Goal: Task Accomplishment & Management: Complete application form

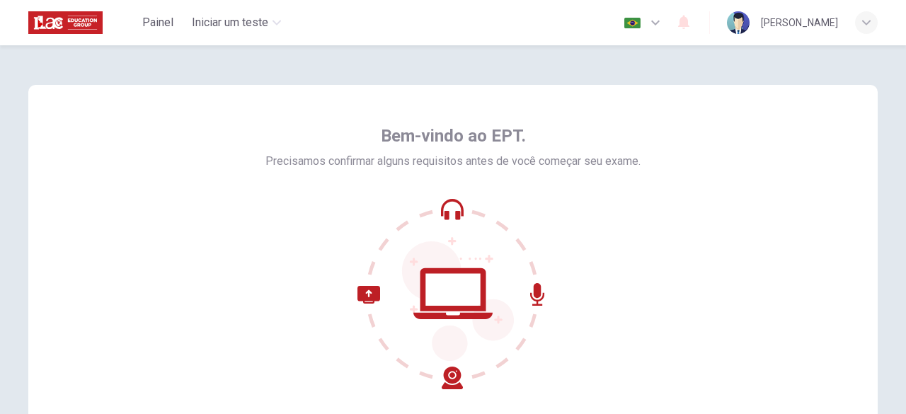
scroll to position [142, 0]
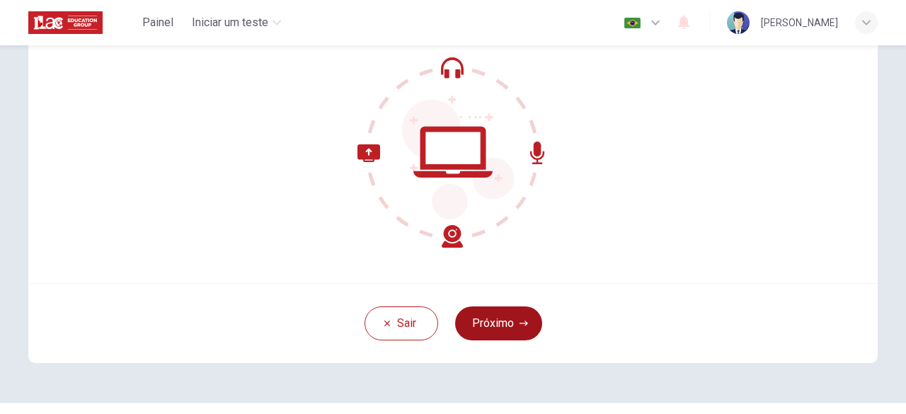
click at [478, 316] on button "Próximo" at bounding box center [498, 323] width 87 height 34
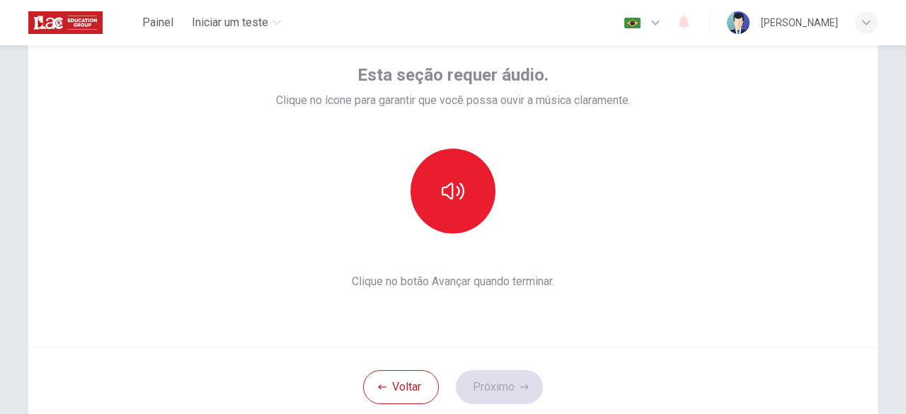
scroll to position [0, 0]
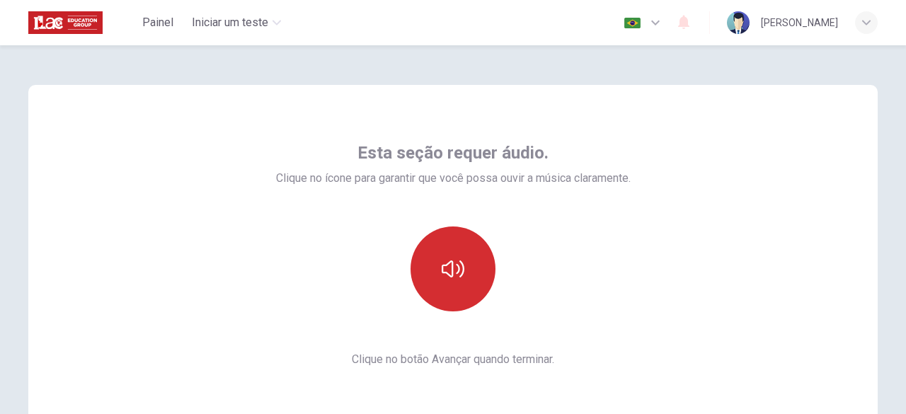
click at [468, 268] on button "button" at bounding box center [452, 268] width 85 height 85
click at [471, 290] on button "button" at bounding box center [452, 268] width 85 height 85
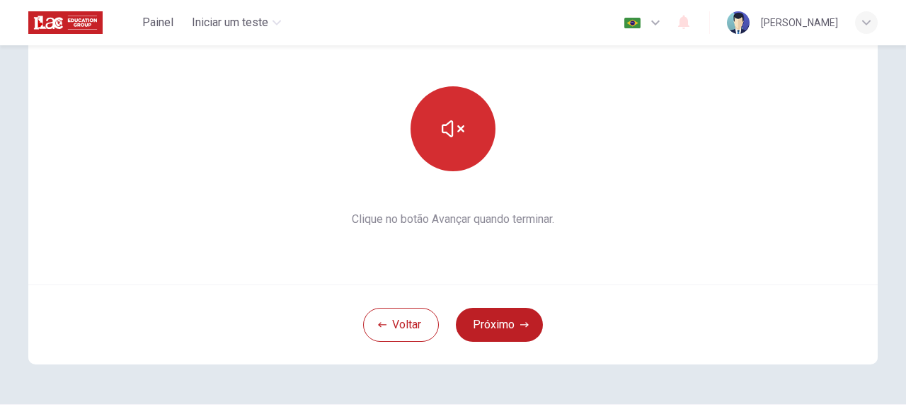
scroll to position [142, 0]
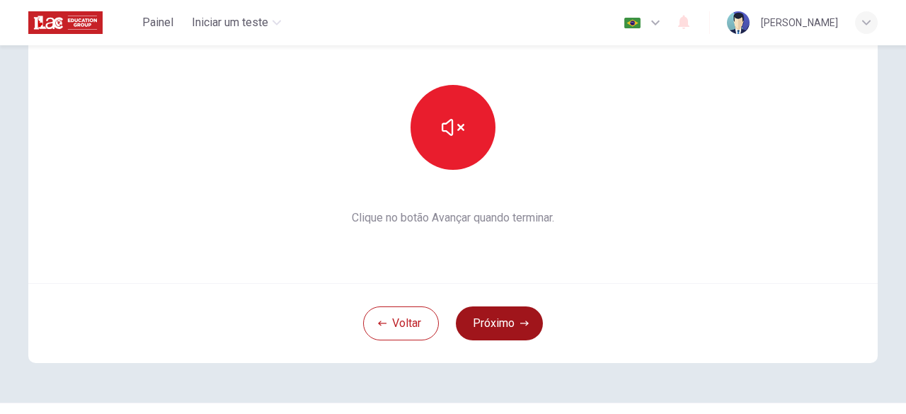
click at [526, 328] on button "Próximo" at bounding box center [499, 323] width 87 height 34
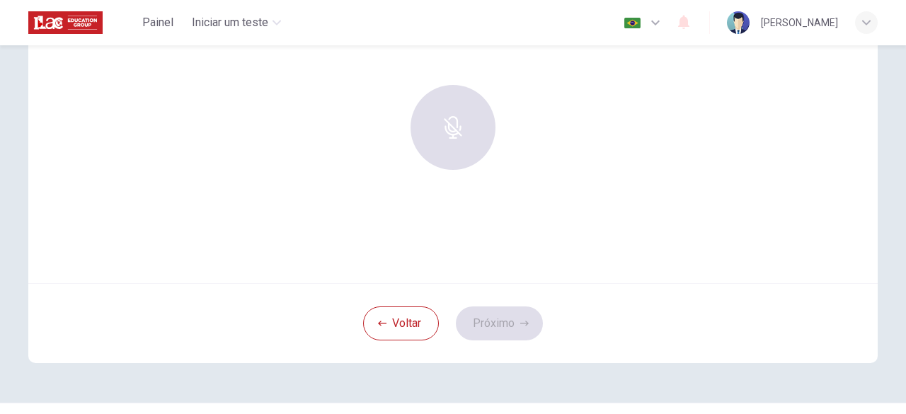
scroll to position [71, 0]
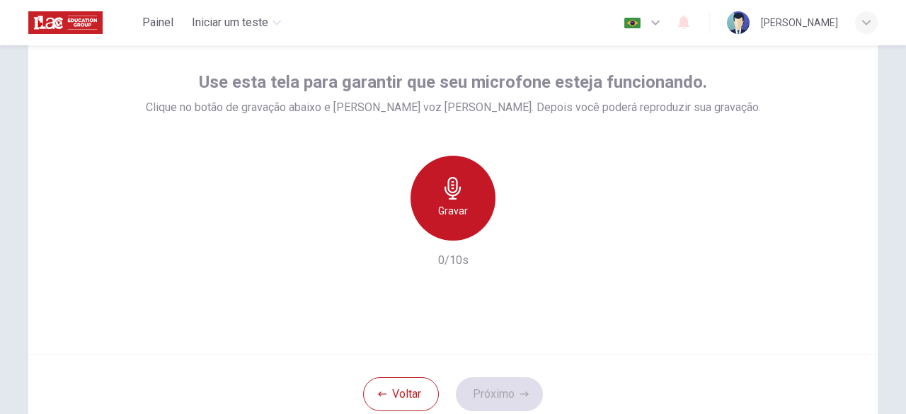
click at [454, 202] on h6 "Gravar" at bounding box center [453, 210] width 30 height 17
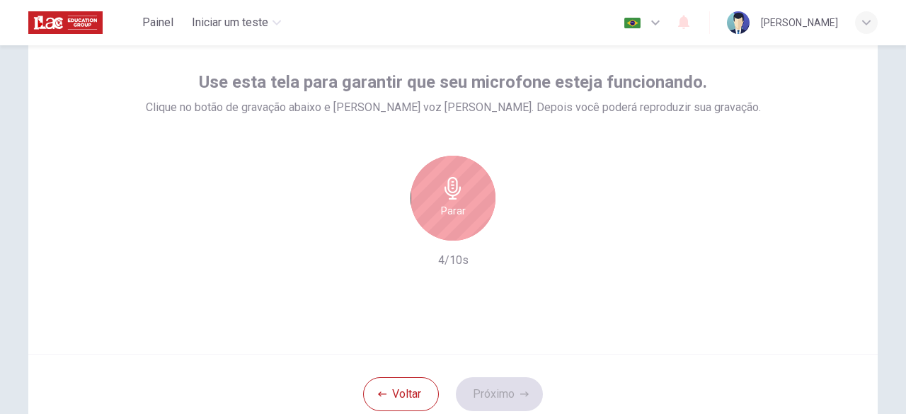
click at [459, 219] on h6 "Parar" at bounding box center [453, 210] width 25 height 17
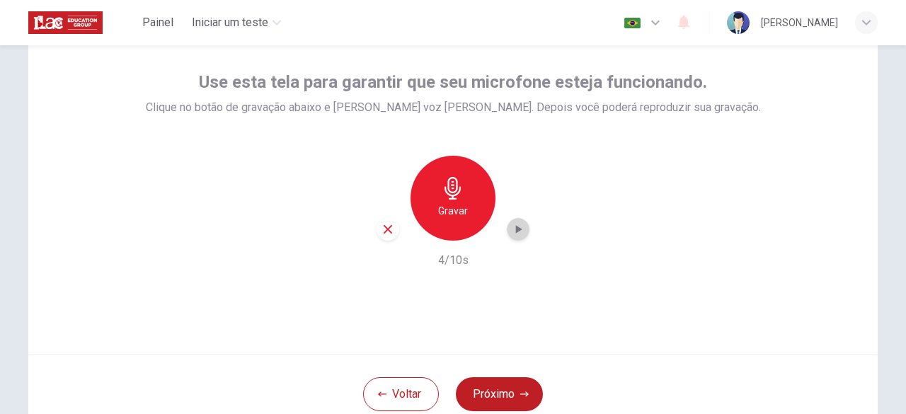
click at [517, 226] on icon "button" at bounding box center [518, 229] width 14 height 14
click at [491, 388] on button "Próximo" at bounding box center [499, 394] width 87 height 34
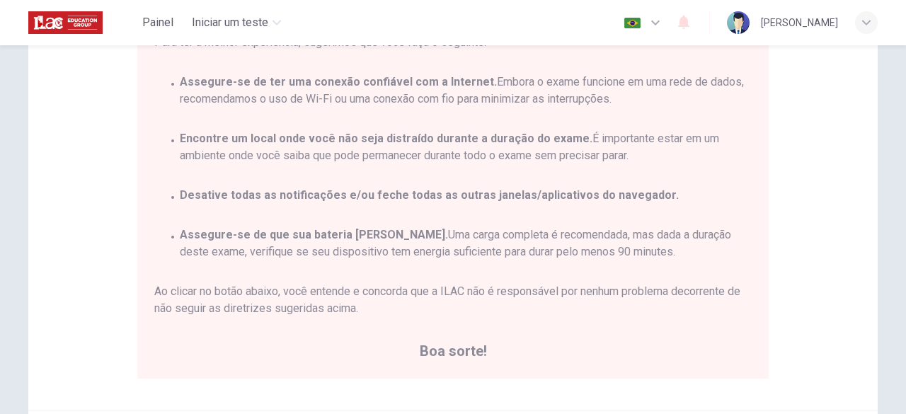
scroll to position [283, 0]
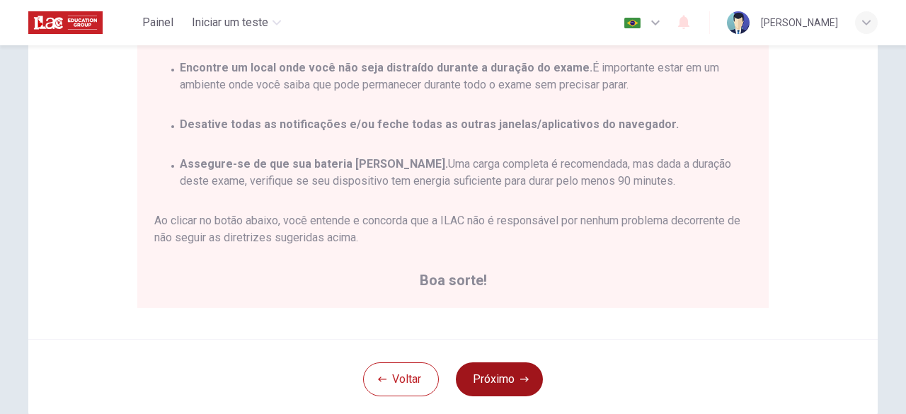
click at [512, 384] on button "Próximo" at bounding box center [499, 379] width 87 height 34
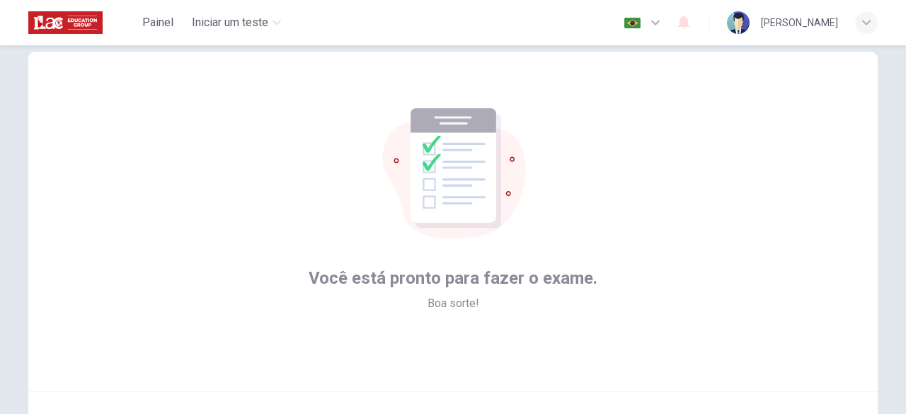
scroll to position [175, 0]
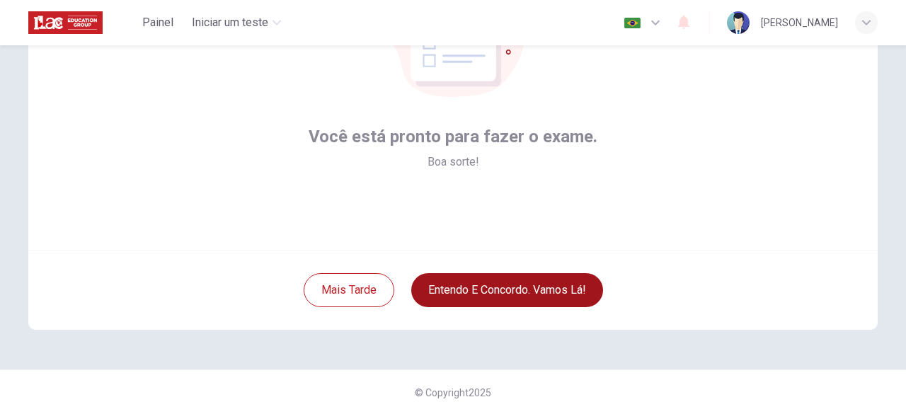
click at [518, 291] on button "Entendo e concordo. Vamos lá!" at bounding box center [507, 290] width 192 height 34
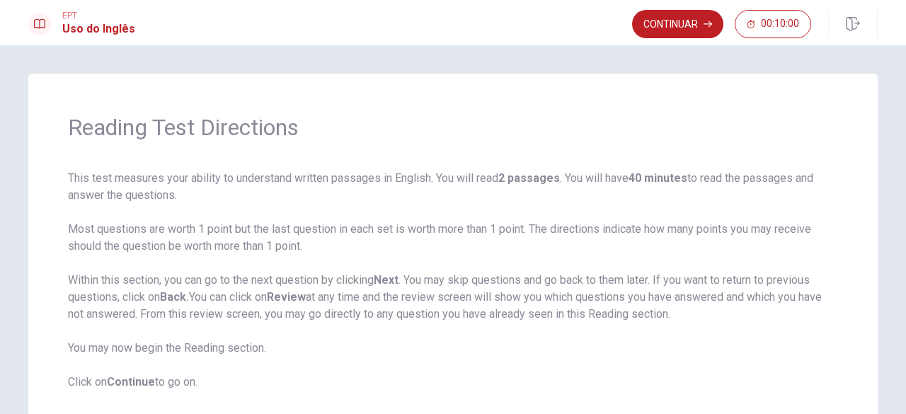
scroll to position [71, 0]
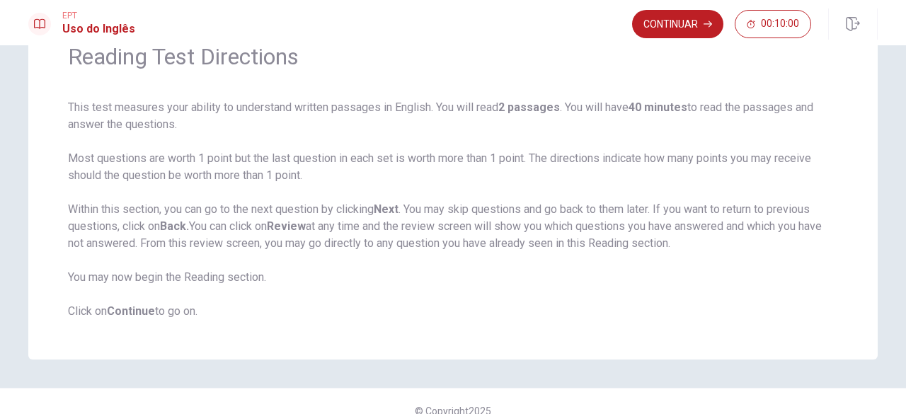
click at [129, 313] on b "Continue" at bounding box center [131, 310] width 48 height 13
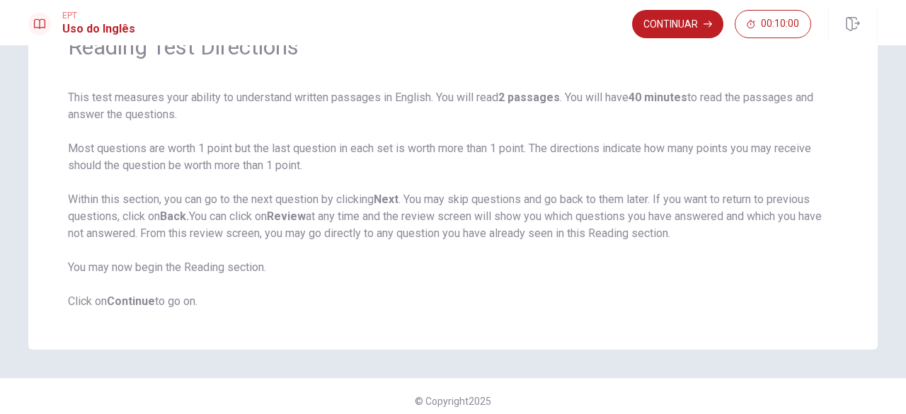
scroll to position [89, 0]
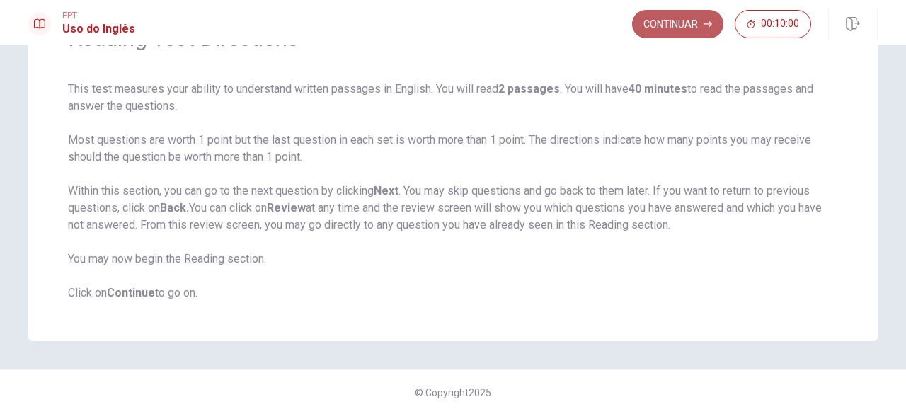
click at [669, 30] on button "Continuar" at bounding box center [677, 24] width 91 height 28
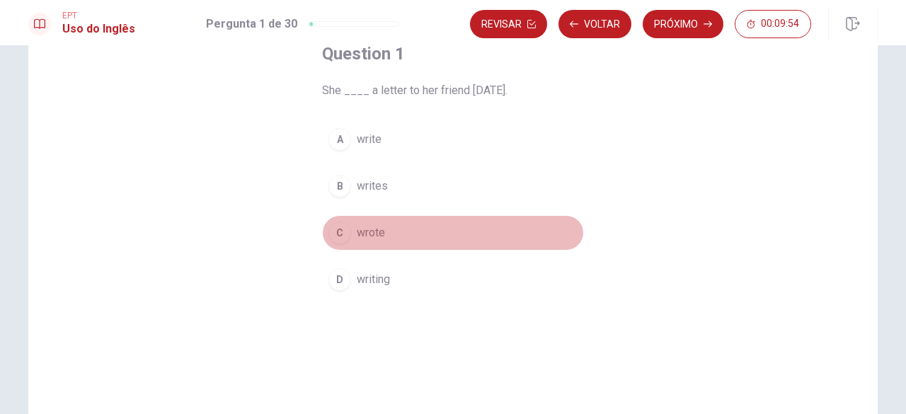
click at [340, 229] on div "C" at bounding box center [339, 232] width 23 height 23
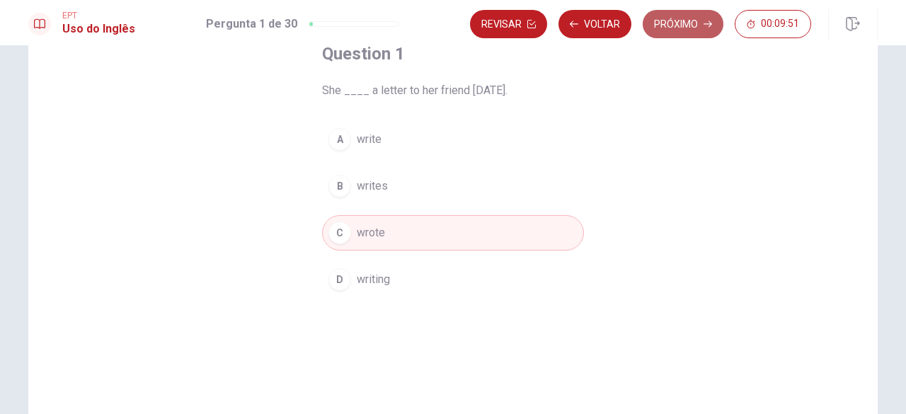
click at [689, 15] on button "Próximo" at bounding box center [683, 24] width 81 height 28
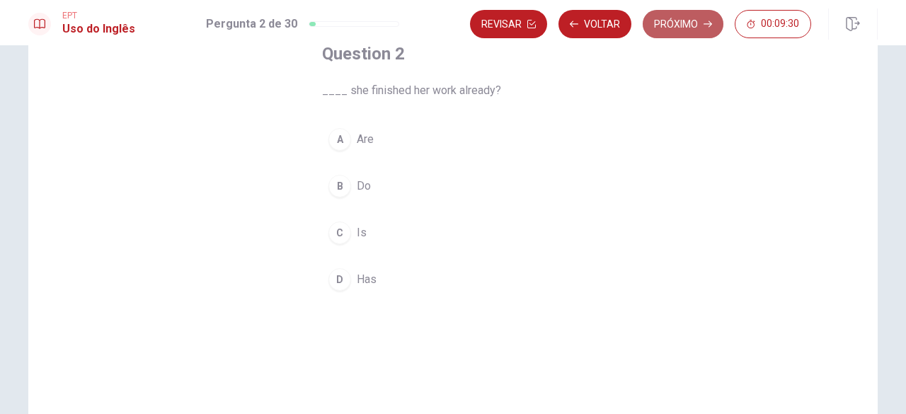
click at [678, 28] on button "Próximo" at bounding box center [683, 24] width 81 height 28
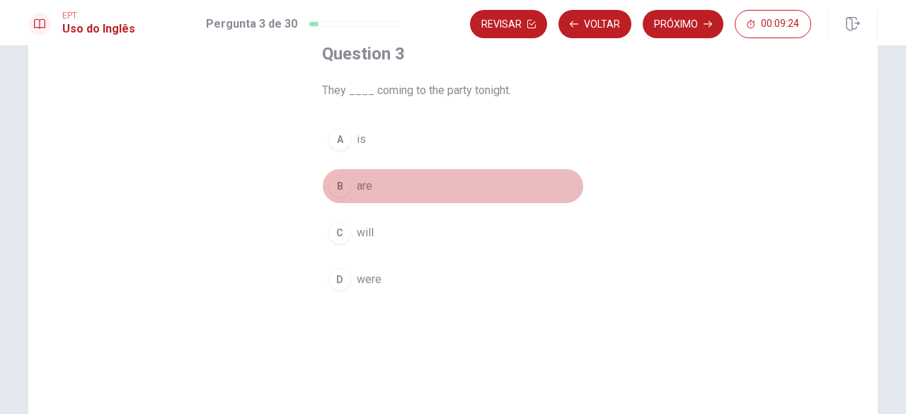
click at [337, 185] on div "B" at bounding box center [339, 186] width 23 height 23
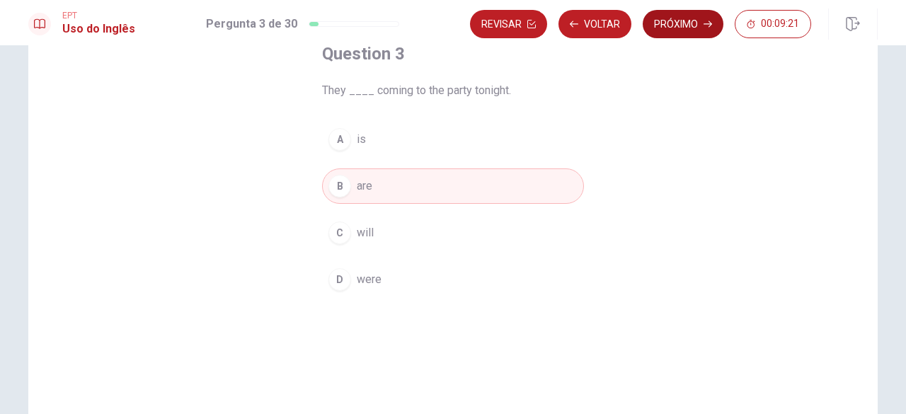
click at [703, 18] on button "Próximo" at bounding box center [683, 24] width 81 height 28
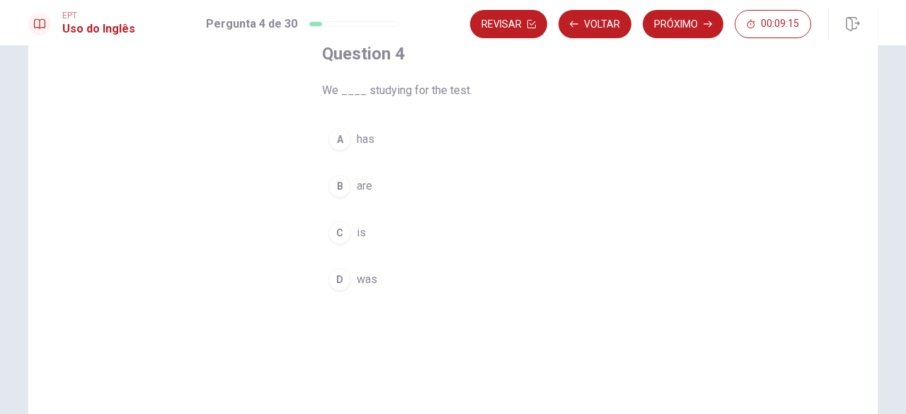
click at [345, 185] on div "B" at bounding box center [339, 186] width 23 height 23
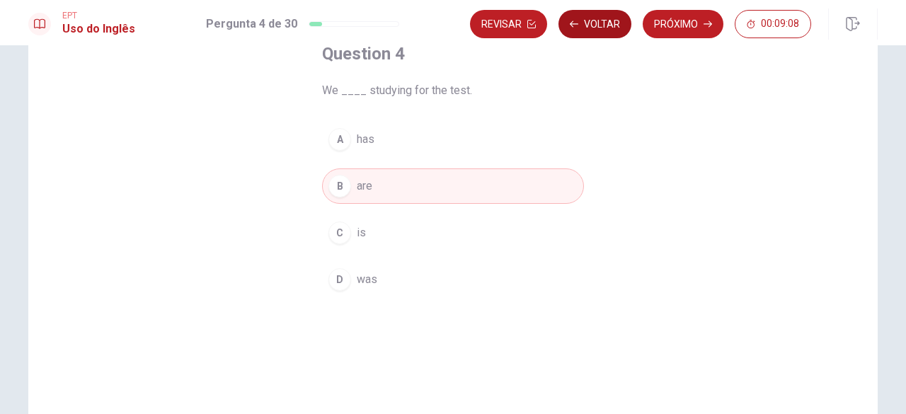
click at [604, 27] on button "Voltar" at bounding box center [594, 24] width 73 height 28
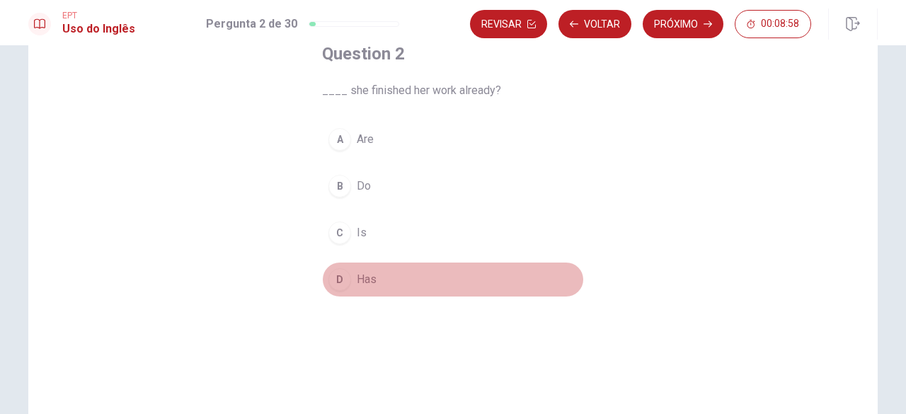
click at [335, 270] on div "D" at bounding box center [339, 279] width 23 height 23
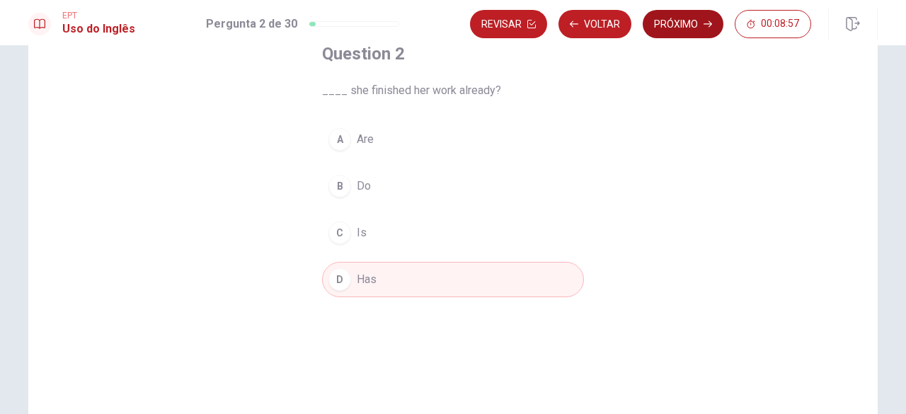
click at [696, 21] on button "Próximo" at bounding box center [683, 24] width 81 height 28
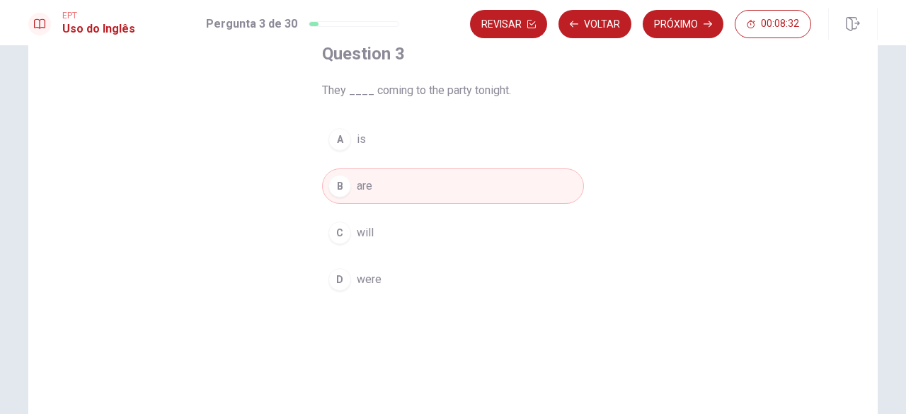
drag, startPoint x: 531, startPoint y: 100, endPoint x: 393, endPoint y: 96, distance: 138.7
click at [393, 96] on div "Question 3 They ____ coming to the party tonight. A is B are C will D were" at bounding box center [453, 170] width 318 height 300
drag, startPoint x: 396, startPoint y: 90, endPoint x: 477, endPoint y: 94, distance: 80.8
click at [477, 94] on span "They ____ coming to the party tonight." at bounding box center [453, 90] width 262 height 17
click at [699, 18] on button "Próximo" at bounding box center [683, 24] width 81 height 28
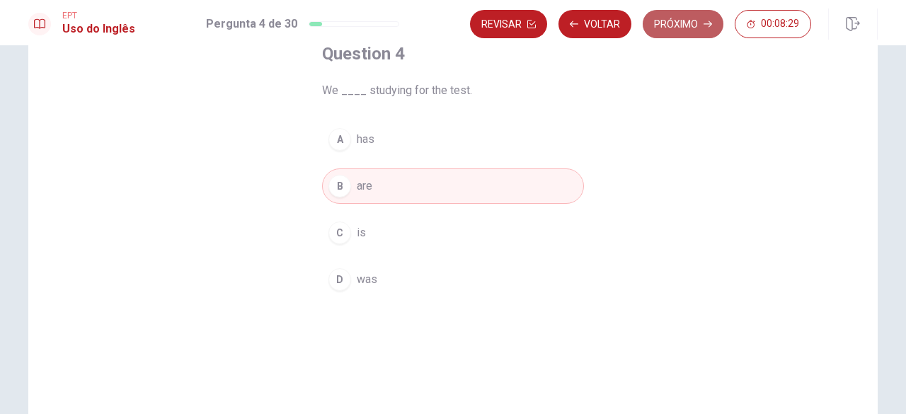
click at [698, 21] on button "Próximo" at bounding box center [683, 24] width 81 height 28
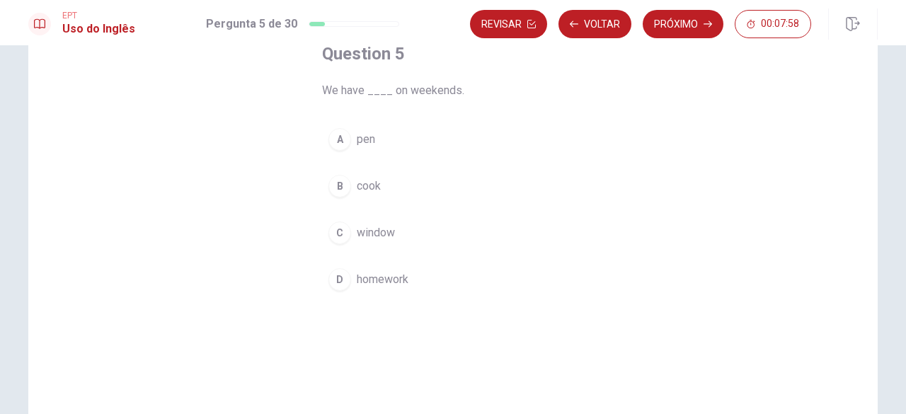
click at [331, 277] on div "D" at bounding box center [339, 279] width 23 height 23
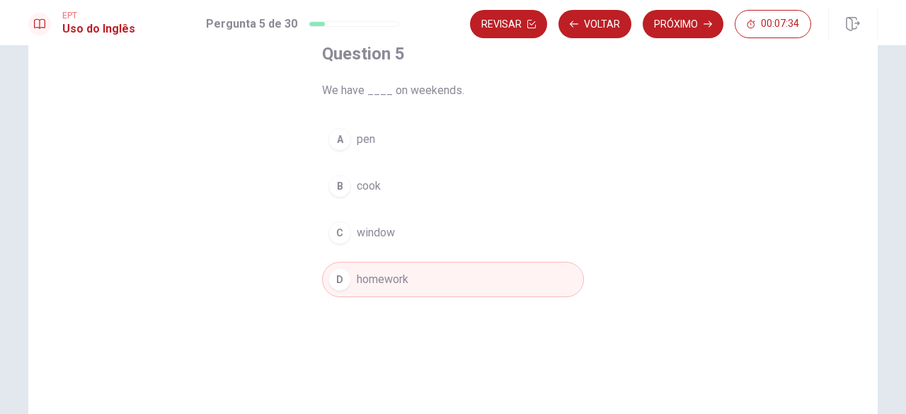
click at [689, 29] on button "Próximo" at bounding box center [683, 24] width 81 height 28
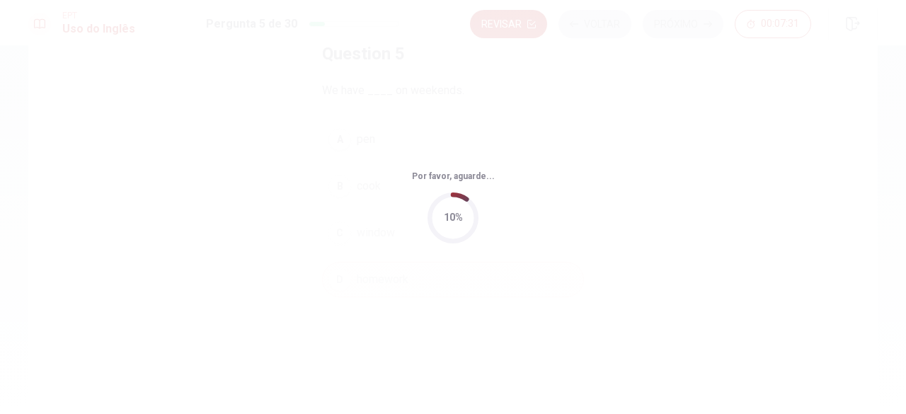
scroll to position [0, 0]
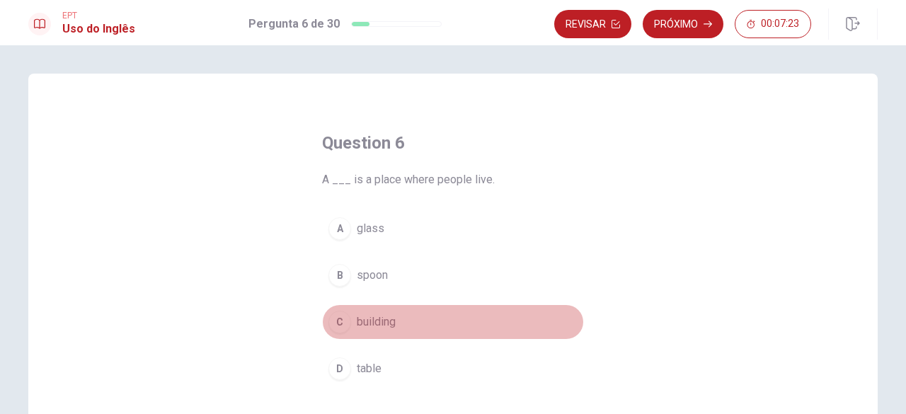
click at [334, 323] on div "C" at bounding box center [339, 322] width 23 height 23
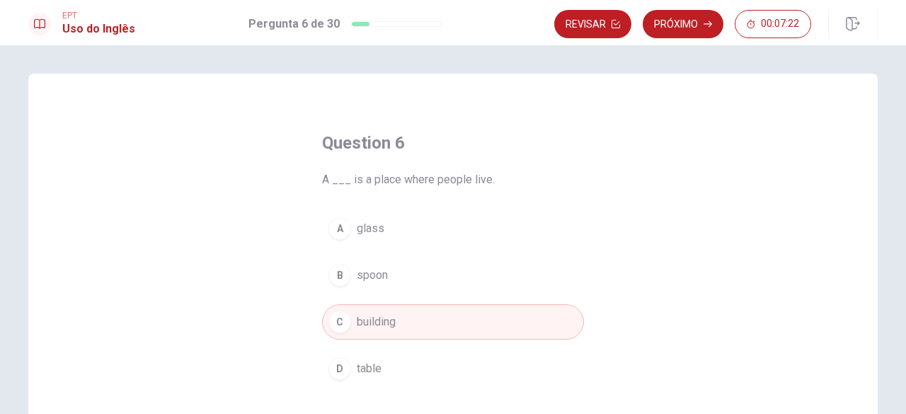
scroll to position [71, 0]
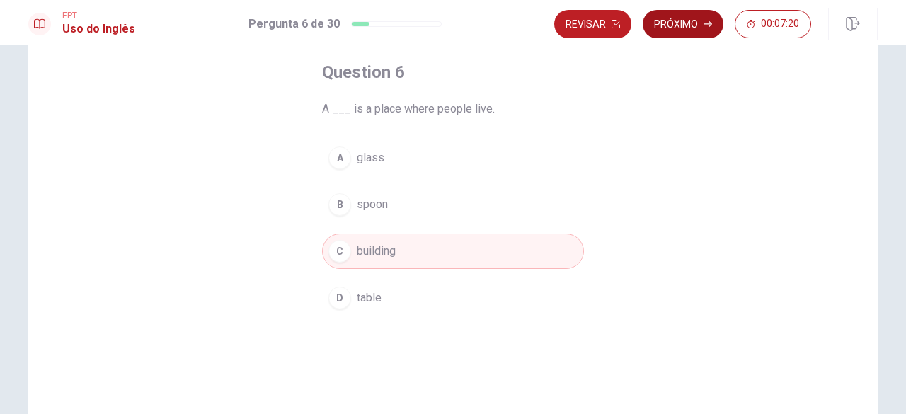
click at [688, 27] on button "Próximo" at bounding box center [683, 24] width 81 height 28
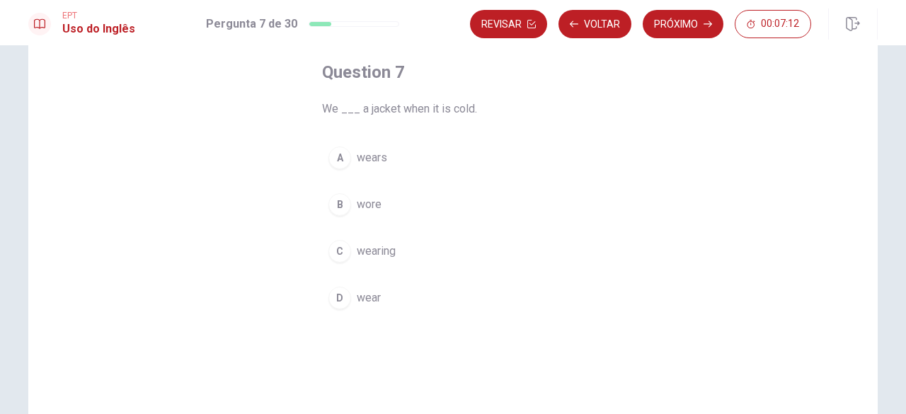
click at [336, 304] on div "D" at bounding box center [339, 298] width 23 height 23
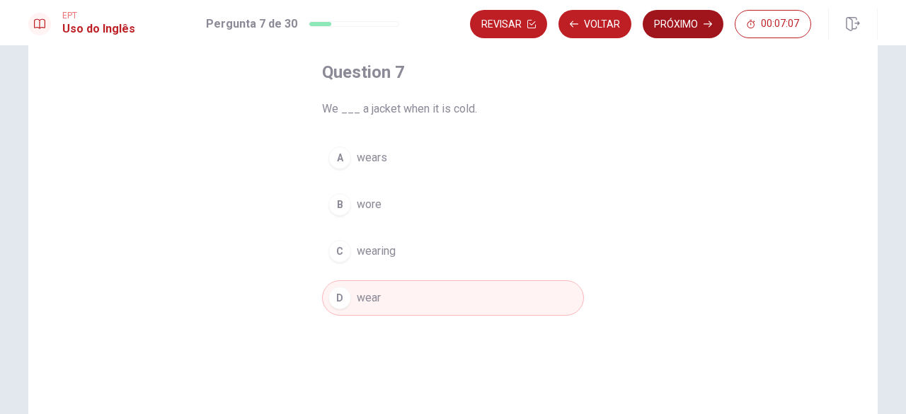
click at [699, 21] on button "Próximo" at bounding box center [683, 24] width 81 height 28
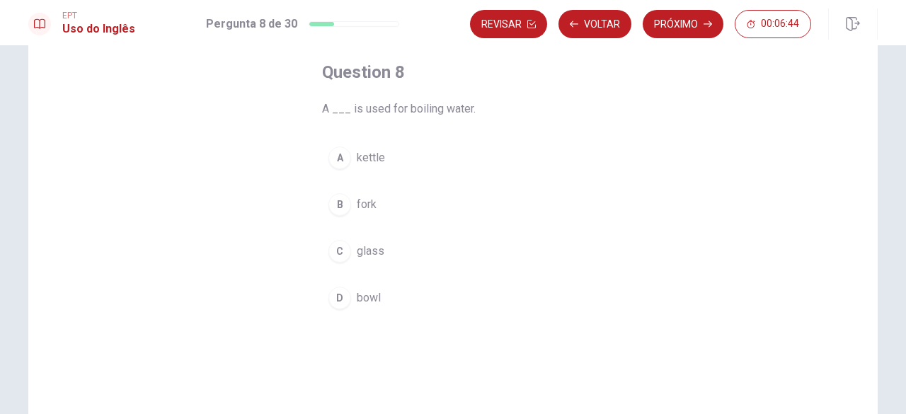
click at [350, 292] on button "D bowl" at bounding box center [453, 297] width 262 height 35
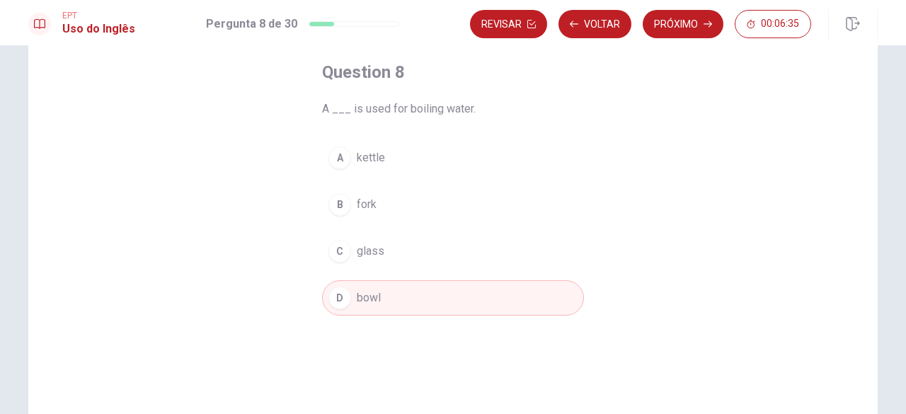
click at [362, 174] on button "A kettle" at bounding box center [453, 157] width 262 height 35
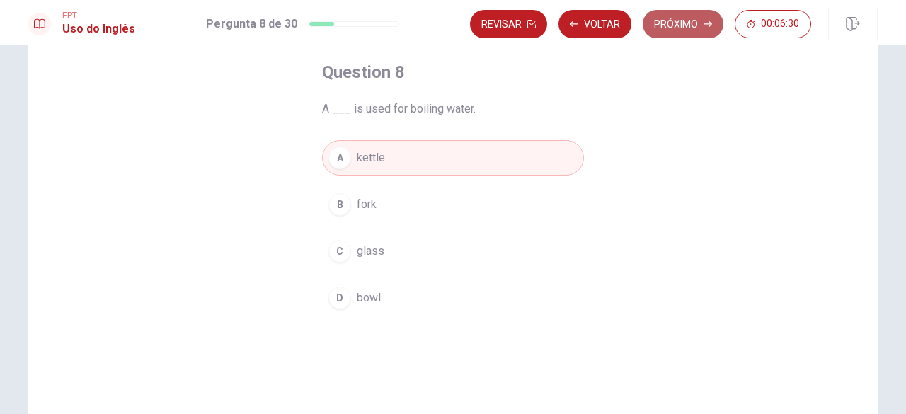
click at [664, 29] on button "Próximo" at bounding box center [683, 24] width 81 height 28
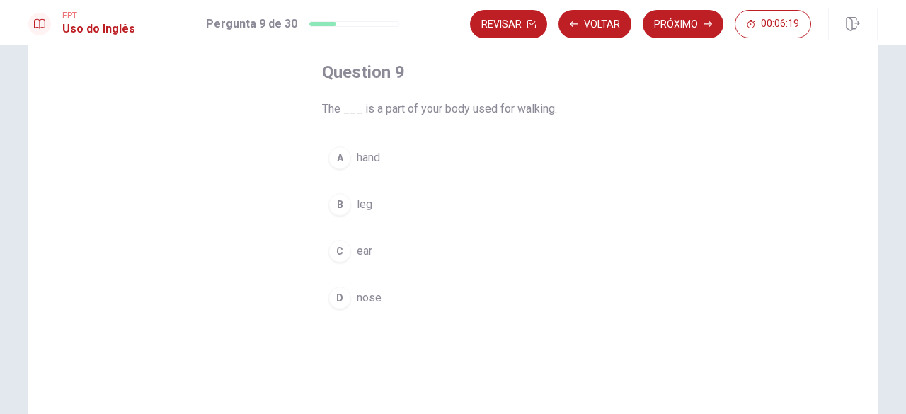
click at [350, 195] on button "B leg" at bounding box center [453, 204] width 262 height 35
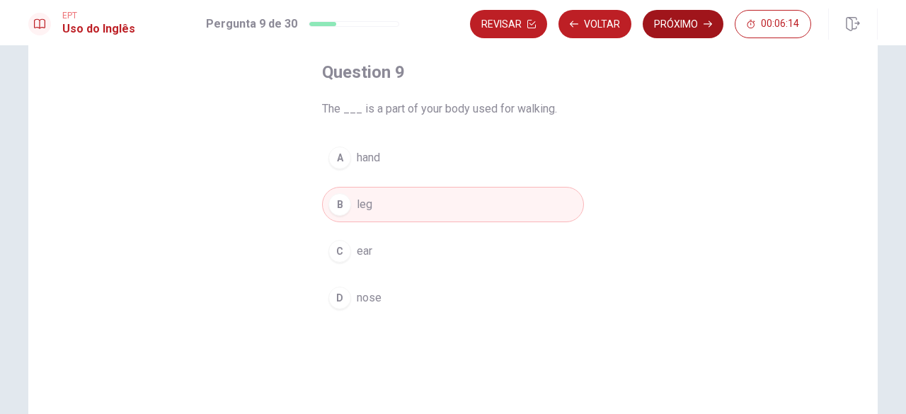
click at [689, 17] on button "Próximo" at bounding box center [683, 24] width 81 height 28
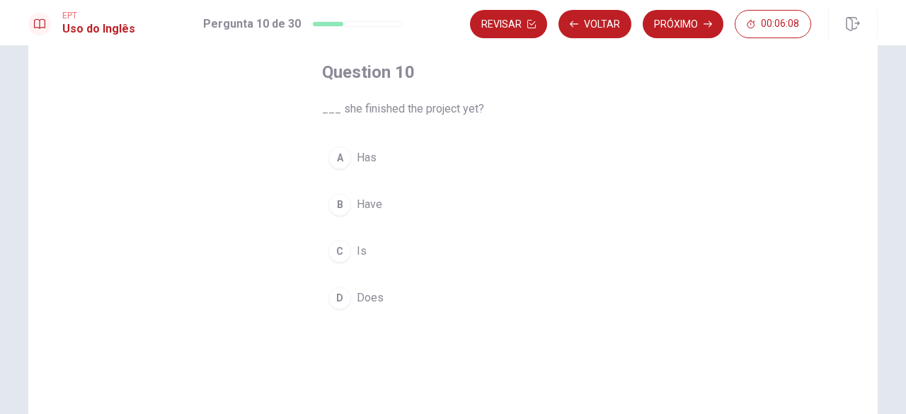
click at [362, 158] on span "Has" at bounding box center [367, 157] width 20 height 17
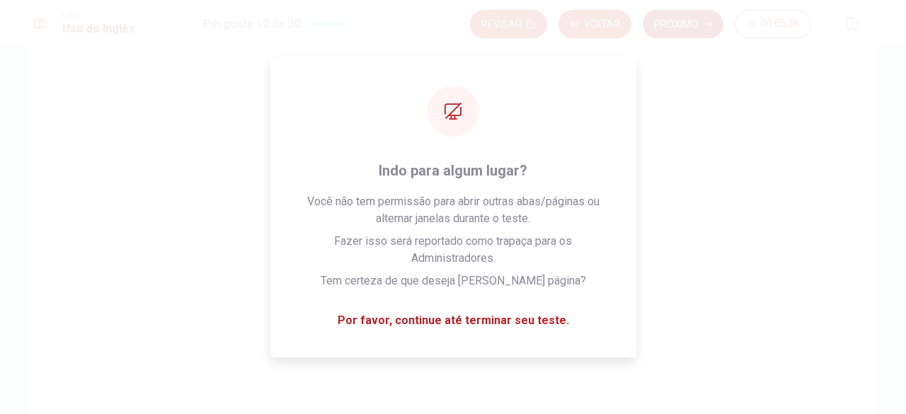
click at [674, 23] on button "Próximo" at bounding box center [683, 24] width 81 height 28
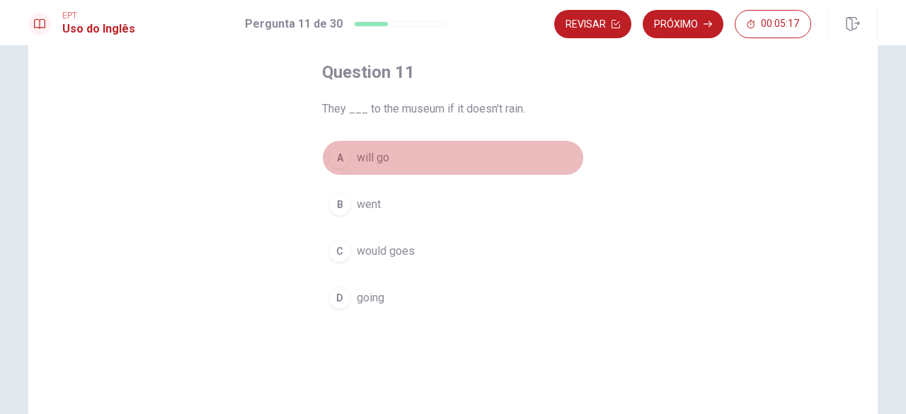
click at [357, 155] on span "will go" at bounding box center [373, 157] width 33 height 17
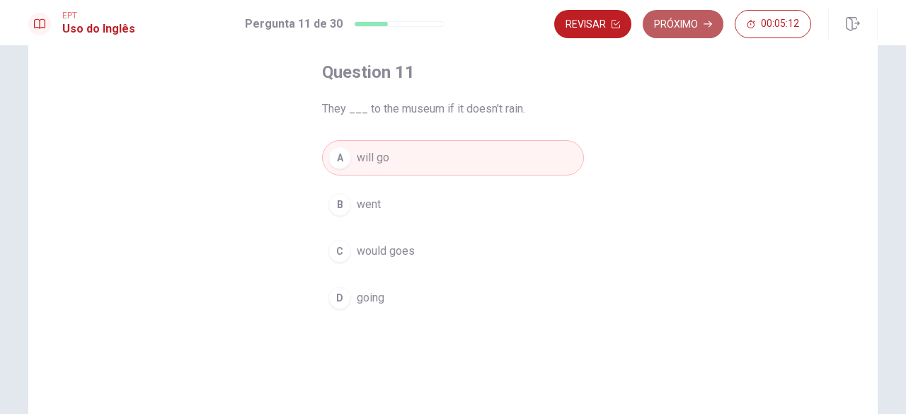
click at [698, 28] on button "Próximo" at bounding box center [683, 24] width 81 height 28
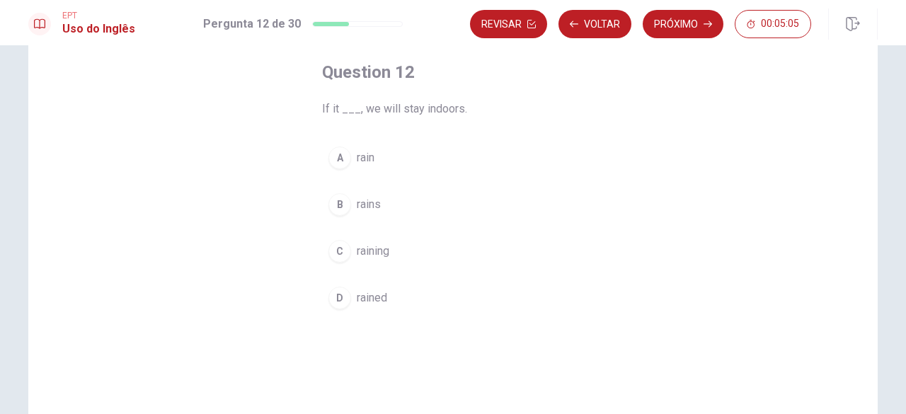
click at [369, 205] on span "rains" at bounding box center [369, 204] width 24 height 17
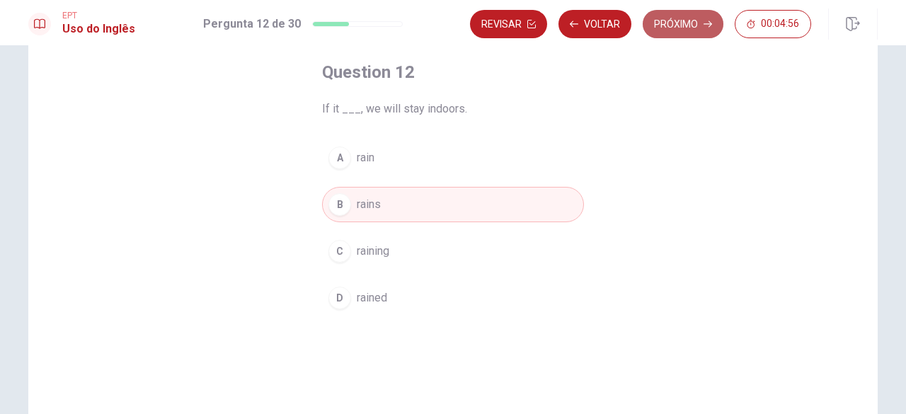
click at [709, 26] on icon "button" at bounding box center [707, 24] width 8 height 8
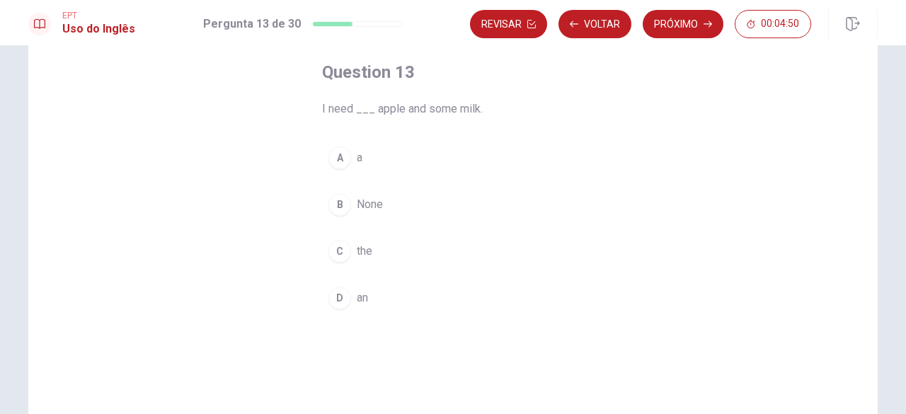
click at [357, 289] on span "an" at bounding box center [362, 297] width 11 height 17
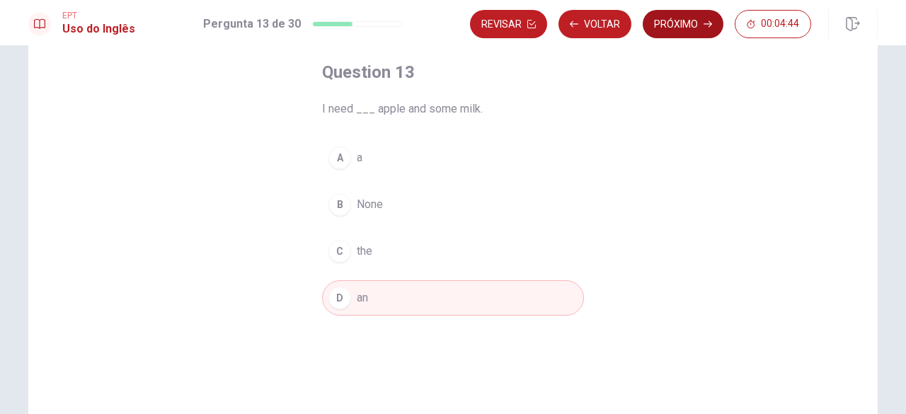
click at [690, 23] on button "Próximo" at bounding box center [683, 24] width 81 height 28
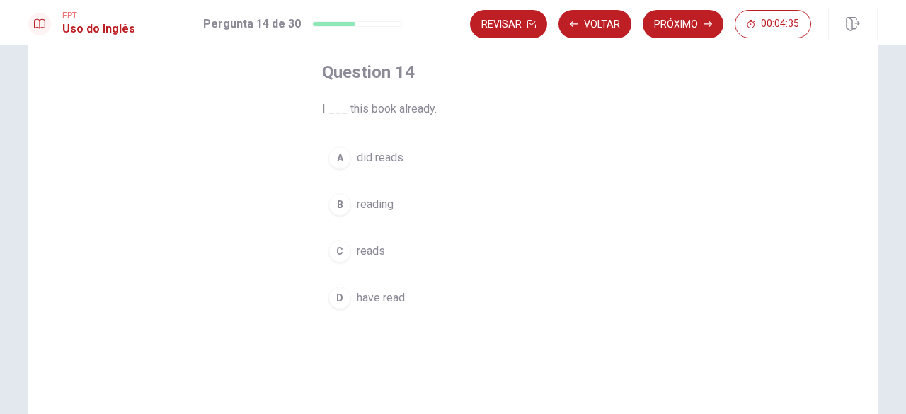
click at [395, 296] on span "have read" at bounding box center [381, 297] width 48 height 17
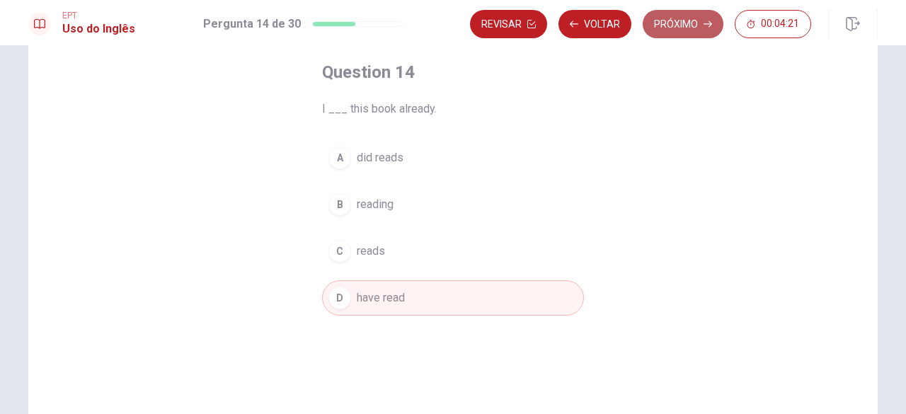
click at [693, 19] on button "Próximo" at bounding box center [683, 24] width 81 height 28
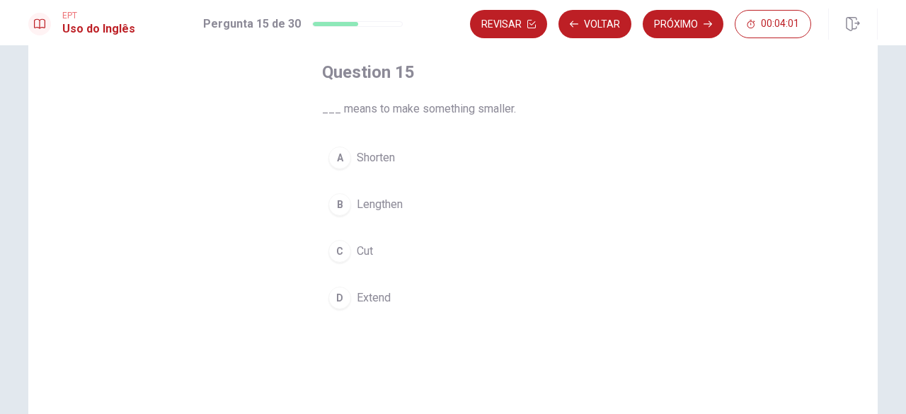
click at [357, 161] on span "Shorten" at bounding box center [376, 157] width 38 height 17
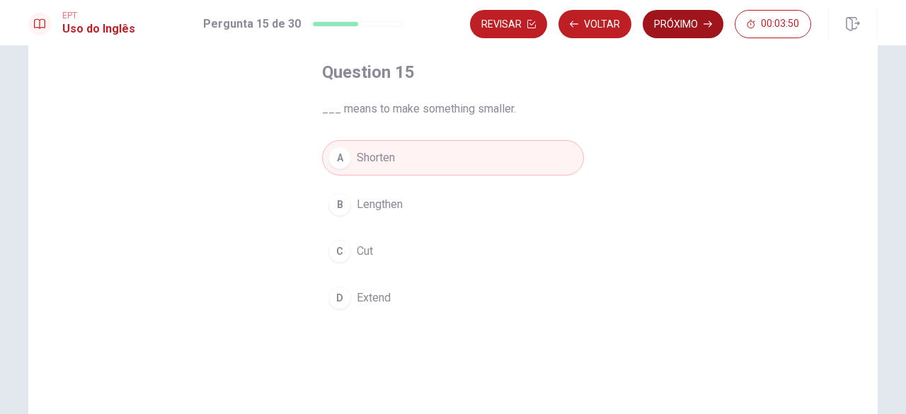
click at [655, 31] on button "Próximo" at bounding box center [683, 24] width 81 height 28
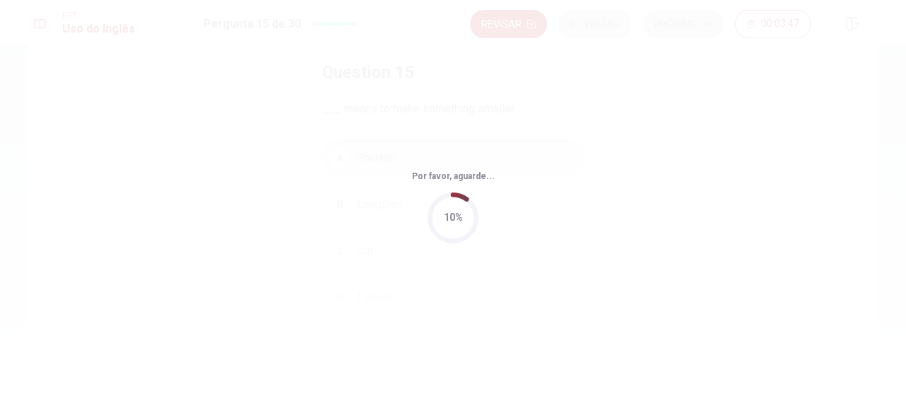
scroll to position [0, 0]
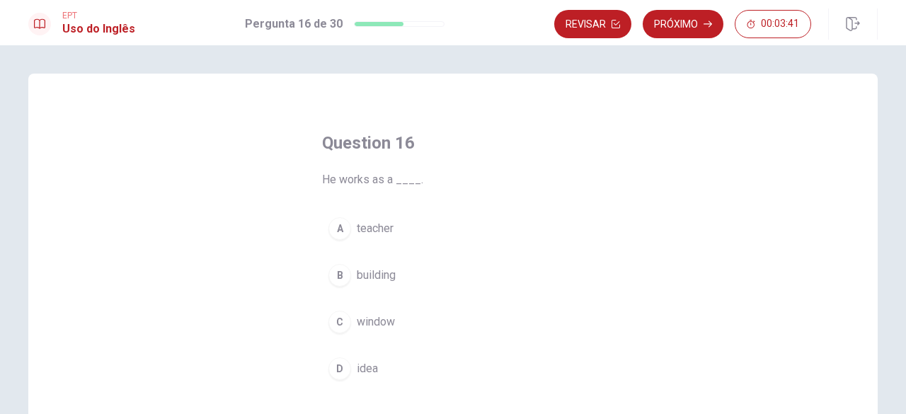
click at [384, 236] on span "teacher" at bounding box center [375, 228] width 37 height 17
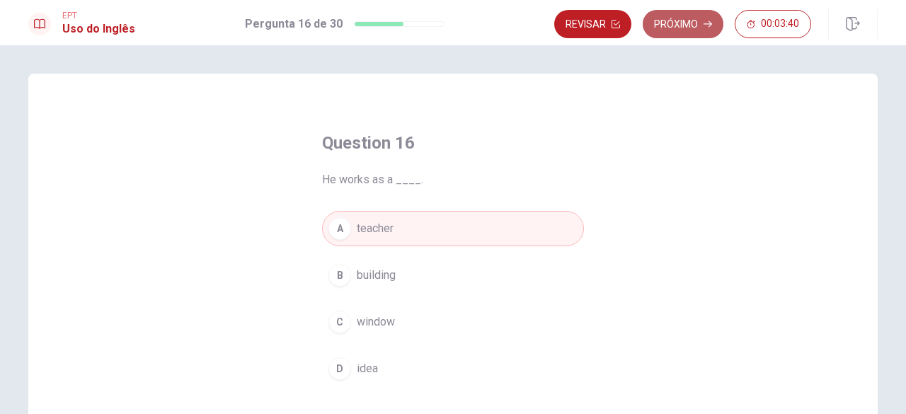
click at [660, 11] on button "Próximo" at bounding box center [683, 24] width 81 height 28
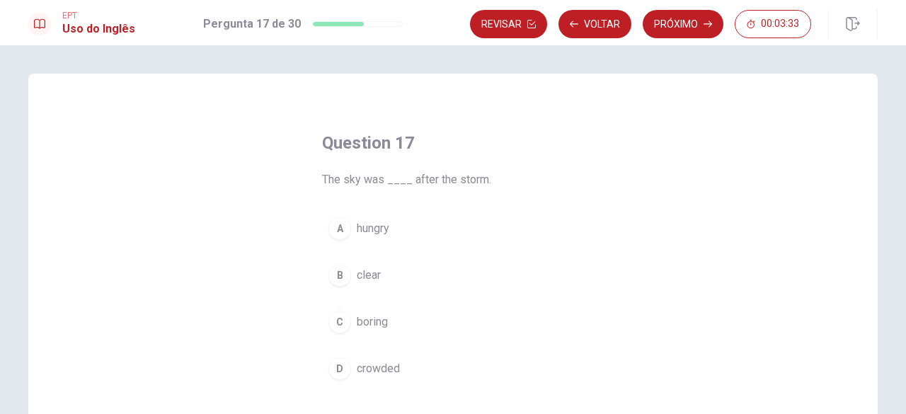
click at [358, 279] on span "clear" at bounding box center [369, 275] width 24 height 17
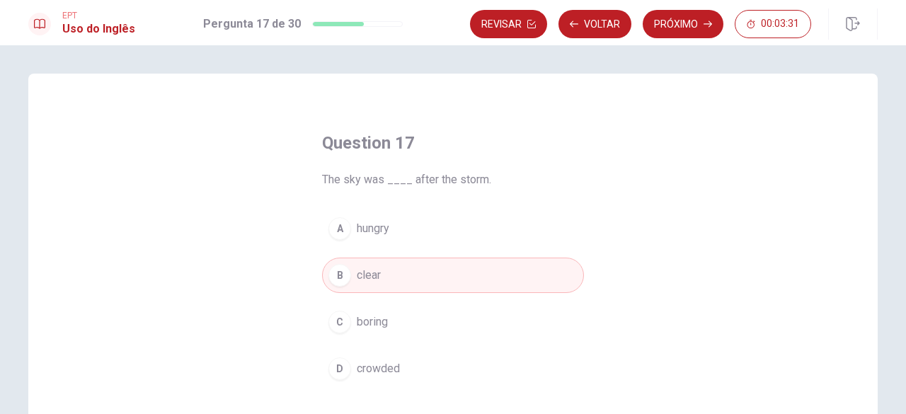
scroll to position [71, 0]
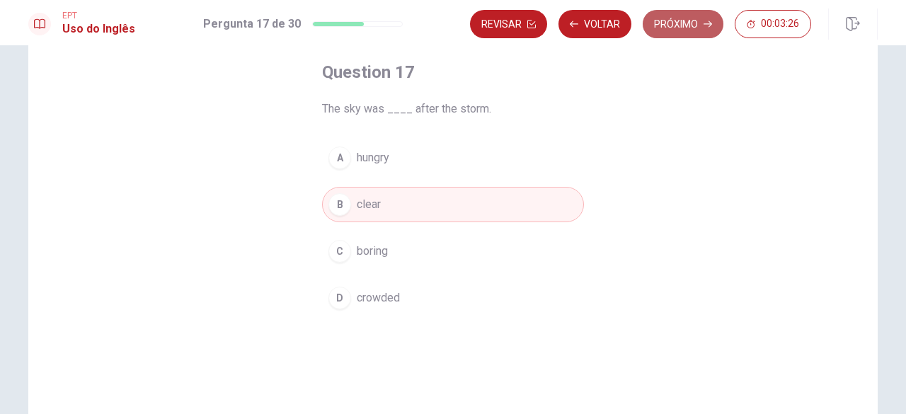
click at [675, 25] on button "Próximo" at bounding box center [683, 24] width 81 height 28
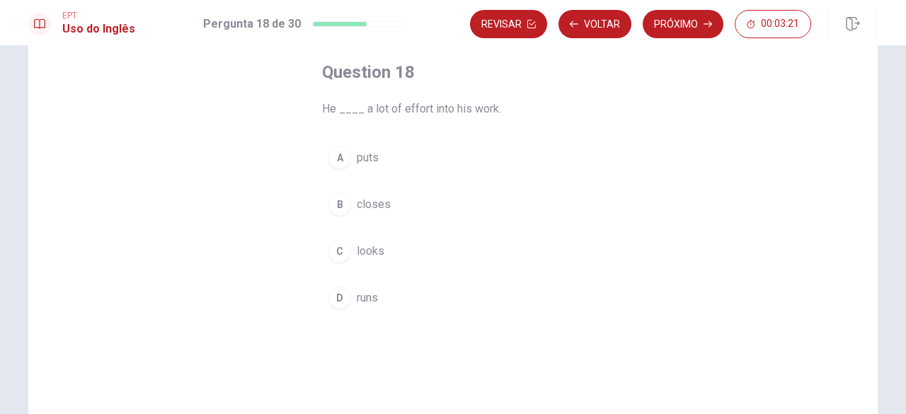
click at [368, 159] on span "puts" at bounding box center [368, 157] width 22 height 17
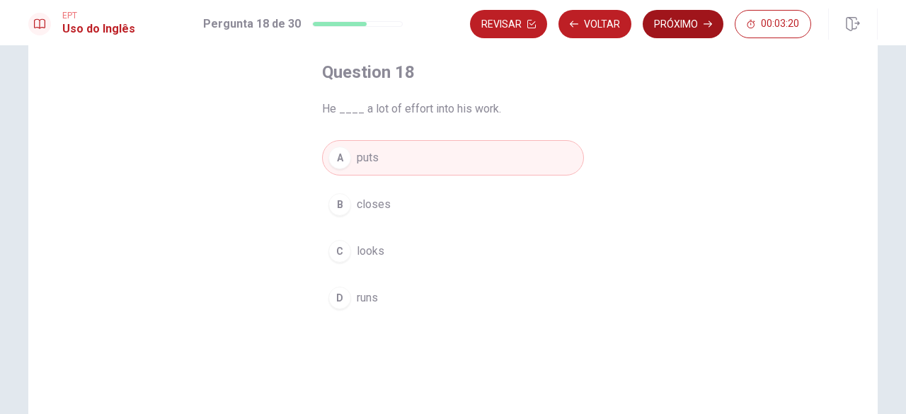
click at [700, 13] on button "Próximo" at bounding box center [683, 24] width 81 height 28
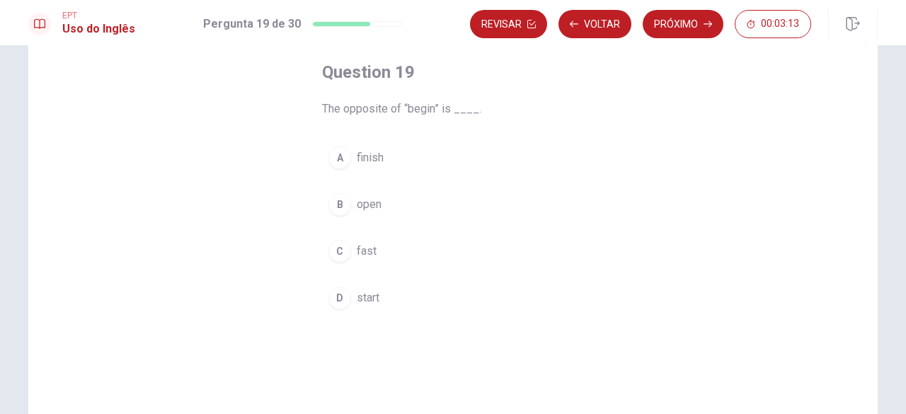
click at [390, 156] on button "A finish" at bounding box center [453, 157] width 262 height 35
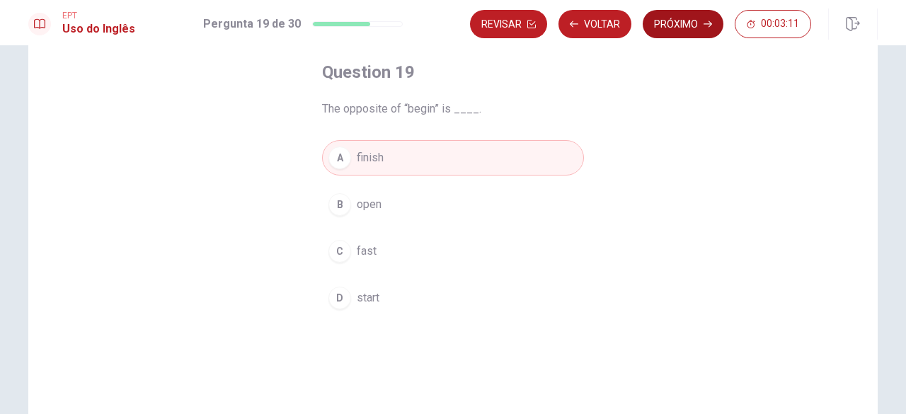
click at [715, 33] on button "Próximo" at bounding box center [683, 24] width 81 height 28
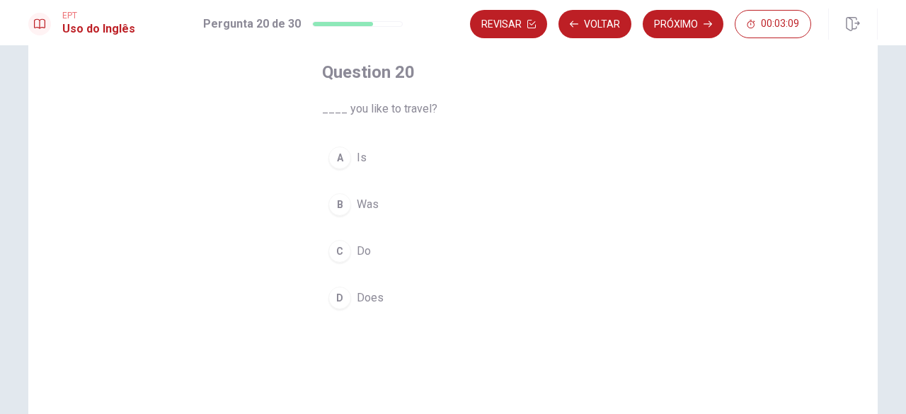
click at [374, 231] on div "A Is B Was C Do D Does" at bounding box center [453, 227] width 262 height 175
click at [357, 254] on span "Do" at bounding box center [364, 251] width 14 height 17
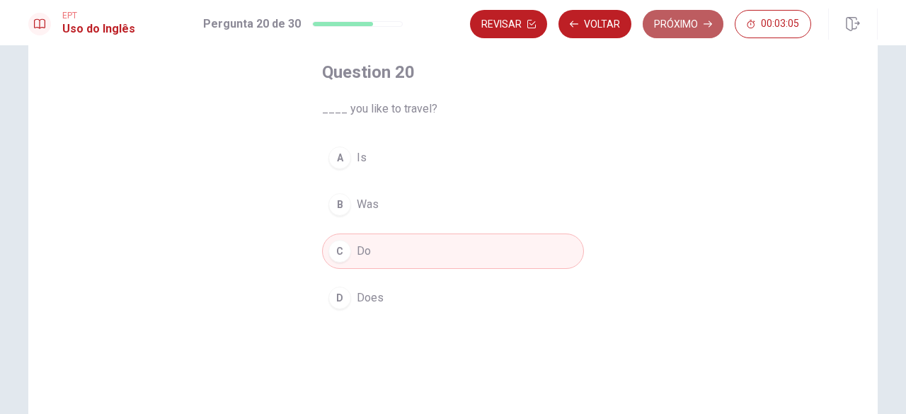
click at [703, 19] on button "Próximo" at bounding box center [683, 24] width 81 height 28
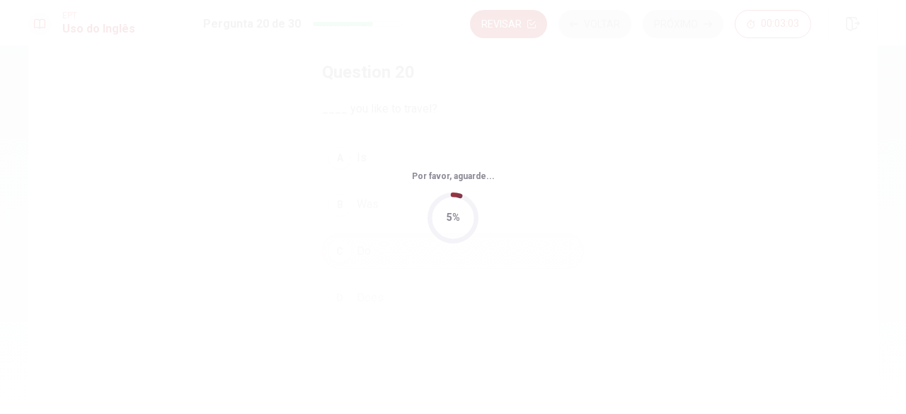
scroll to position [0, 0]
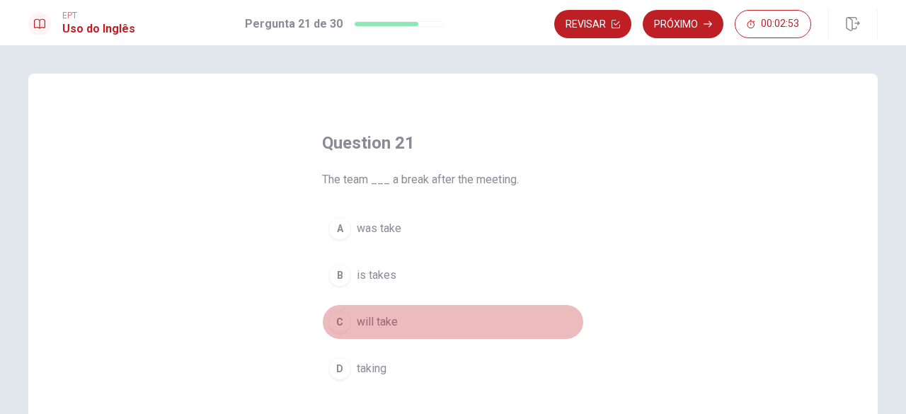
click at [388, 318] on span "will take" at bounding box center [377, 321] width 41 height 17
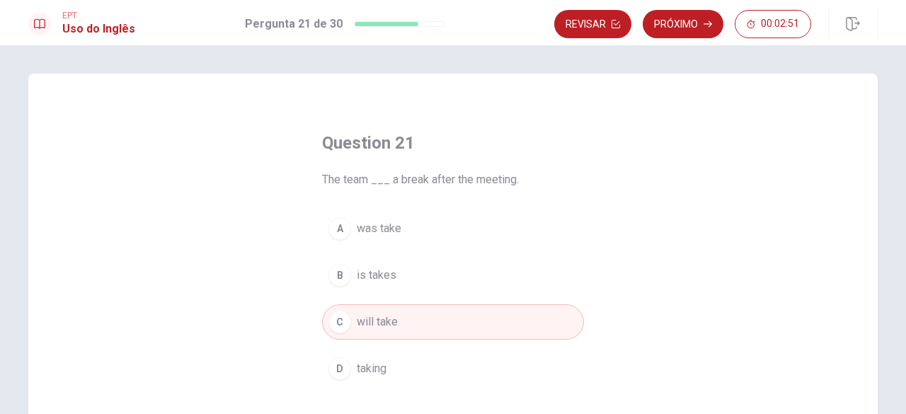
scroll to position [71, 0]
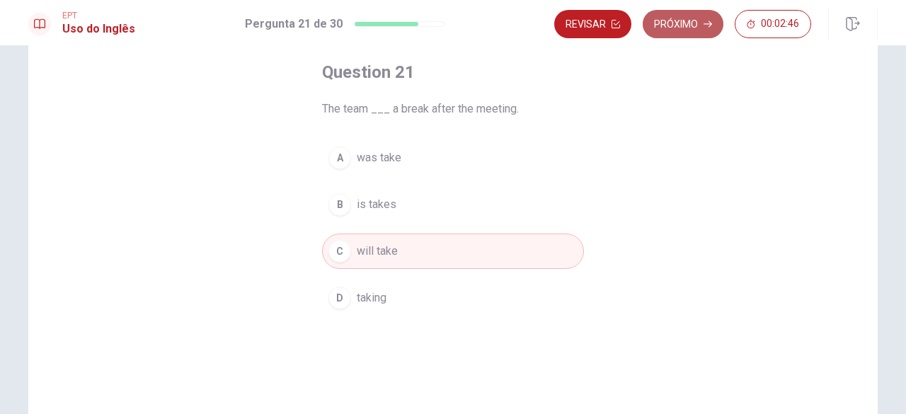
click at [674, 28] on button "Próximo" at bounding box center [683, 24] width 81 height 28
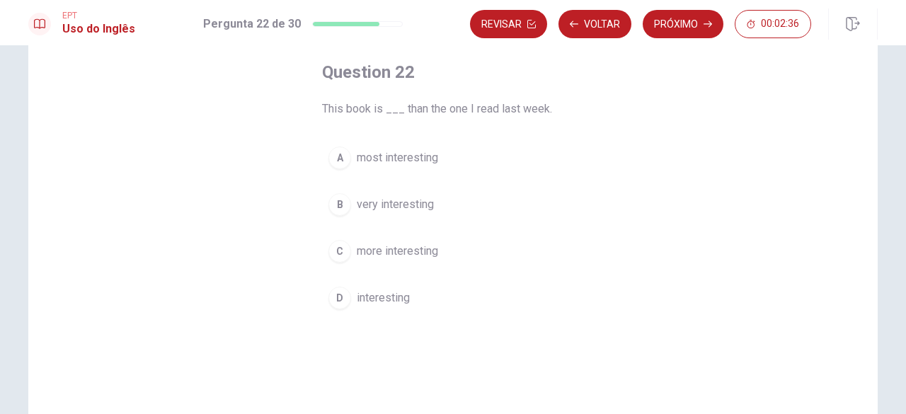
click at [409, 249] on span "more interesting" at bounding box center [397, 251] width 81 height 17
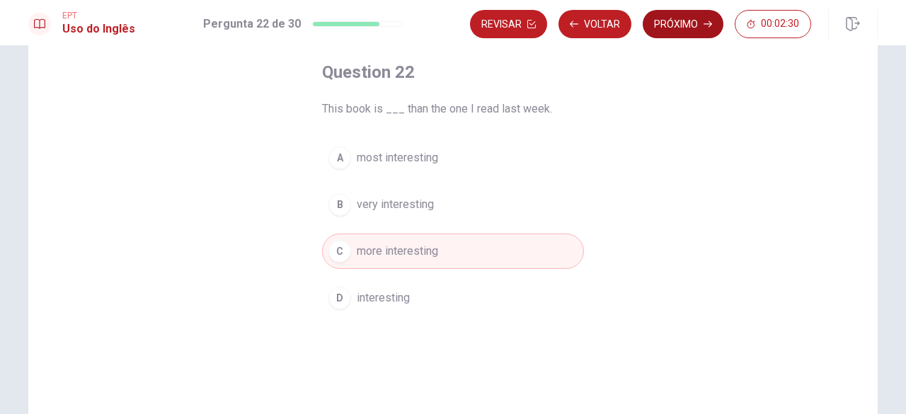
click at [689, 22] on button "Próximo" at bounding box center [683, 24] width 81 height 28
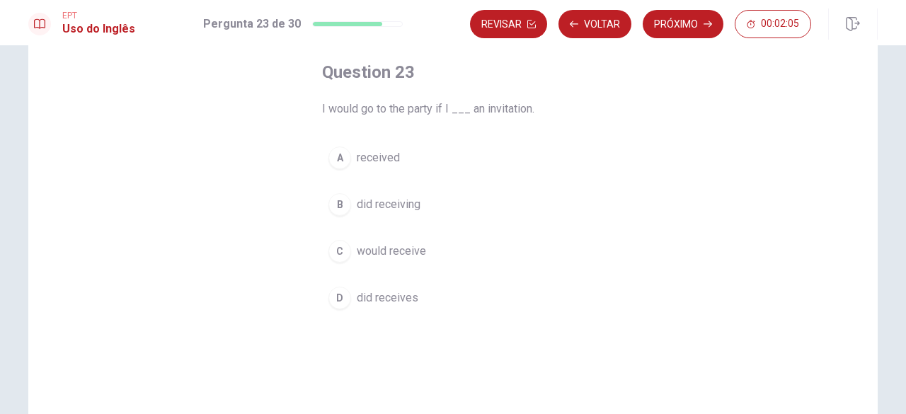
click at [393, 155] on span "received" at bounding box center [378, 157] width 43 height 17
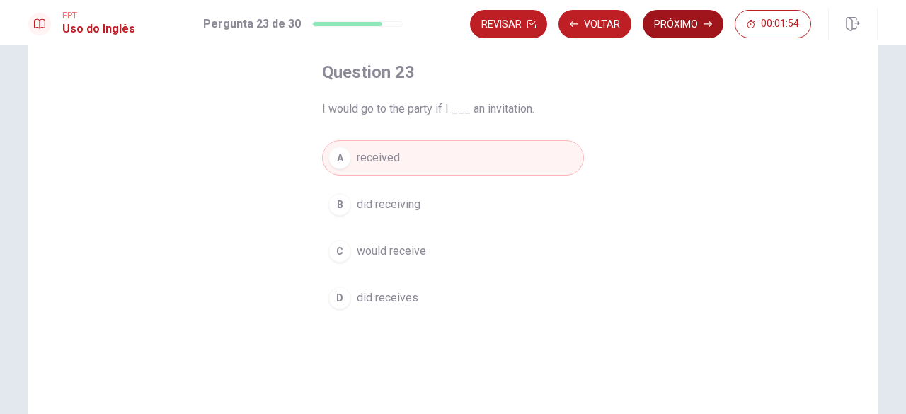
click at [703, 21] on icon "button" at bounding box center [707, 24] width 8 height 8
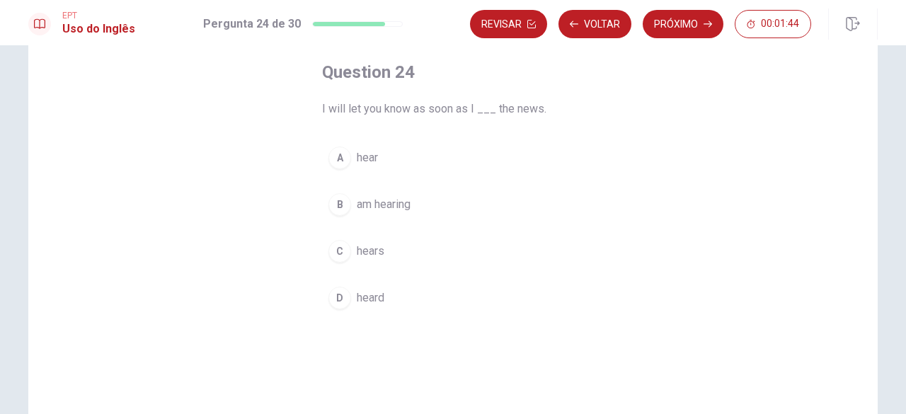
click at [408, 163] on button "A hear" at bounding box center [453, 157] width 262 height 35
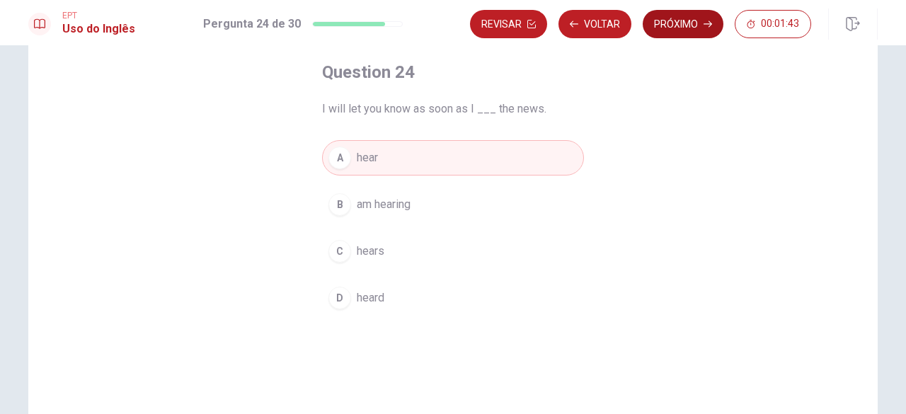
click at [674, 23] on button "Próximo" at bounding box center [683, 24] width 81 height 28
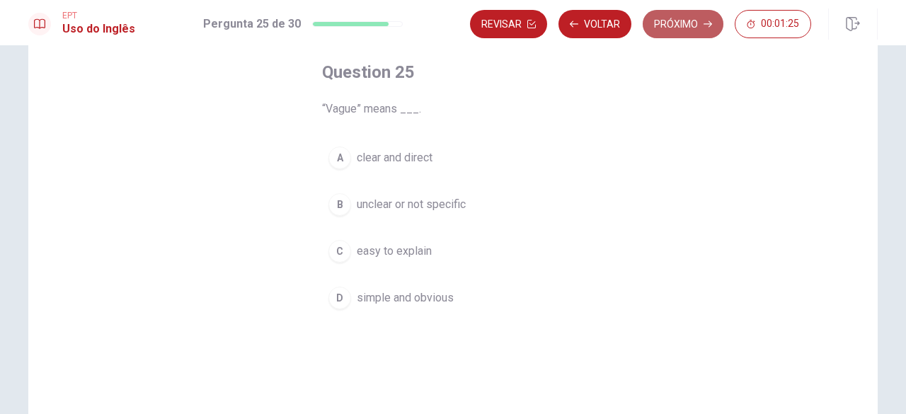
click at [685, 22] on button "Próximo" at bounding box center [683, 24] width 81 height 28
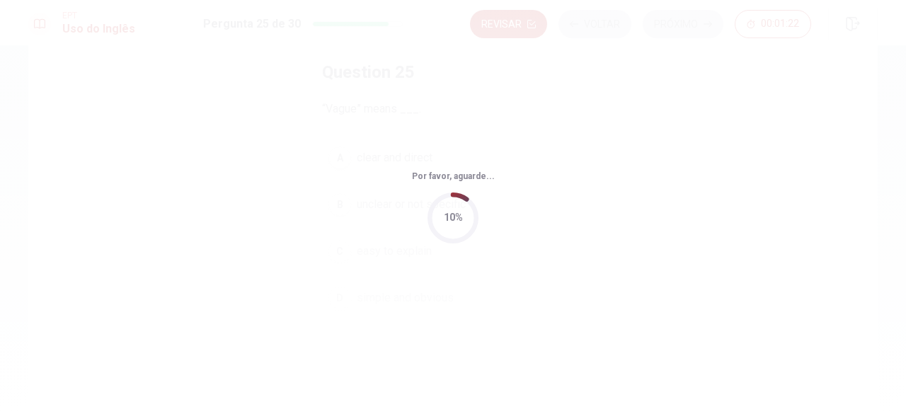
scroll to position [0, 0]
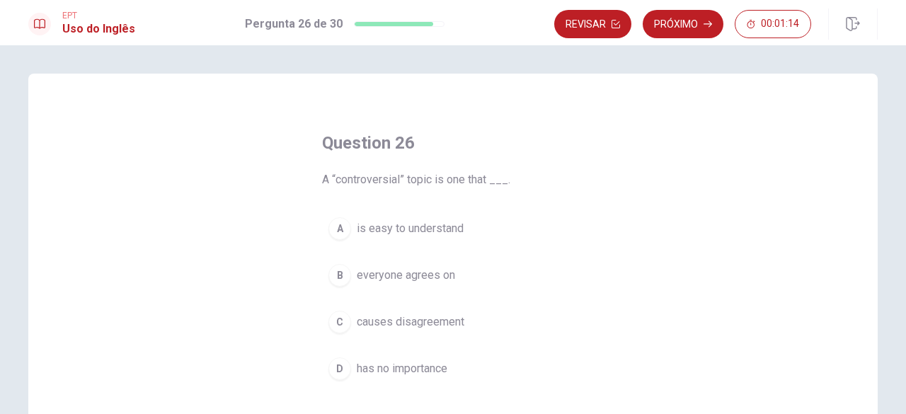
click at [427, 323] on span "causes disagreement" at bounding box center [411, 321] width 108 height 17
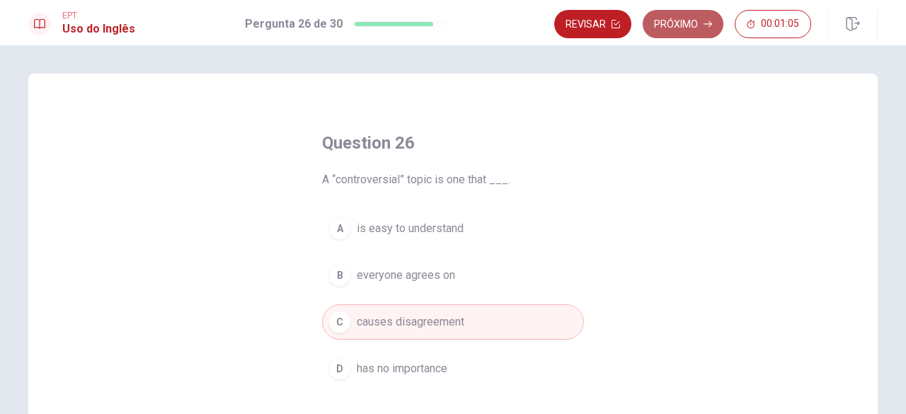
click at [676, 23] on button "Próximo" at bounding box center [683, 24] width 81 height 28
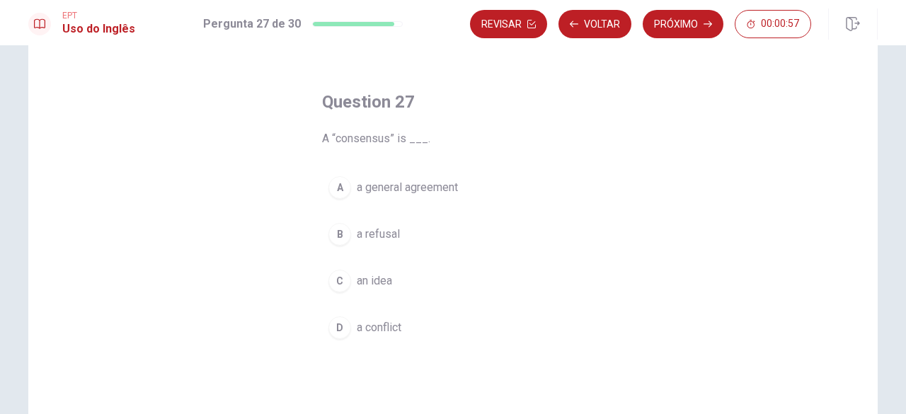
scroll to position [71, 0]
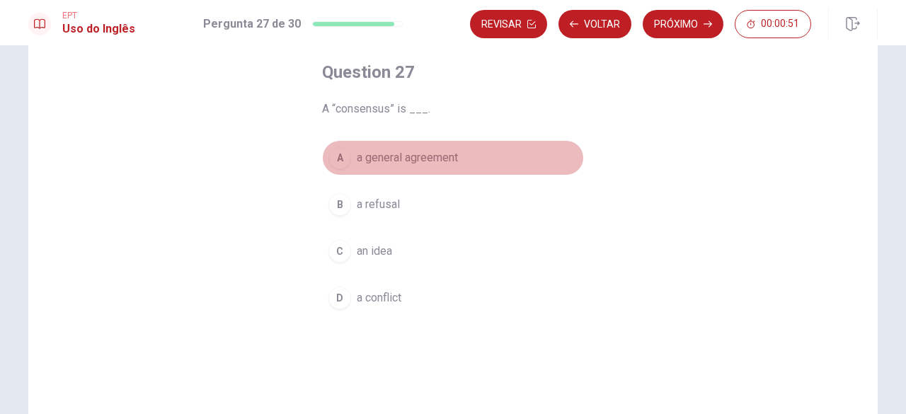
click at [414, 165] on span "a general agreement" at bounding box center [407, 157] width 101 height 17
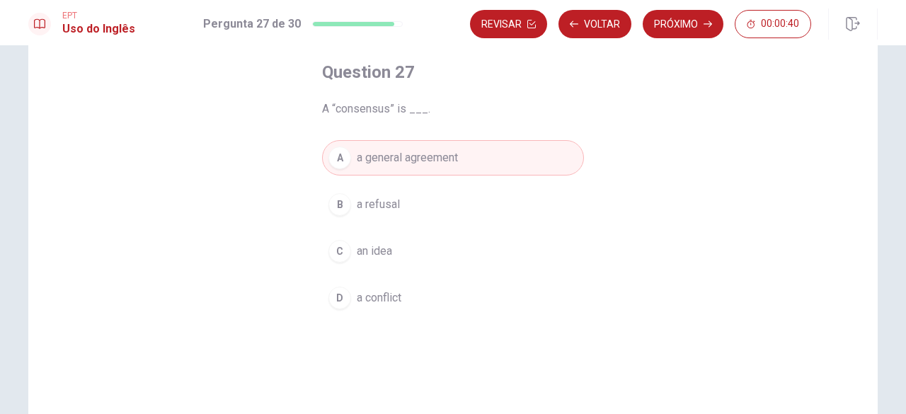
click at [681, 22] on button "Próximo" at bounding box center [683, 24] width 81 height 28
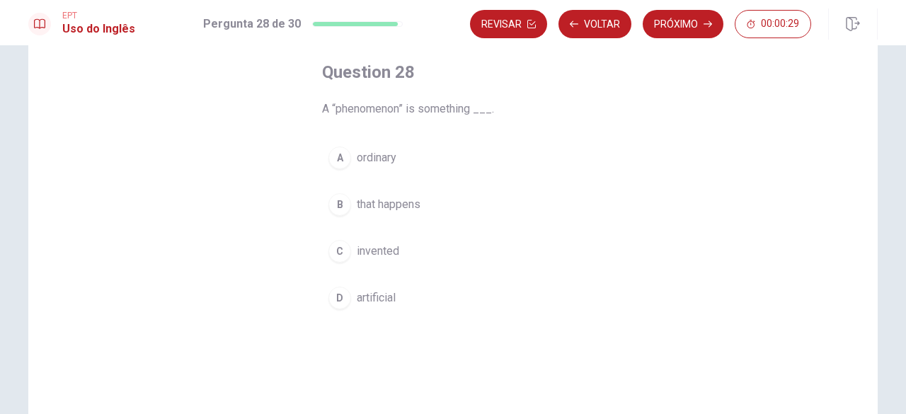
click at [409, 202] on span "that happens" at bounding box center [389, 204] width 64 height 17
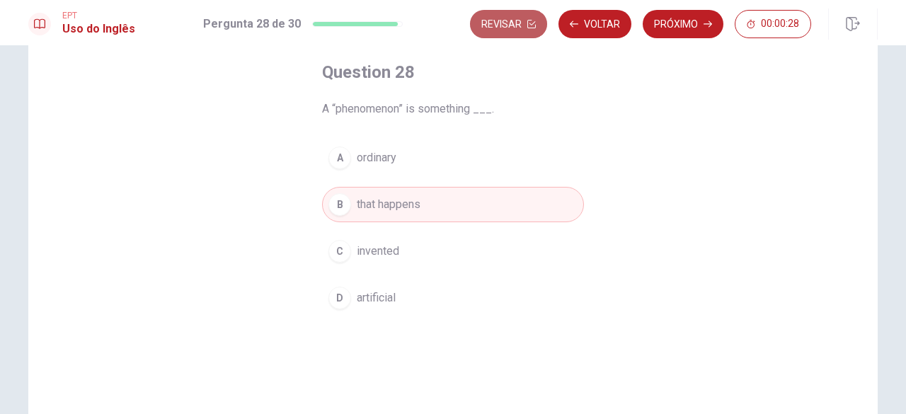
click at [497, 32] on button "Revisar" at bounding box center [508, 24] width 77 height 28
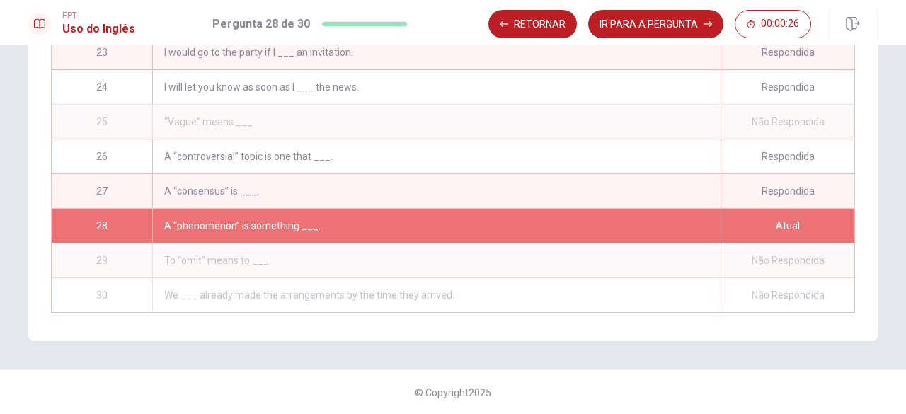
scroll to position [722, 0]
click at [760, 105] on div "Não Respondida" at bounding box center [787, 122] width 134 height 34
click at [201, 126] on div "“Vague” means ___." at bounding box center [436, 122] width 568 height 34
click at [200, 115] on div "“Vague” means ___." at bounding box center [436, 122] width 568 height 34
click at [200, 114] on div "“Vague” means ___." at bounding box center [436, 122] width 568 height 34
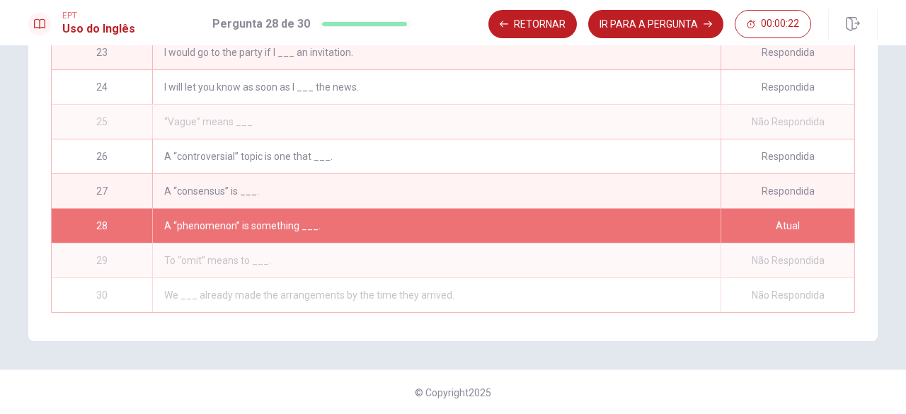
click at [102, 120] on div "25" at bounding box center [102, 122] width 100 height 34
click at [99, 115] on div "25" at bounding box center [102, 122] width 100 height 34
click at [99, 114] on div "25" at bounding box center [102, 122] width 100 height 34
click at [560, 22] on button "Retornar" at bounding box center [532, 24] width 88 height 28
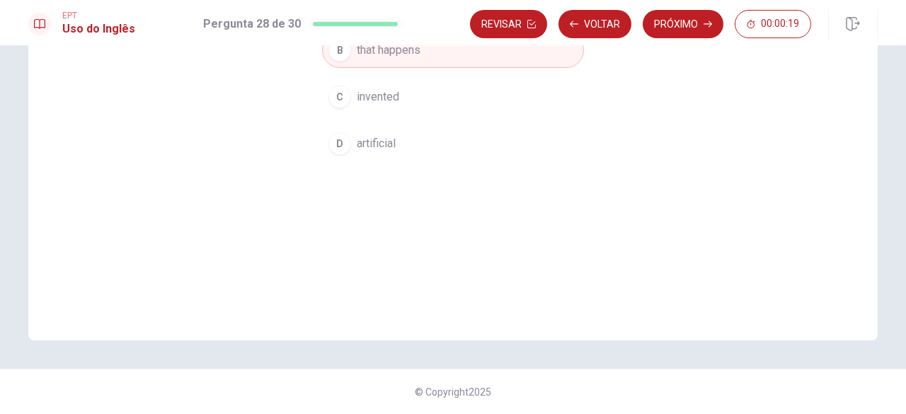
scroll to position [225, 0]
click at [560, 21] on button "Voltar" at bounding box center [594, 24] width 73 height 28
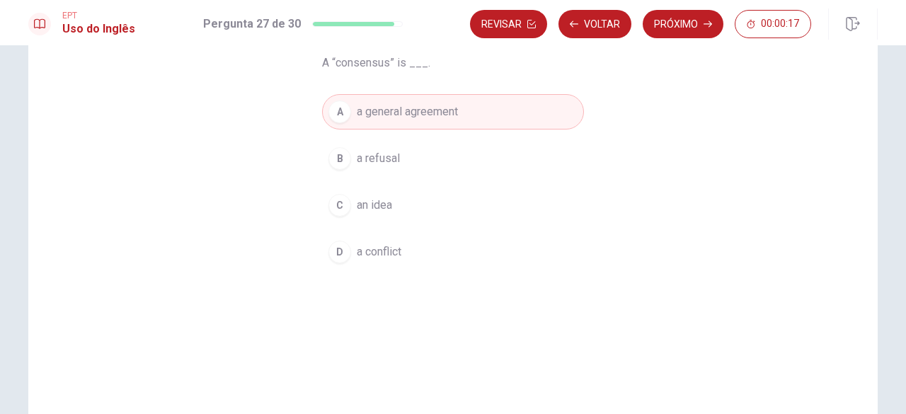
scroll to position [83, 0]
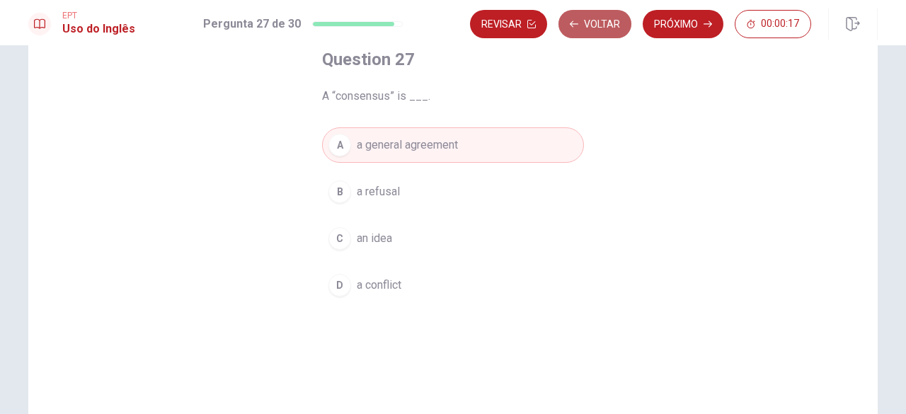
click at [583, 30] on button "Voltar" at bounding box center [594, 24] width 73 height 28
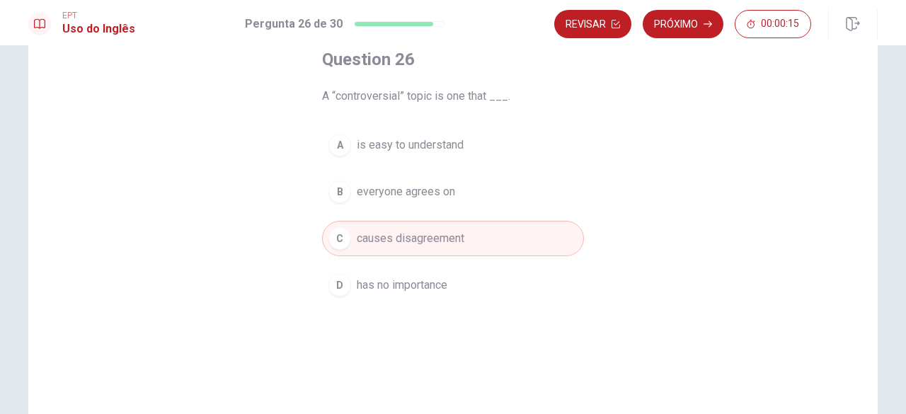
click at [586, 28] on button "Revisar" at bounding box center [592, 24] width 77 height 28
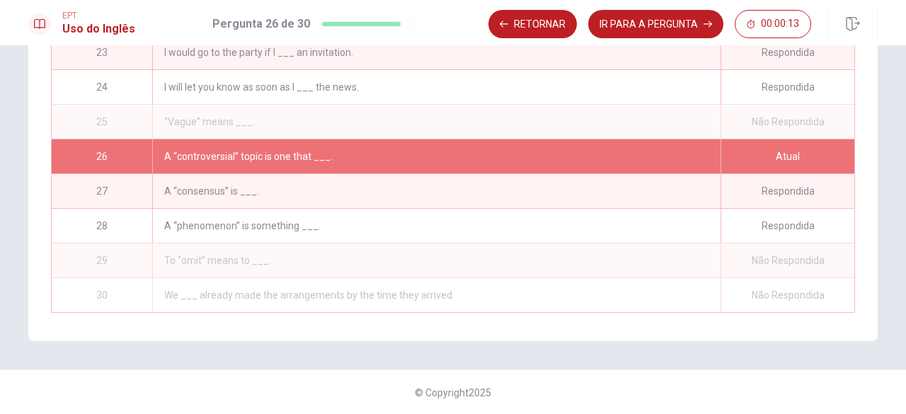
scroll to position [652, 0]
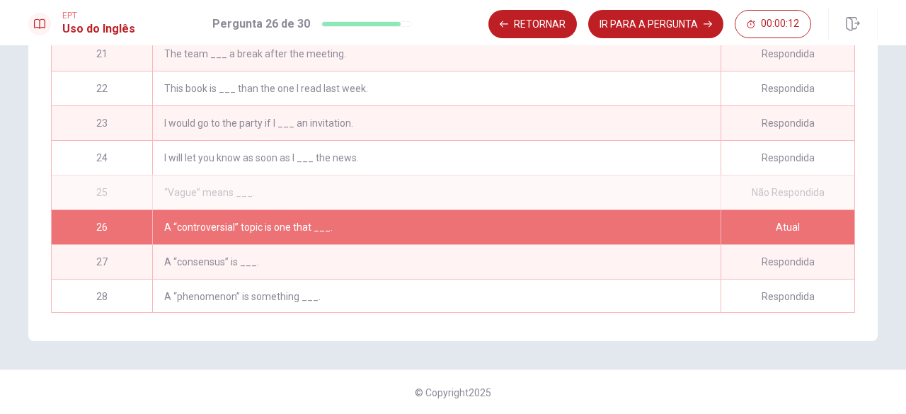
click at [410, 179] on div "“Vague” means ___." at bounding box center [436, 192] width 568 height 34
drag, startPoint x: 630, startPoint y: 21, endPoint x: 509, endPoint y: 28, distance: 121.2
click at [509, 28] on div "Retornar IR PARA A PERGUNTA 00:00:10" at bounding box center [649, 24] width 323 height 28
click at [508, 26] on icon "button" at bounding box center [504, 24] width 8 height 8
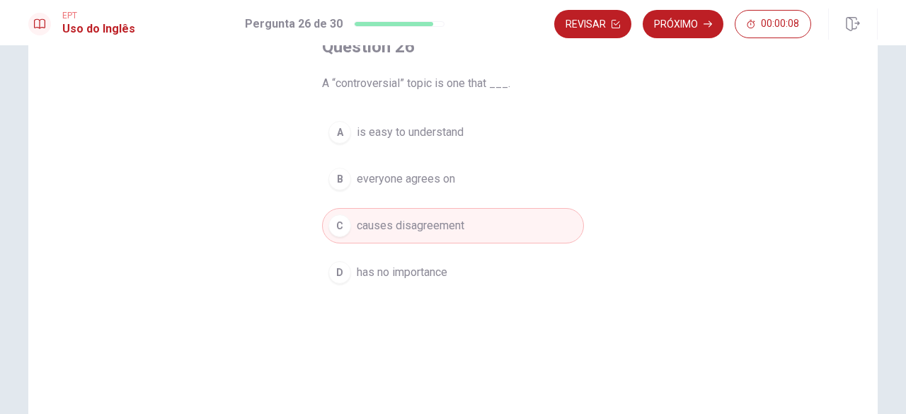
scroll to position [83, 0]
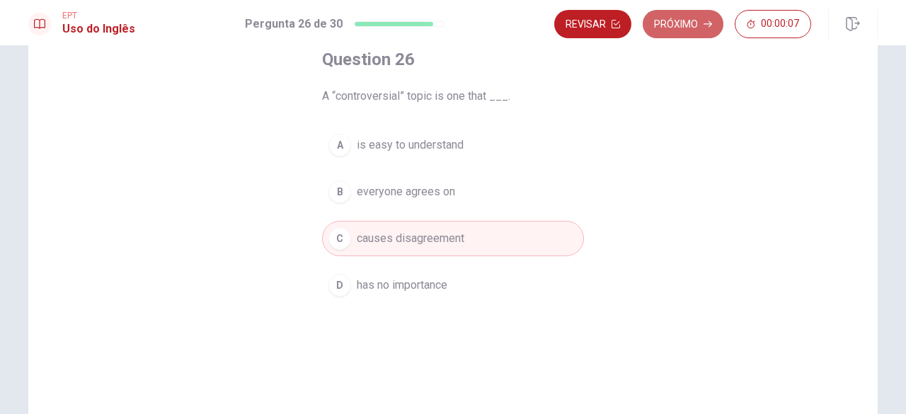
click at [682, 22] on button "Próximo" at bounding box center [683, 24] width 81 height 28
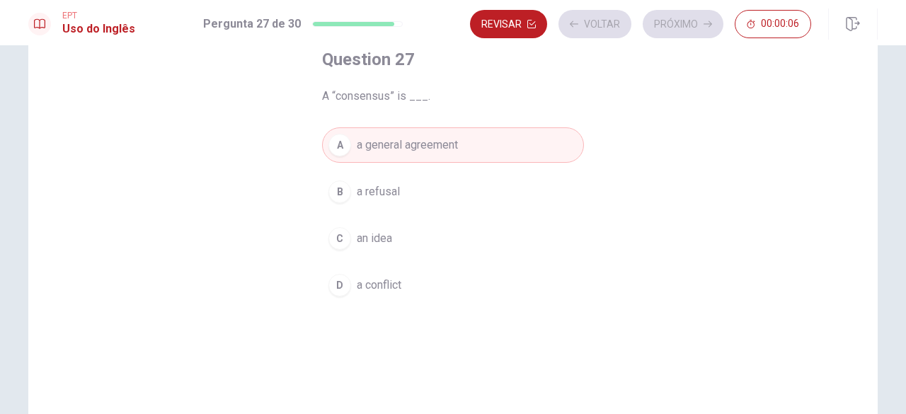
click at [593, 28] on div "Revisar Voltar Próximo 00:00:06" at bounding box center [640, 24] width 341 height 28
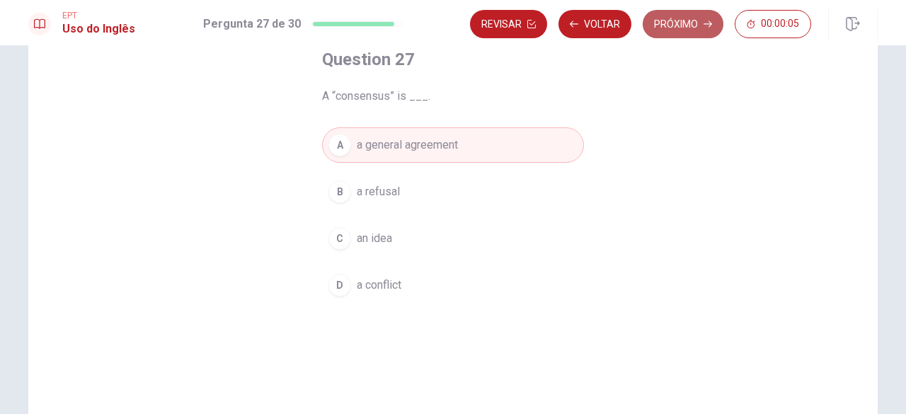
click at [681, 25] on button "Próximo" at bounding box center [683, 24] width 81 height 28
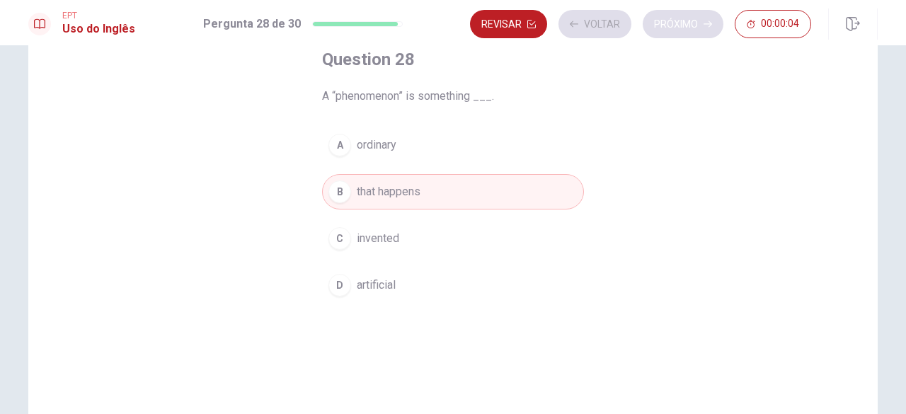
click at [681, 25] on div "Revisar Voltar Próximo 00:00:04" at bounding box center [640, 24] width 341 height 28
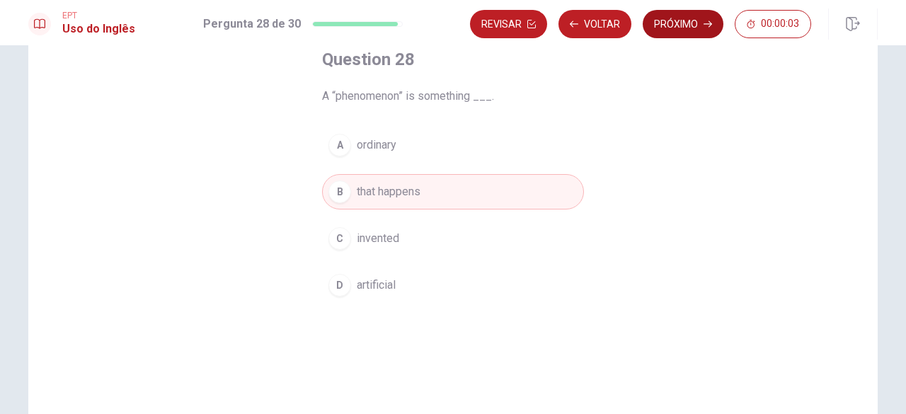
click at [678, 29] on button "Próximo" at bounding box center [683, 24] width 81 height 28
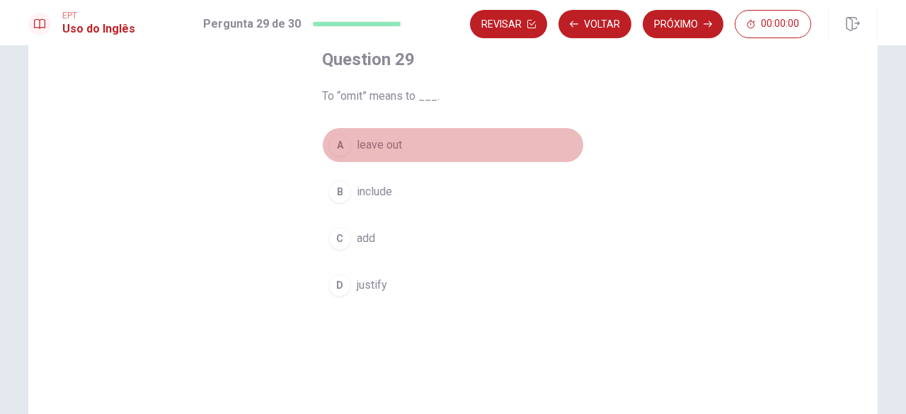
click at [365, 143] on span "leave out" at bounding box center [379, 145] width 45 height 17
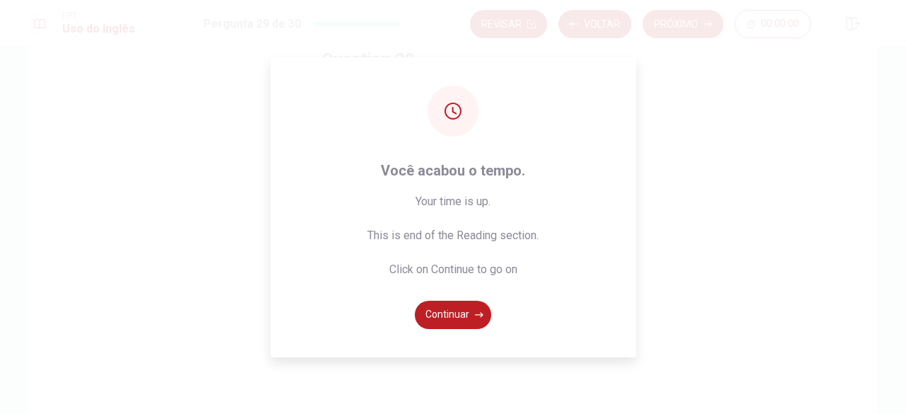
drag, startPoint x: 529, startPoint y: 83, endPoint x: 426, endPoint y: 144, distance: 120.3
click at [426, 144] on div "Você acabou o tempo. Your time is up. This is end of the Reading section. Click…" at bounding box center [453, 207] width 366 height 300
click at [471, 318] on button "Continuar" at bounding box center [453, 315] width 76 height 28
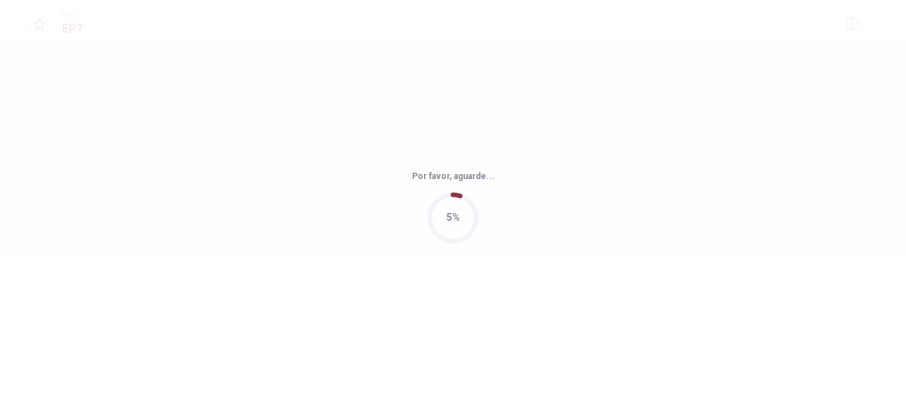
scroll to position [0, 0]
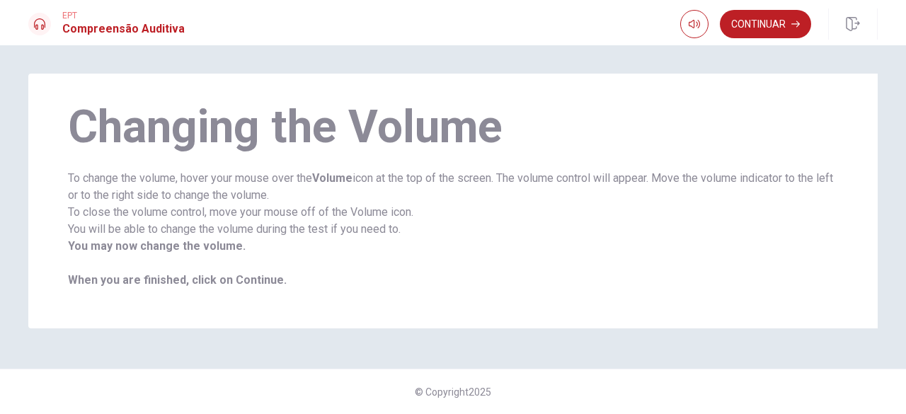
click at [768, 26] on button "Continuar" at bounding box center [765, 24] width 91 height 28
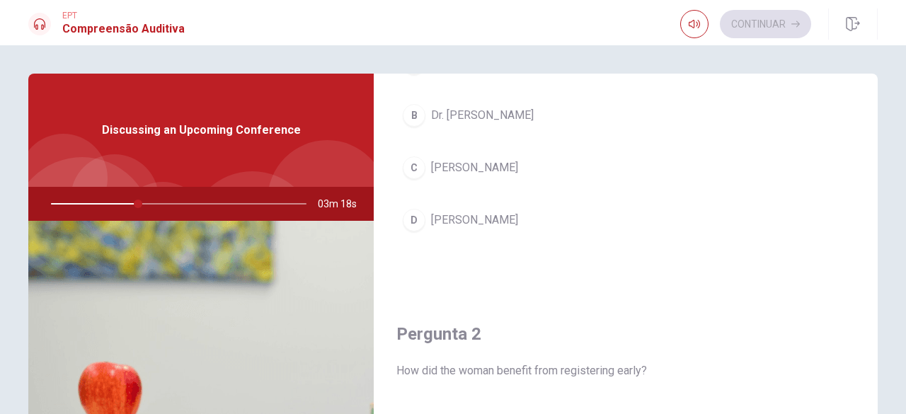
scroll to position [71, 0]
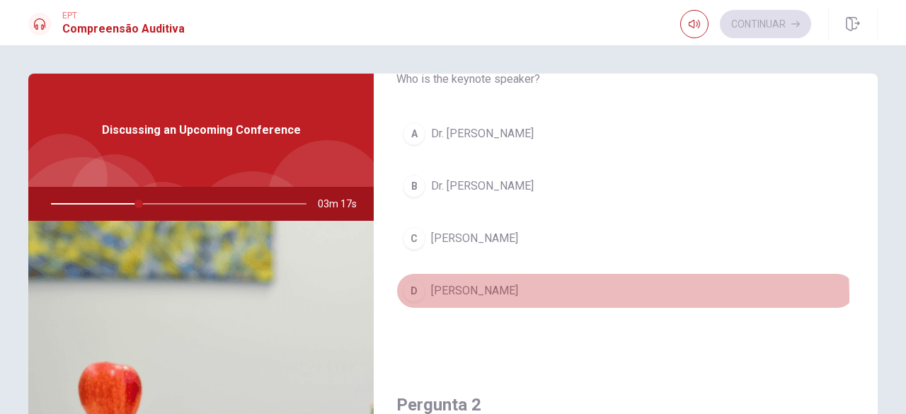
click at [460, 295] on span "[PERSON_NAME]" at bounding box center [474, 290] width 87 height 17
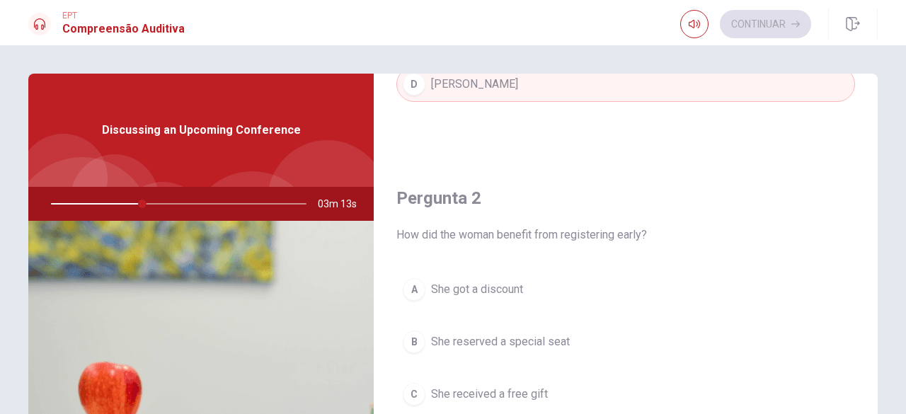
scroll to position [283, 0]
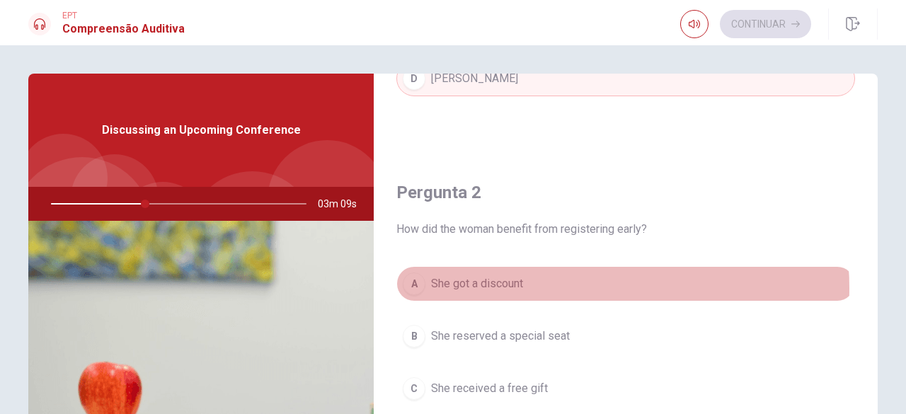
click at [555, 286] on button "A She got a discount" at bounding box center [625, 283] width 459 height 35
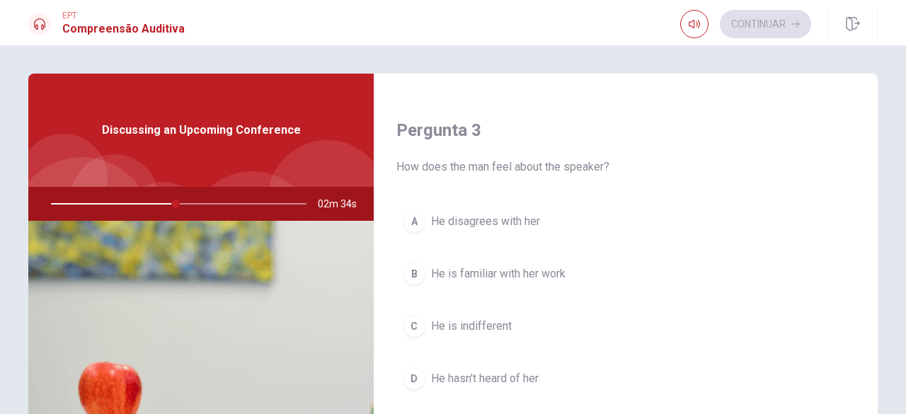
scroll to position [778, 0]
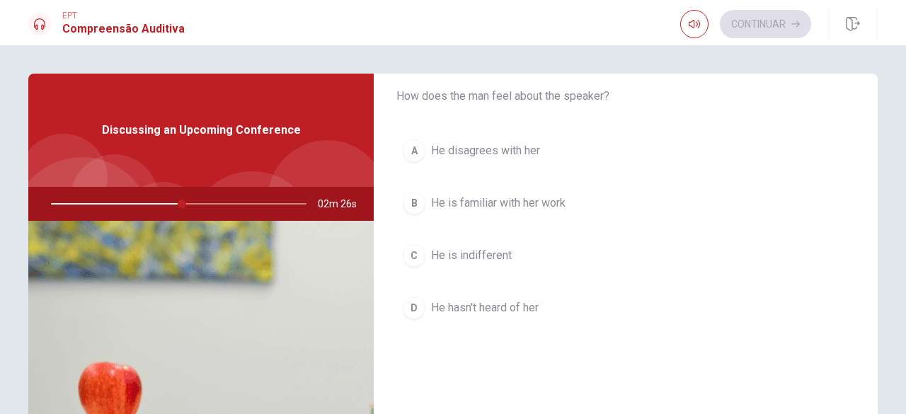
click at [561, 200] on span "He is familiar with her work" at bounding box center [498, 203] width 134 height 17
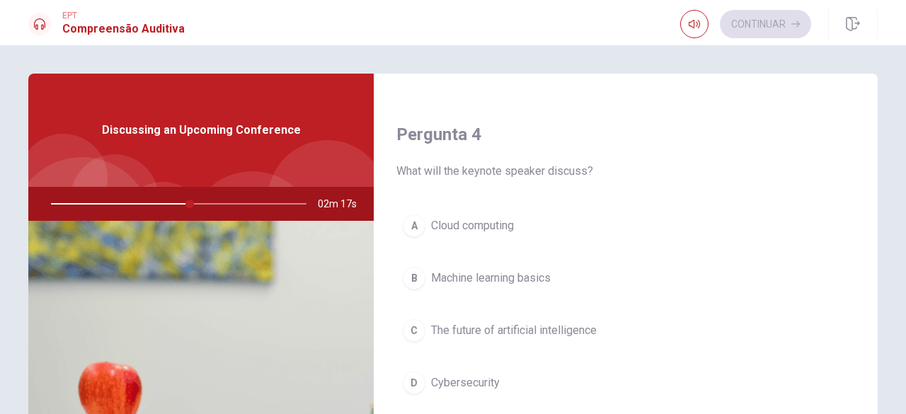
scroll to position [1132, 0]
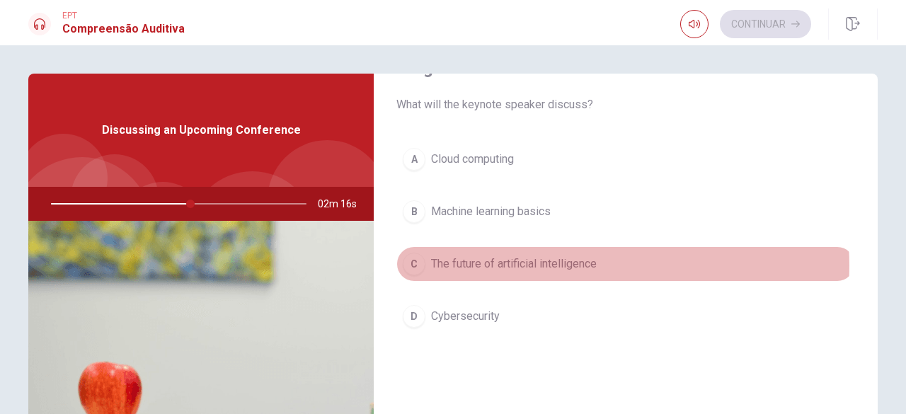
click at [582, 258] on span "The future of artificial intelligence" at bounding box center [514, 263] width 166 height 17
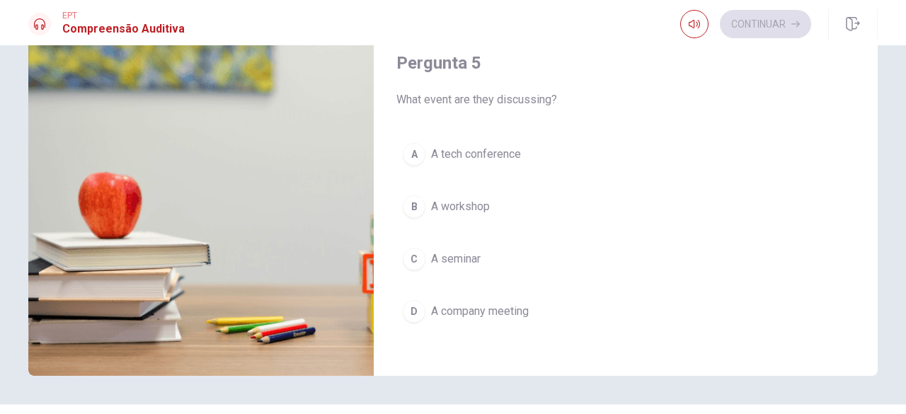
scroll to position [212, 0]
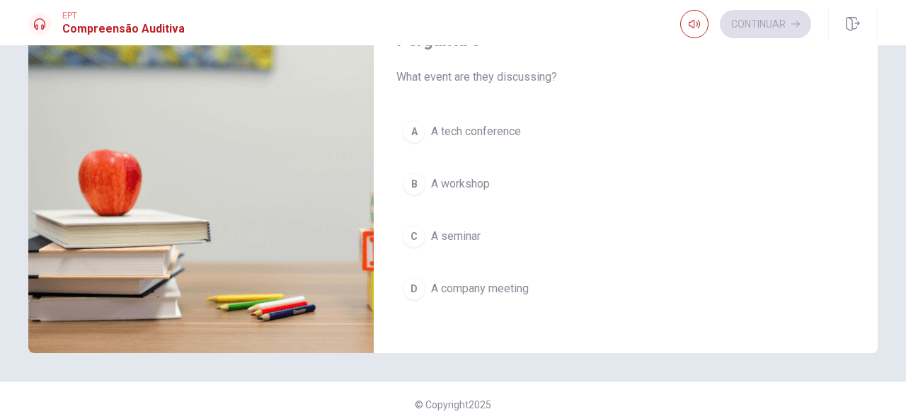
click at [521, 169] on button "B A workshop" at bounding box center [625, 183] width 459 height 35
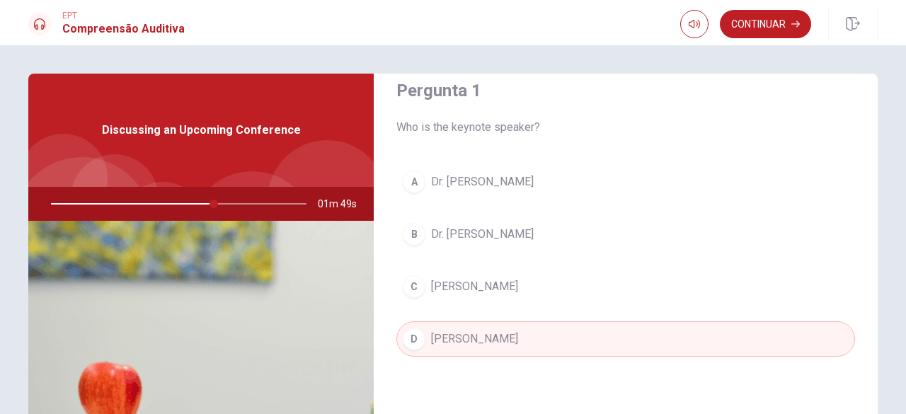
scroll to position [0, 0]
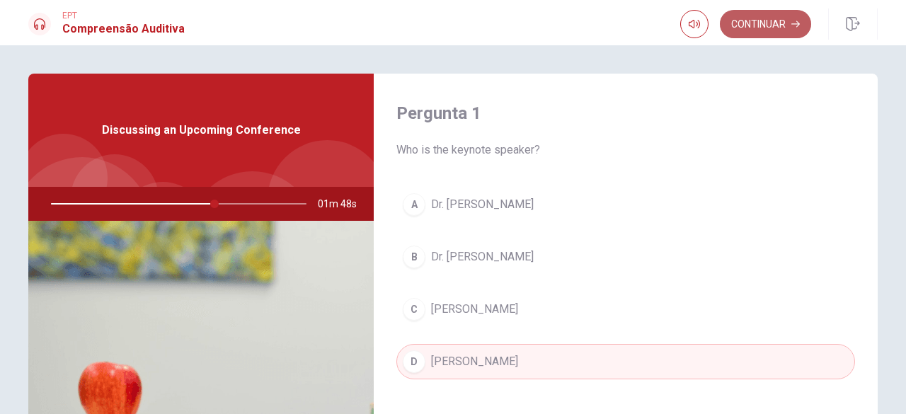
click at [768, 26] on button "Continuar" at bounding box center [765, 24] width 91 height 28
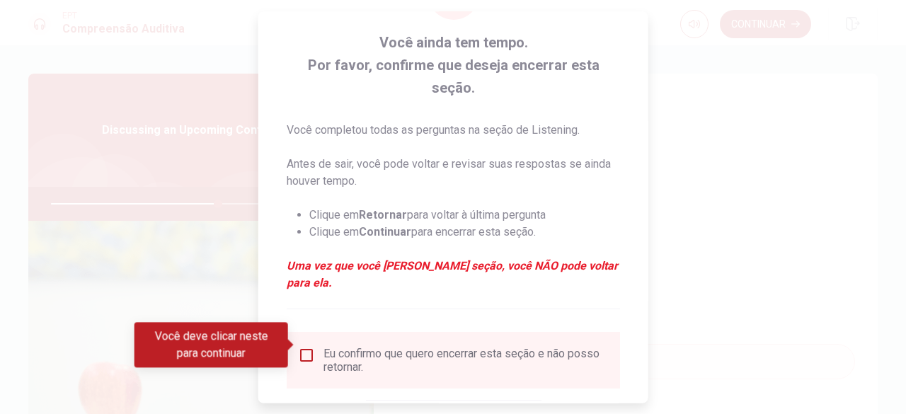
scroll to position [142, 0]
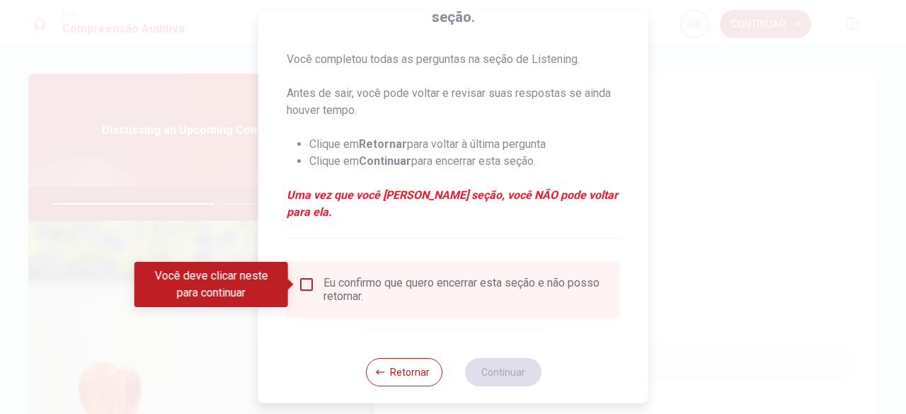
click at [439, 301] on div "Eu confirmo que quero encerrar esta seção e não posso retornar." at bounding box center [465, 289] width 285 height 27
click at [389, 369] on button "Retornar" at bounding box center [403, 372] width 76 height 28
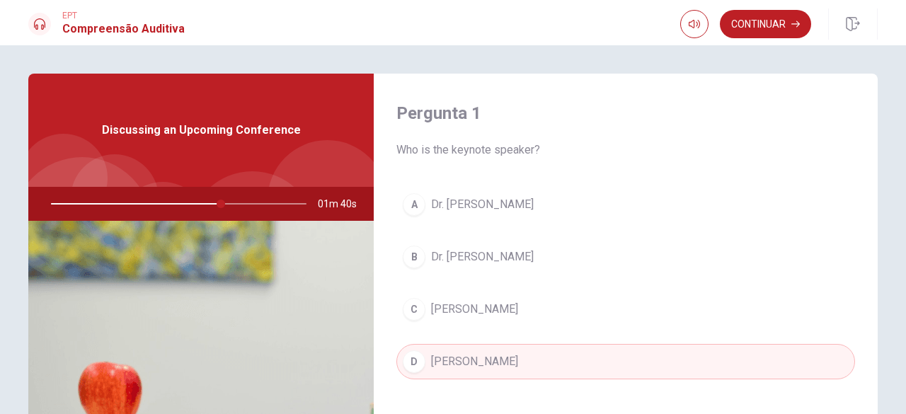
drag, startPoint x: 218, startPoint y: 200, endPoint x: 176, endPoint y: 205, distance: 42.0
click at [178, 206] on div at bounding box center [176, 204] width 284 height 34
click at [175, 203] on div at bounding box center [176, 204] width 284 height 34
click at [171, 200] on div at bounding box center [176, 204] width 284 height 34
drag, startPoint x: 217, startPoint y: 203, endPoint x: 171, endPoint y: 205, distance: 46.7
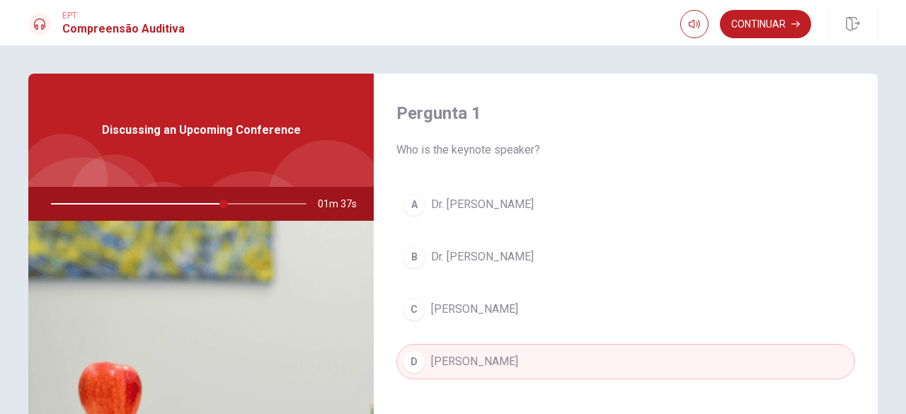
click at [171, 205] on div at bounding box center [176, 204] width 284 height 34
click at [149, 197] on div at bounding box center [176, 204] width 284 height 34
click at [140, 203] on div at bounding box center [176, 204] width 284 height 34
drag, startPoint x: 223, startPoint y: 206, endPoint x: 147, endPoint y: 205, distance: 75.7
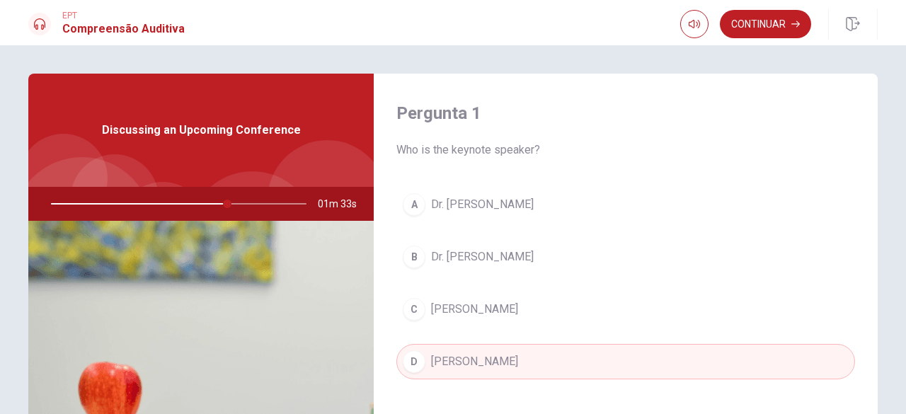
click at [147, 205] on div at bounding box center [176, 204] width 284 height 34
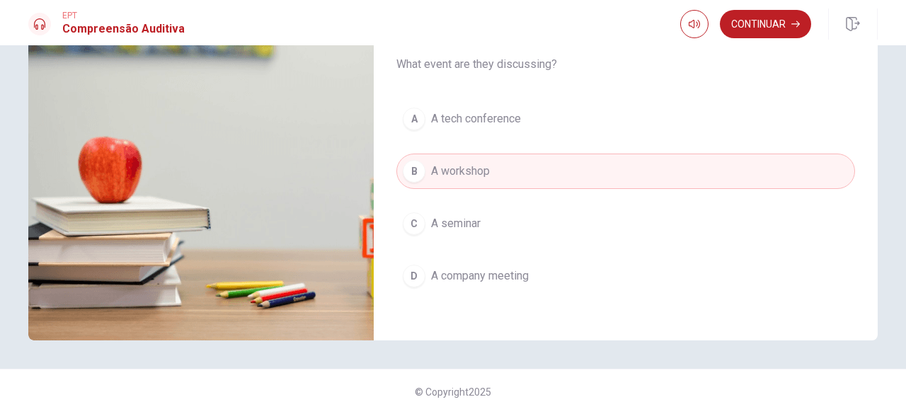
scroll to position [1168, 0]
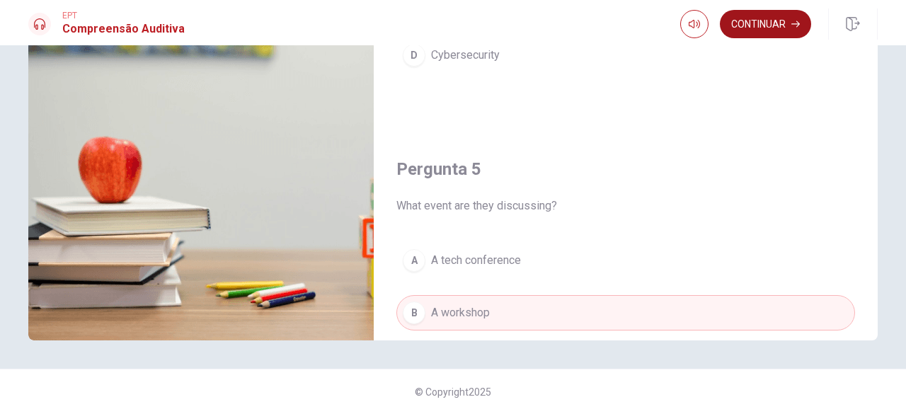
click at [768, 25] on button "Continuar" at bounding box center [765, 24] width 91 height 28
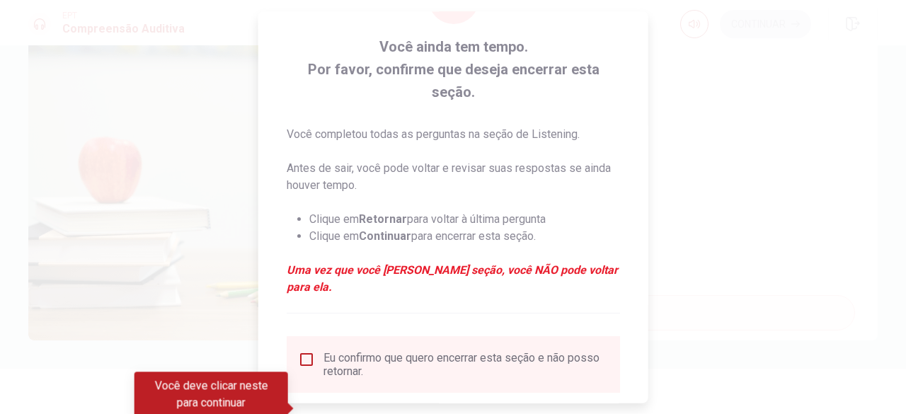
scroll to position [142, 0]
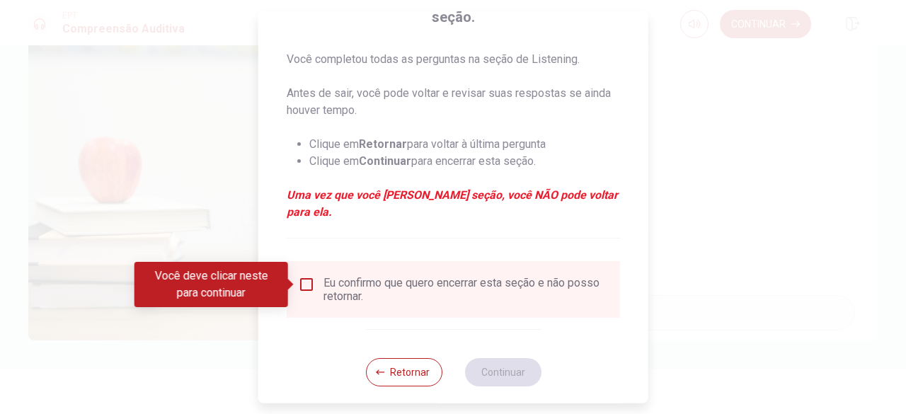
click at [384, 289] on div "Eu confirmo que quero encerrar esta seção e não posso retornar." at bounding box center [465, 289] width 285 height 27
click at [301, 284] on input "Você deve clicar neste para continuar" at bounding box center [306, 284] width 17 height 17
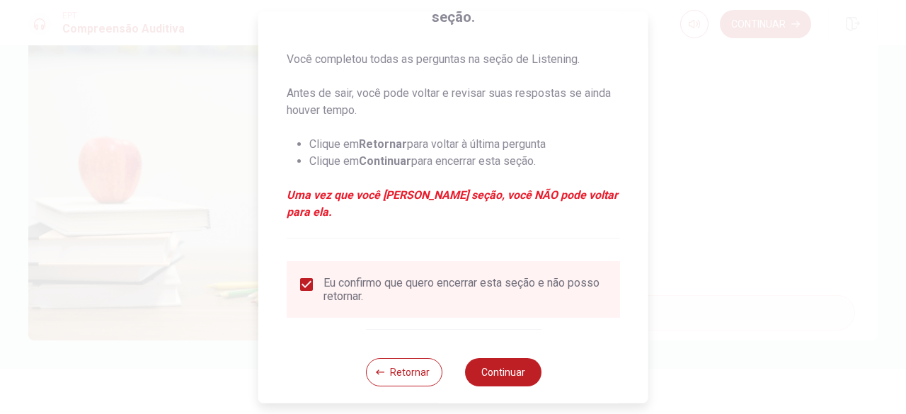
click at [524, 391] on div "Retornar Continuar" at bounding box center [452, 372] width 175 height 86
click at [514, 383] on button "Continuar" at bounding box center [502, 372] width 76 height 28
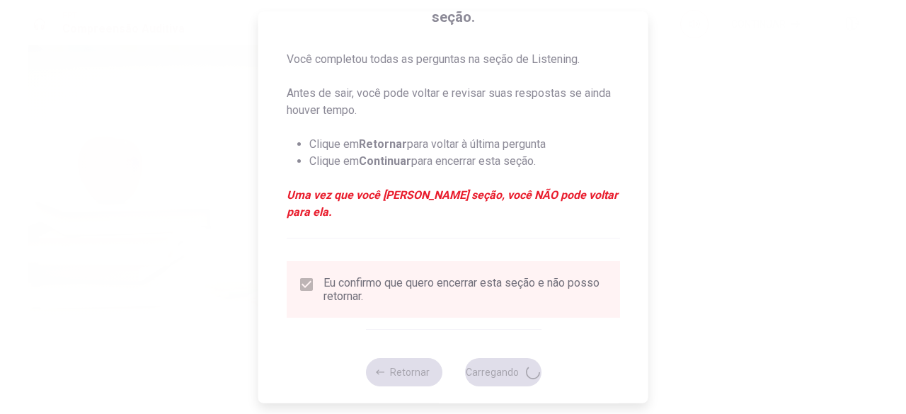
type input "75"
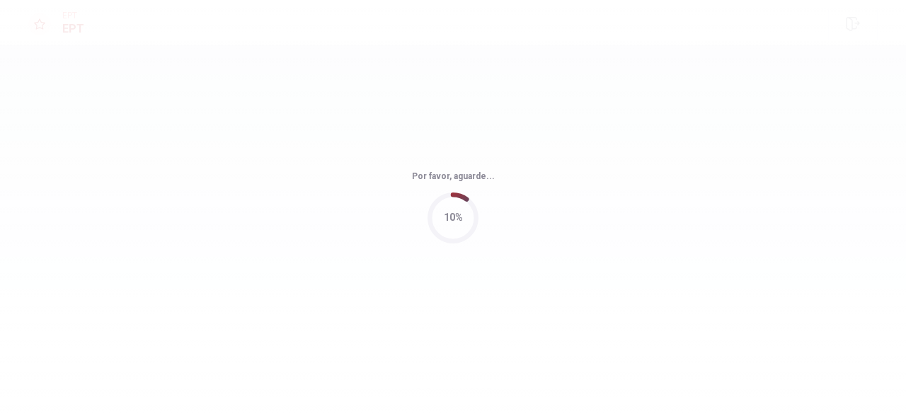
scroll to position [0, 0]
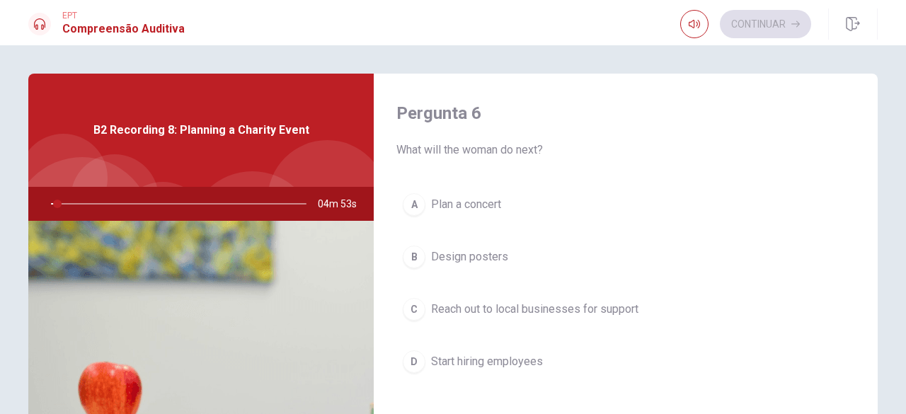
drag, startPoint x: 408, startPoint y: 150, endPoint x: 564, endPoint y: 151, distance: 156.4
click at [564, 151] on span "What will the woman do next?" at bounding box center [625, 150] width 459 height 17
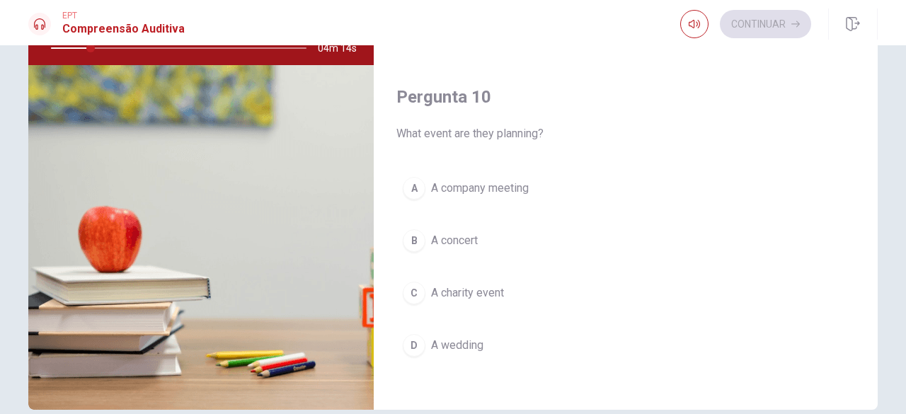
scroll to position [212, 0]
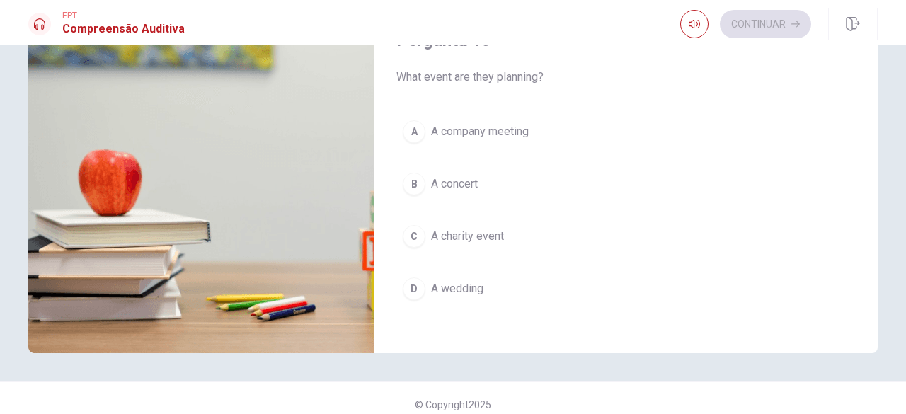
click at [498, 228] on span "A charity event" at bounding box center [467, 236] width 73 height 17
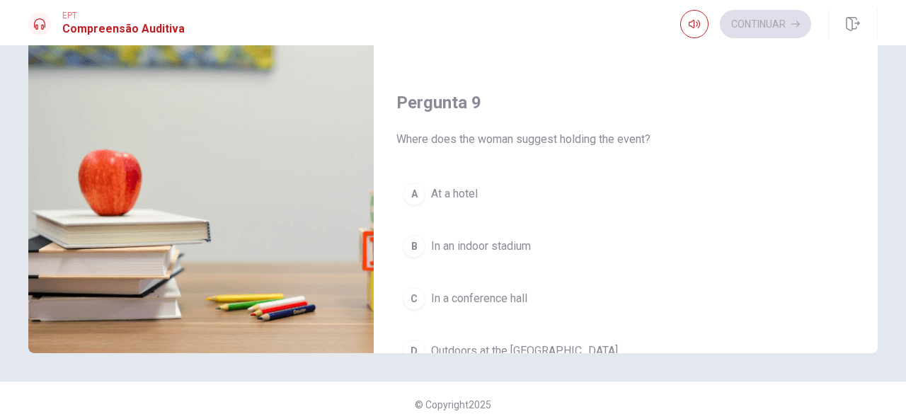
scroll to position [956, 0]
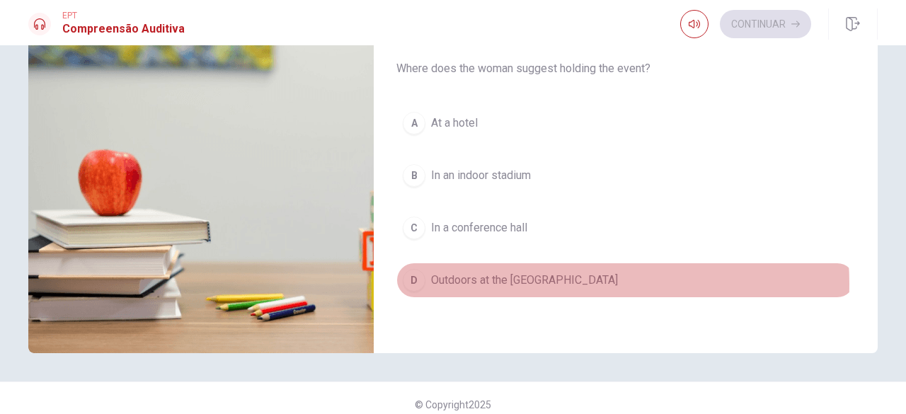
click at [555, 276] on button "D Outdoors at the [GEOGRAPHIC_DATA]" at bounding box center [625, 280] width 459 height 35
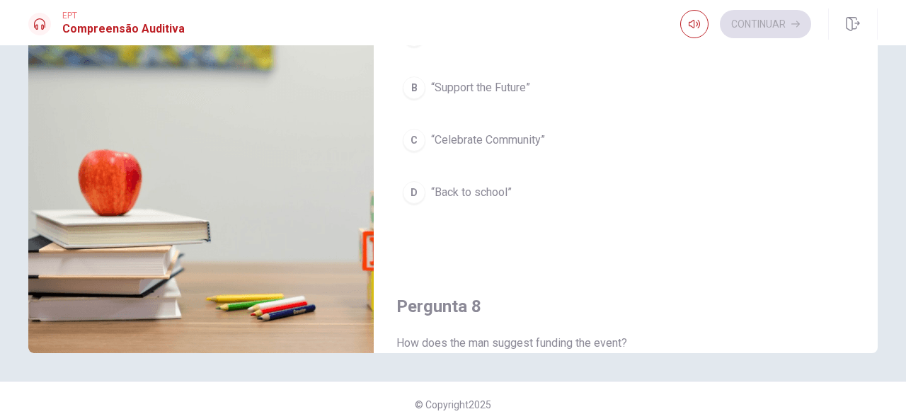
scroll to position [248, 0]
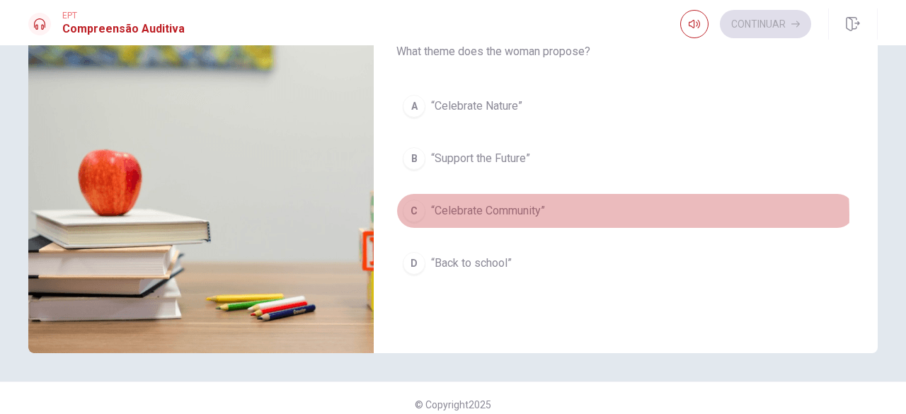
click at [549, 210] on button "C “Celebrate Community”" at bounding box center [625, 210] width 459 height 35
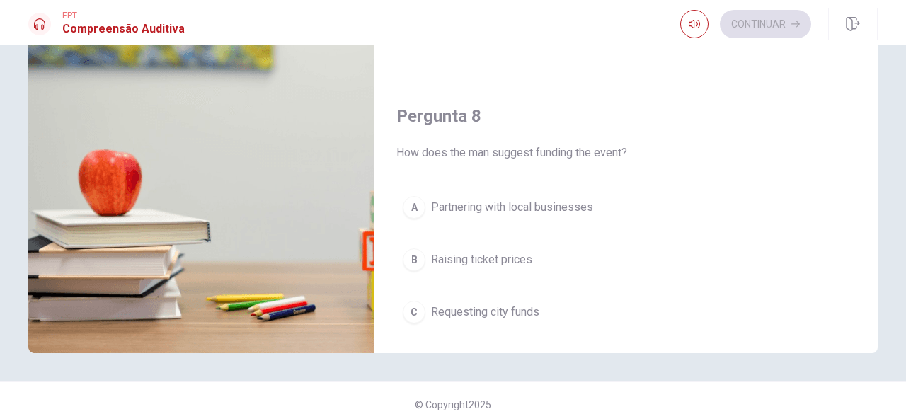
scroll to position [531, 0]
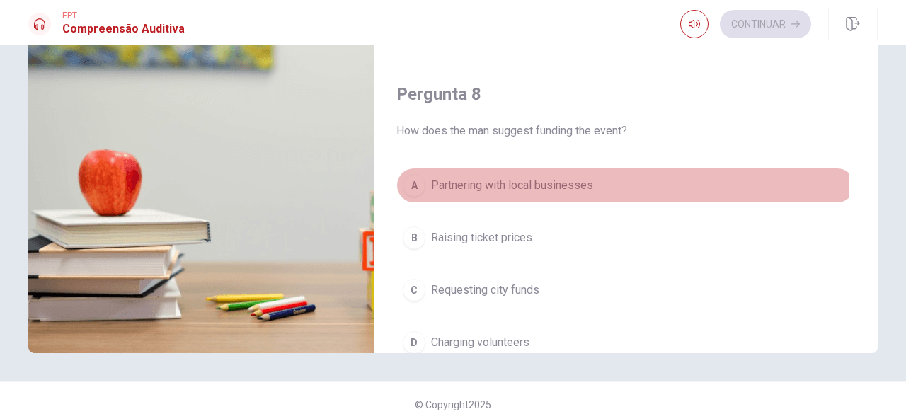
click at [558, 187] on span "Partnering with local businesses" at bounding box center [512, 185] width 162 height 17
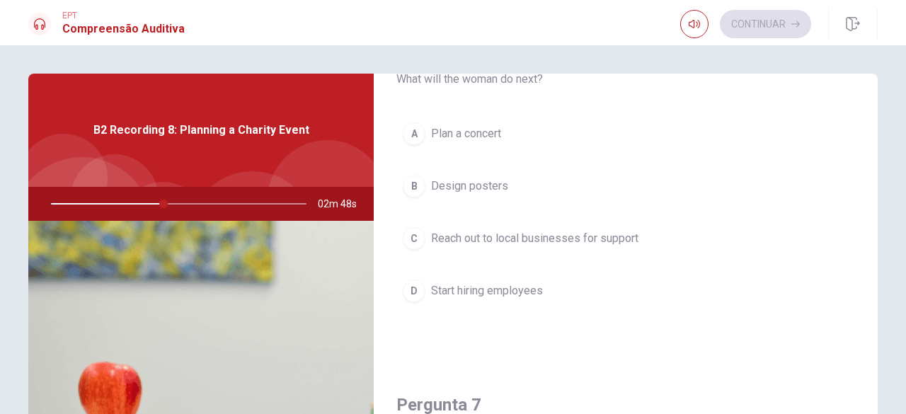
scroll to position [0, 0]
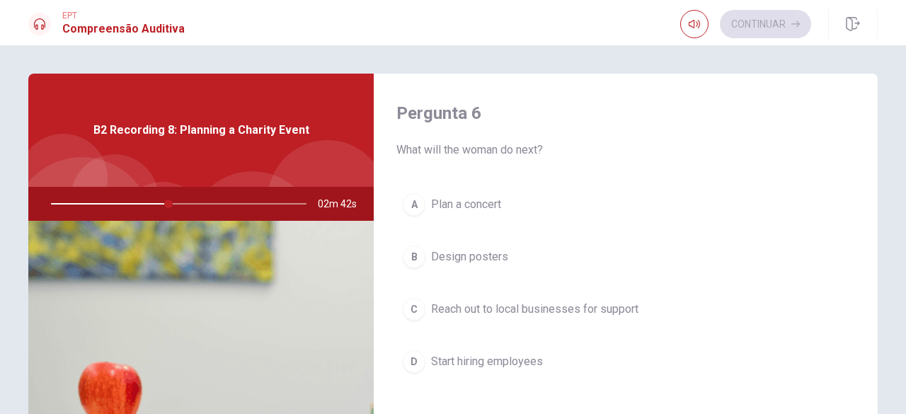
click at [596, 308] on span "Reach out to local businesses for support" at bounding box center [534, 309] width 207 height 17
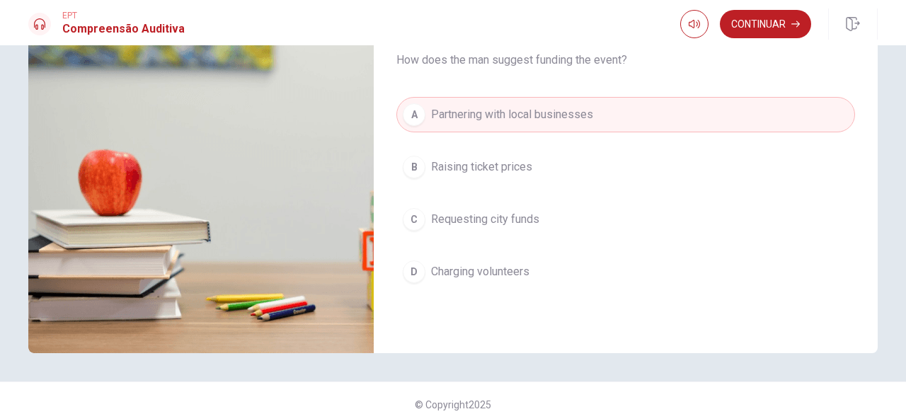
scroll to position [673, 0]
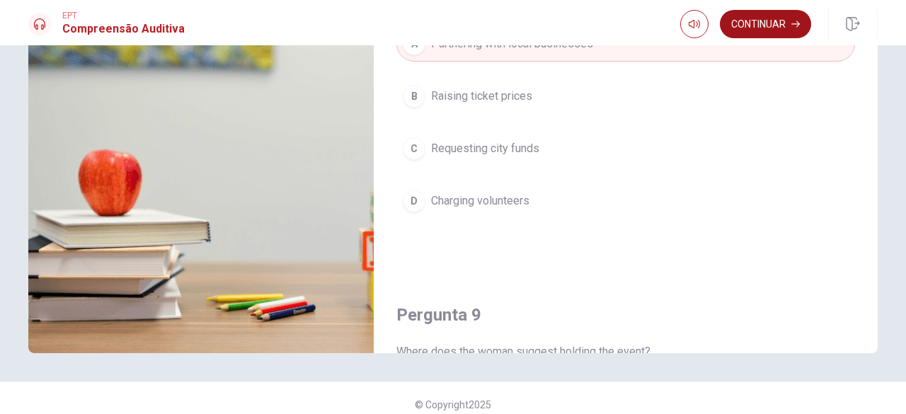
click at [751, 13] on button "Continuar" at bounding box center [765, 24] width 91 height 28
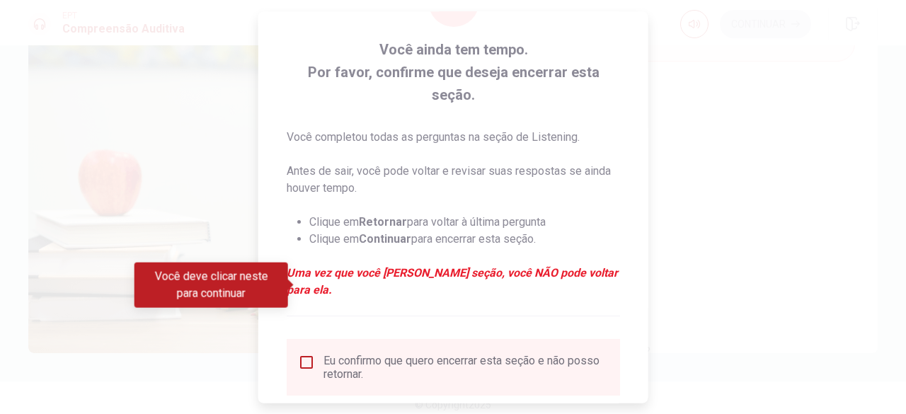
scroll to position [153, 0]
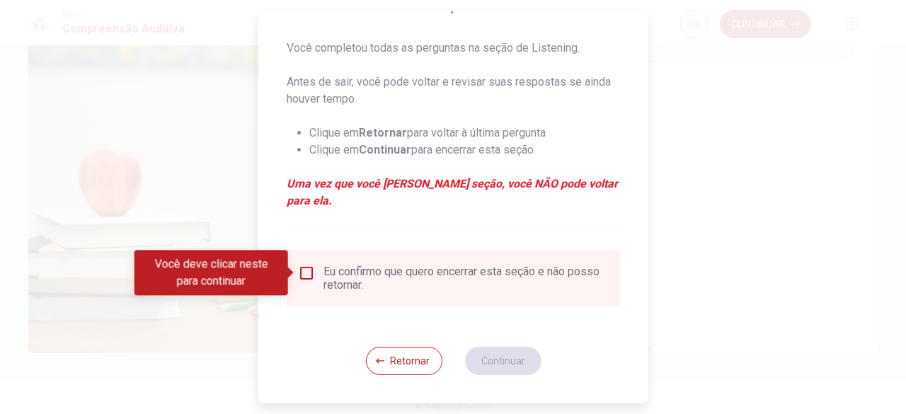
click at [311, 272] on input "Você deve clicar neste para continuar" at bounding box center [306, 273] width 17 height 17
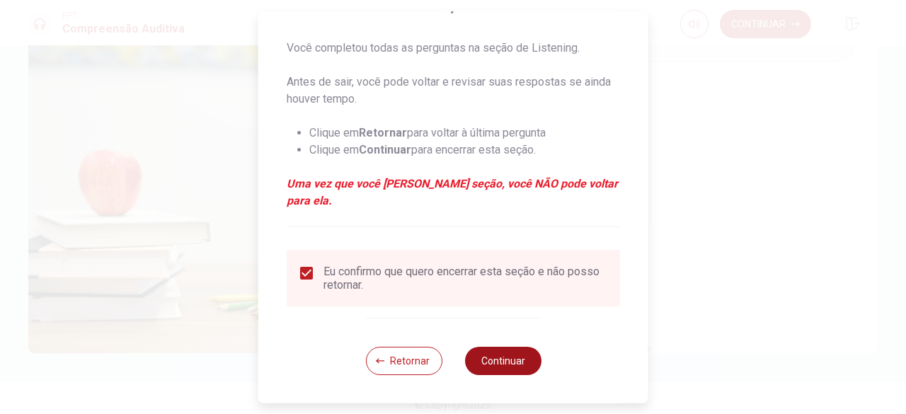
click at [533, 364] on button "Continuar" at bounding box center [502, 361] width 76 height 28
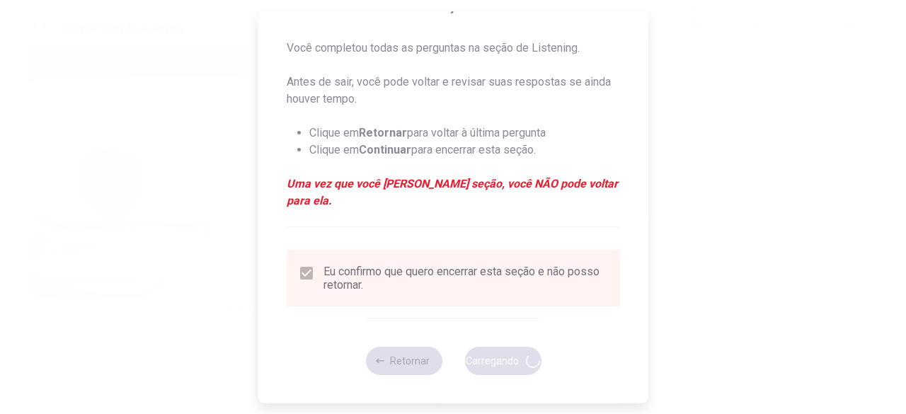
type input "63"
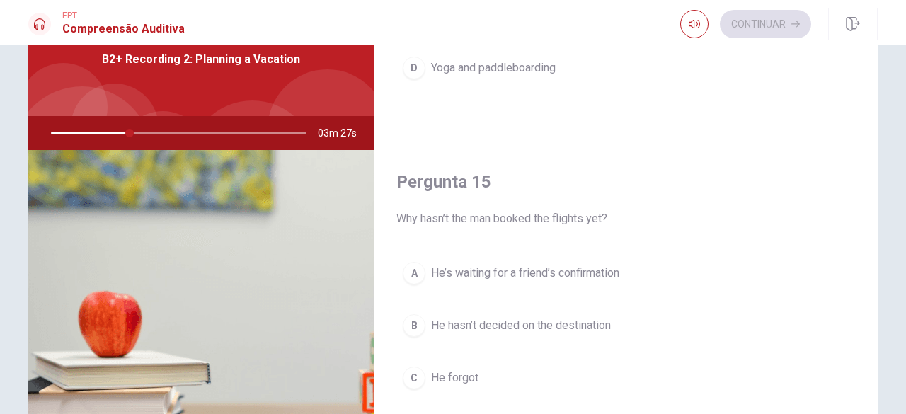
scroll to position [142, 0]
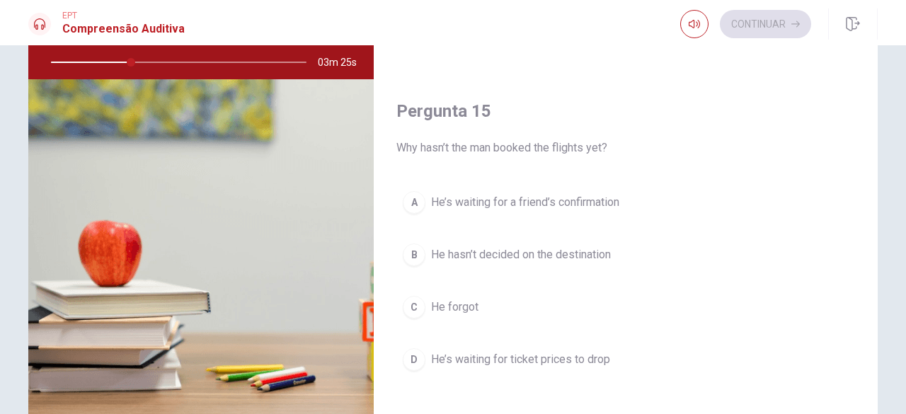
click at [558, 354] on span "He’s waiting for ticket prices to drop" at bounding box center [520, 359] width 179 height 17
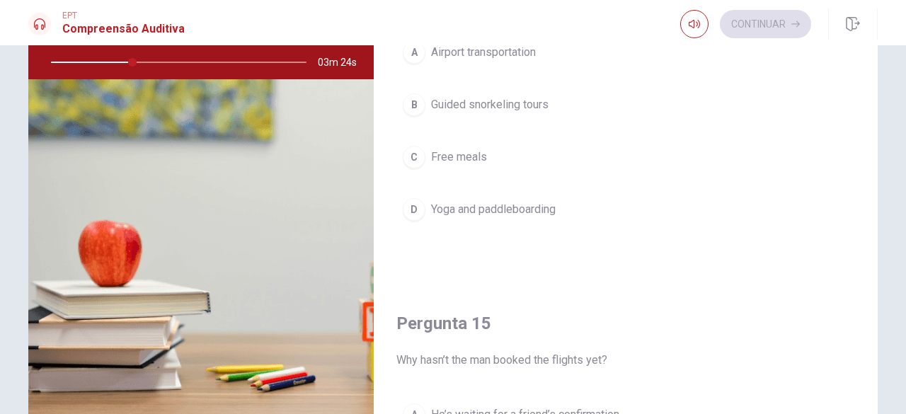
scroll to position [956, 0]
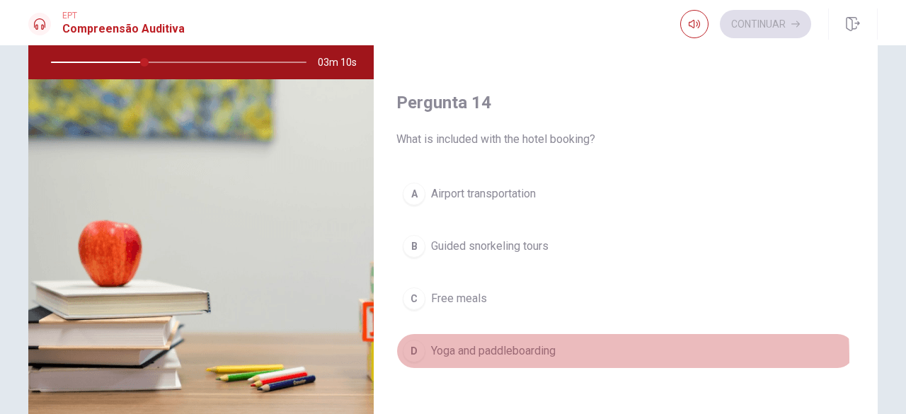
click at [495, 349] on span "Yoga and paddleboarding" at bounding box center [493, 350] width 125 height 17
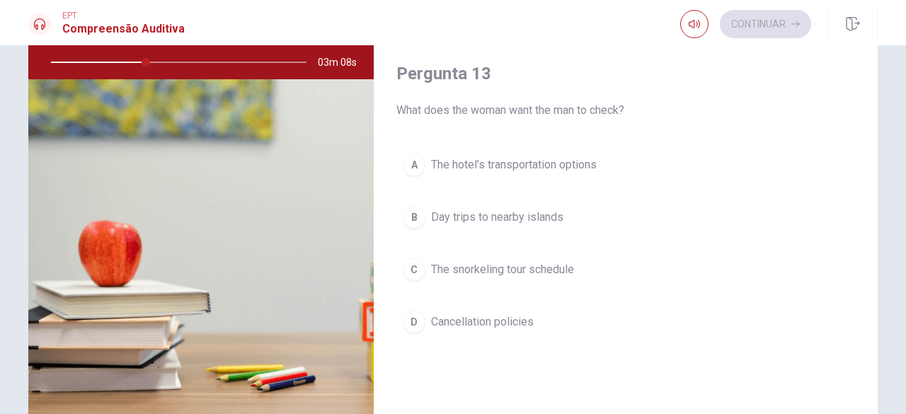
scroll to position [602, 0]
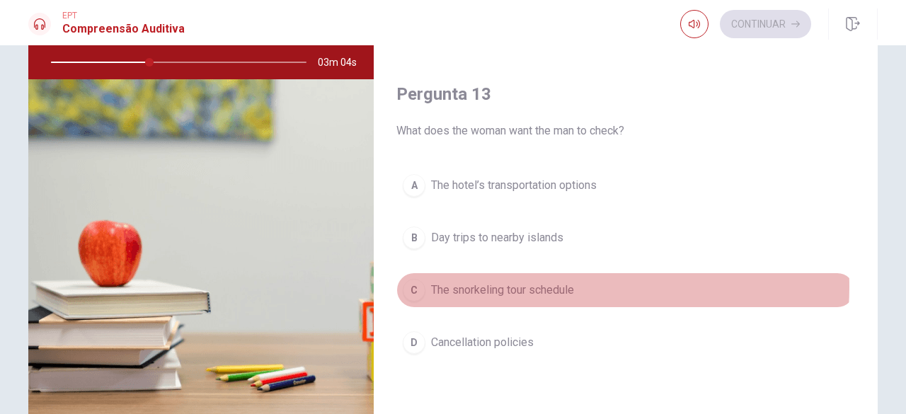
click at [548, 282] on span "The snorkeling tour schedule" at bounding box center [502, 290] width 143 height 17
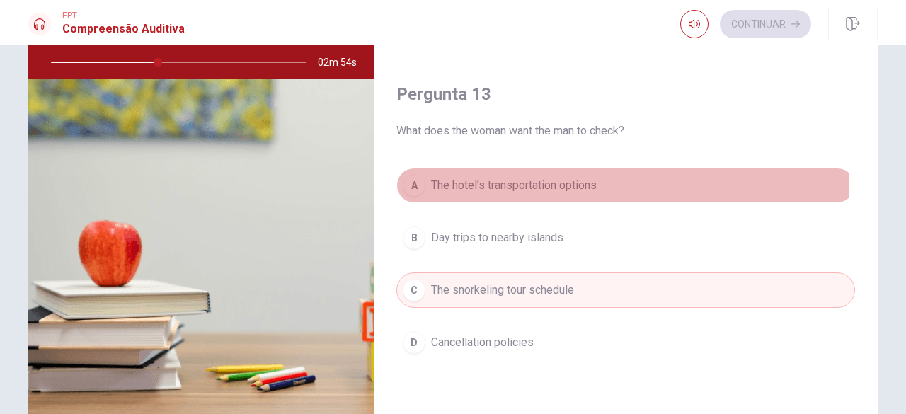
click at [545, 183] on span "The hotel’s transportation options" at bounding box center [514, 185] width 166 height 17
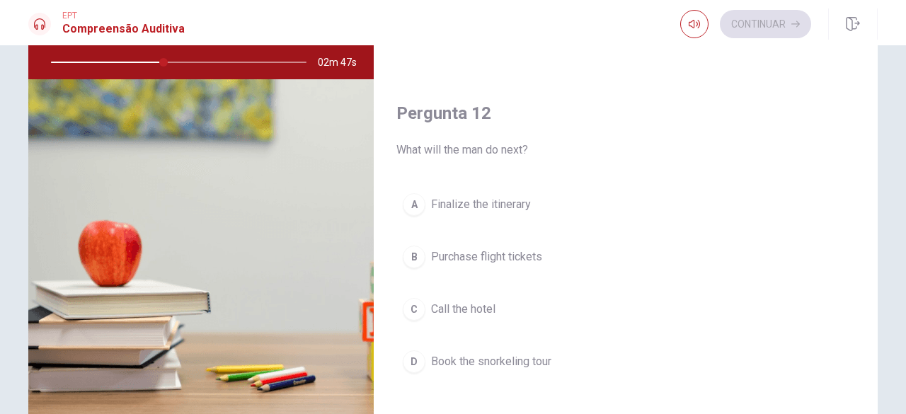
scroll to position [178, 0]
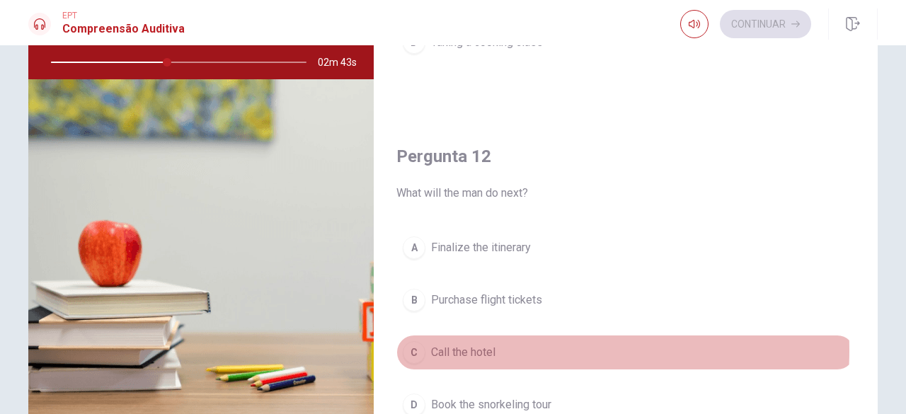
click at [522, 347] on button "C Call the hotel" at bounding box center [625, 352] width 459 height 35
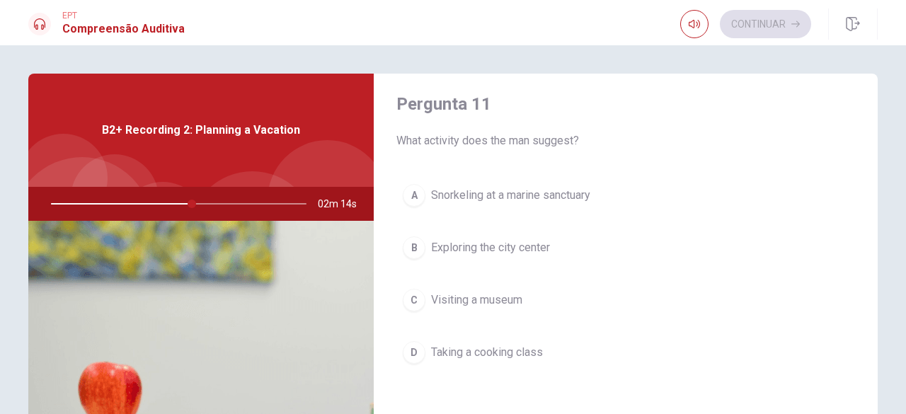
scroll to position [0, 0]
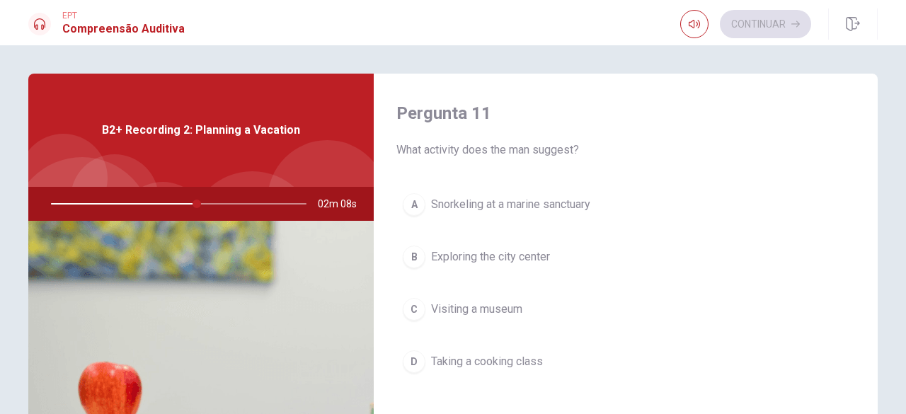
click at [553, 207] on span "Snorkeling at a marine sanctuary" at bounding box center [510, 204] width 159 height 17
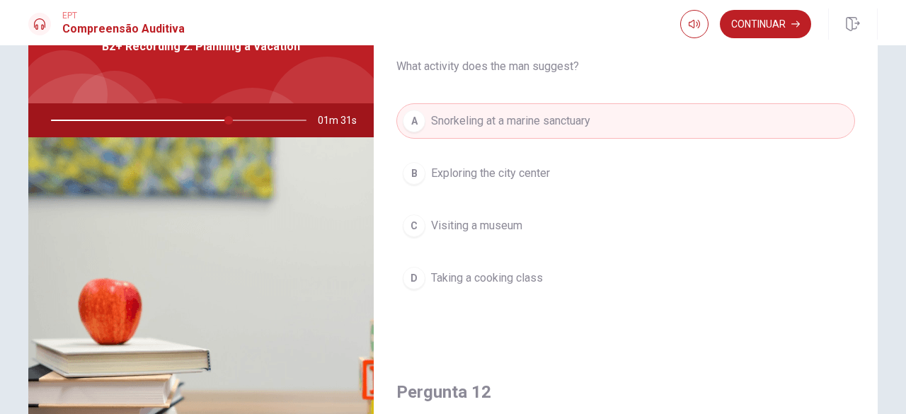
scroll to position [13, 0]
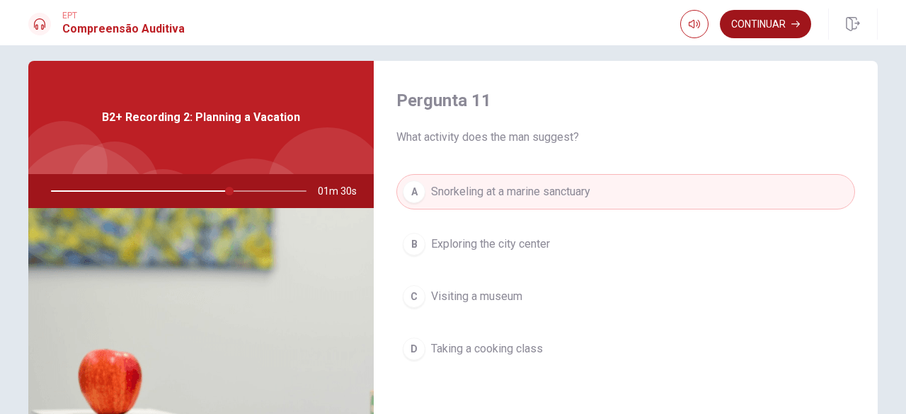
click at [766, 30] on button "Continuar" at bounding box center [765, 24] width 91 height 28
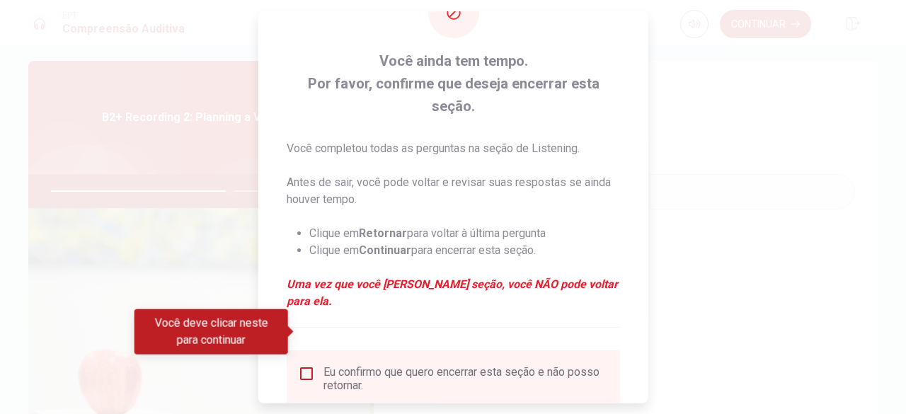
scroll to position [142, 0]
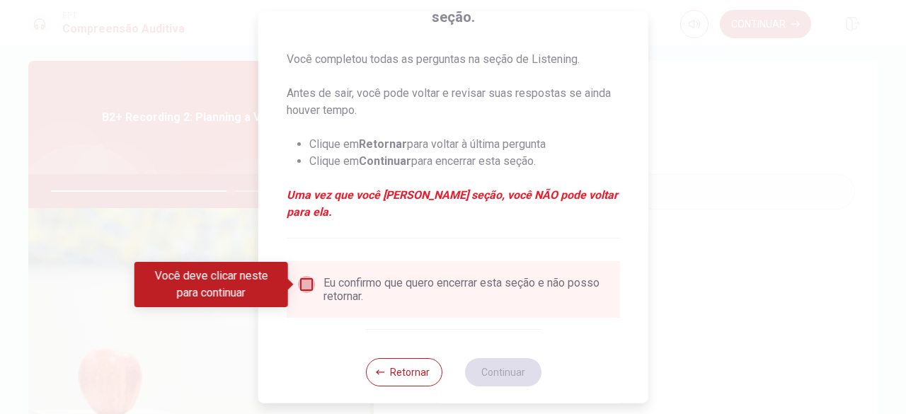
click at [306, 286] on input "Você deve clicar neste para continuar" at bounding box center [306, 284] width 17 height 17
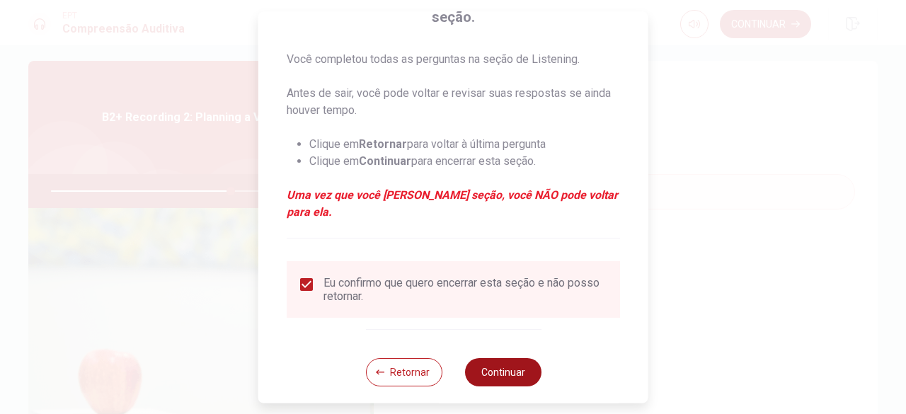
click at [500, 372] on button "Continuar" at bounding box center [502, 372] width 76 height 28
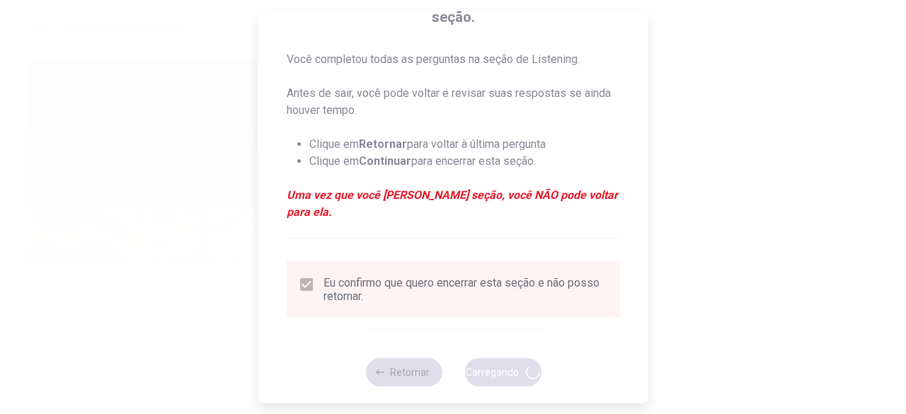
type input "71"
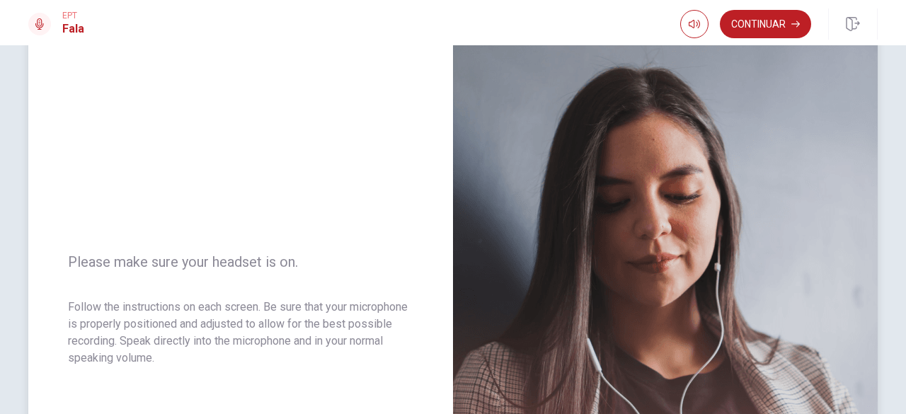
scroll to position [0, 0]
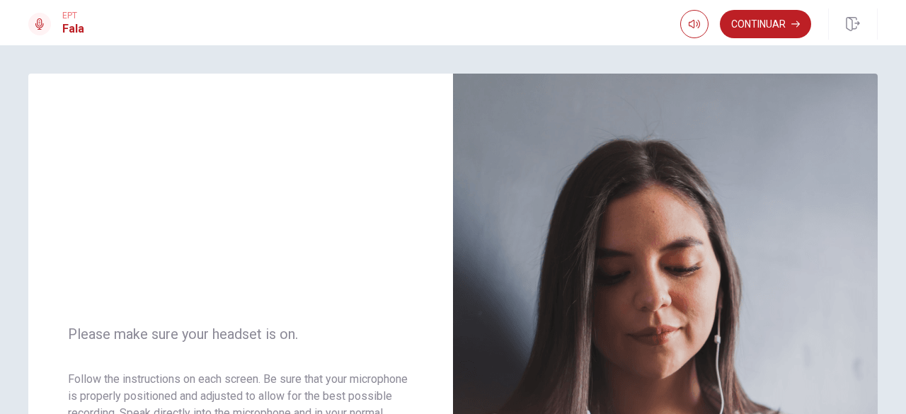
click at [788, 21] on button "Continuar" at bounding box center [765, 24] width 91 height 28
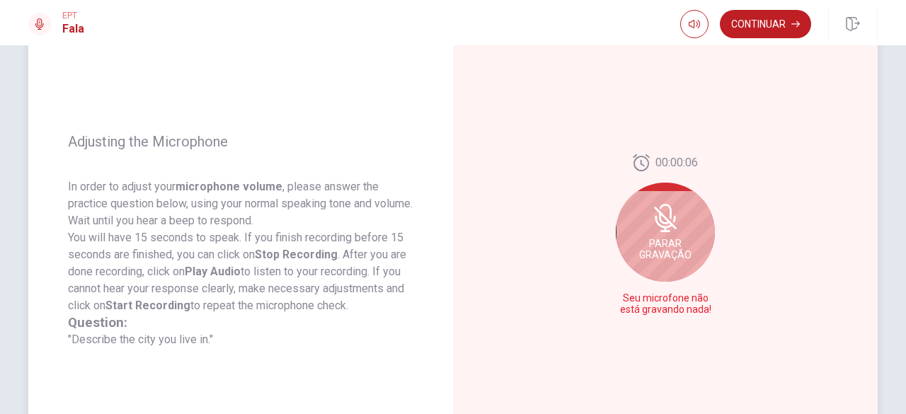
scroll to position [212, 0]
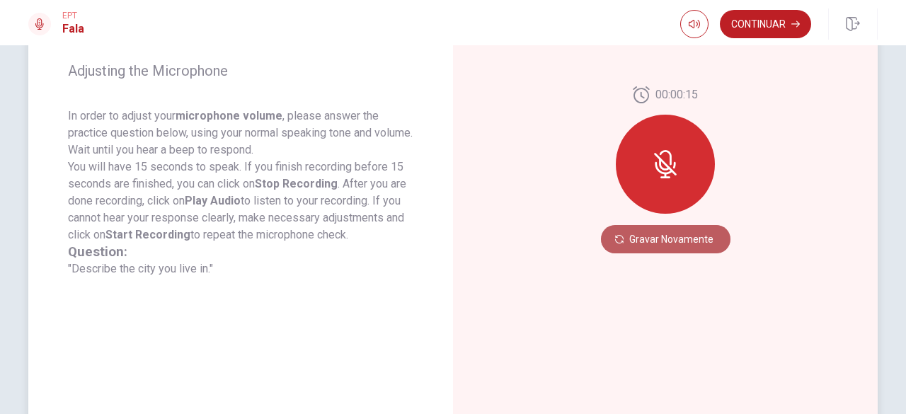
click at [682, 231] on button "Gravar Novamente" at bounding box center [665, 239] width 129 height 28
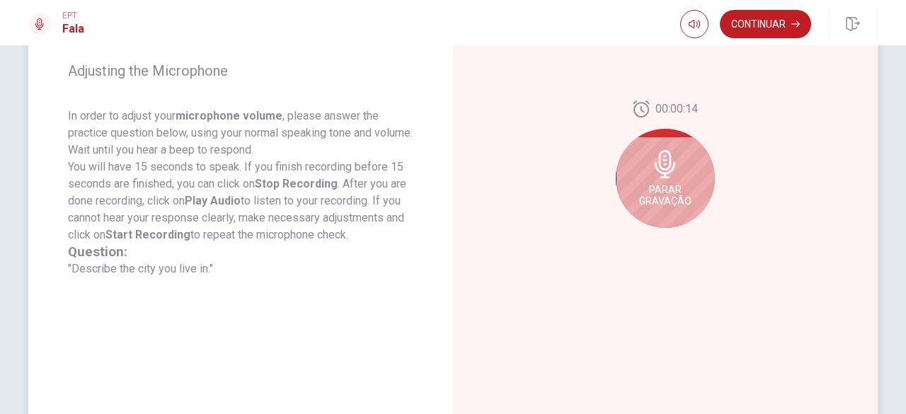
click at [665, 182] on div "Parar Gravação" at bounding box center [665, 178] width 99 height 99
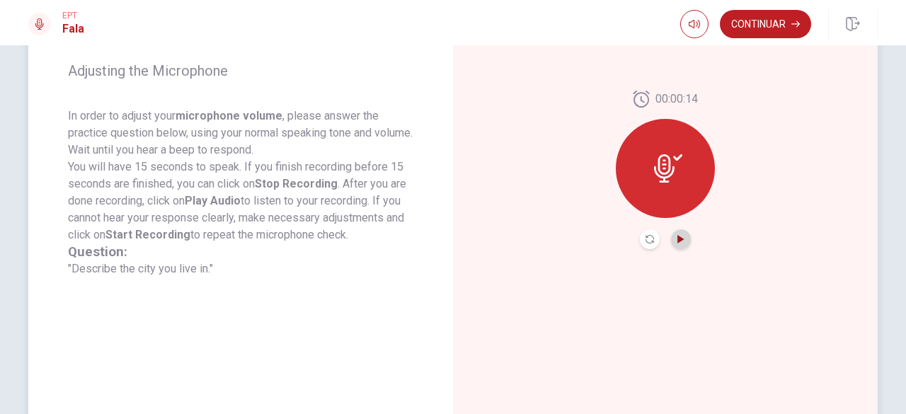
click at [681, 240] on icon "Play Audio" at bounding box center [680, 239] width 8 height 8
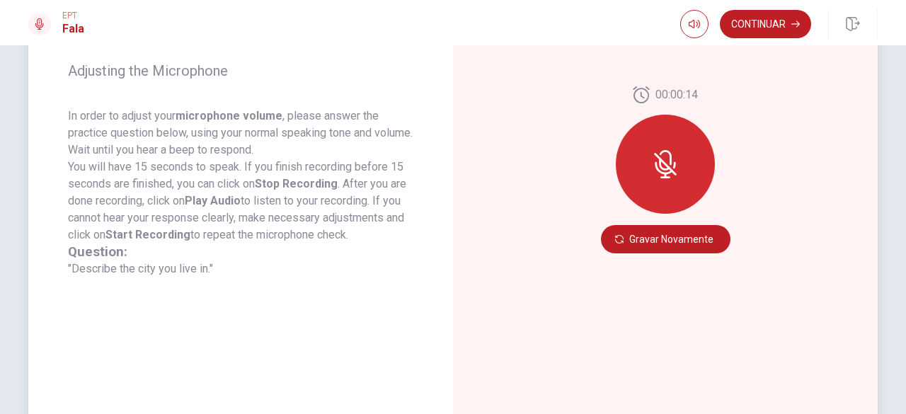
click at [661, 162] on icon at bounding box center [665, 164] width 23 height 23
click at [631, 241] on button "Gravar Novamente" at bounding box center [665, 239] width 129 height 28
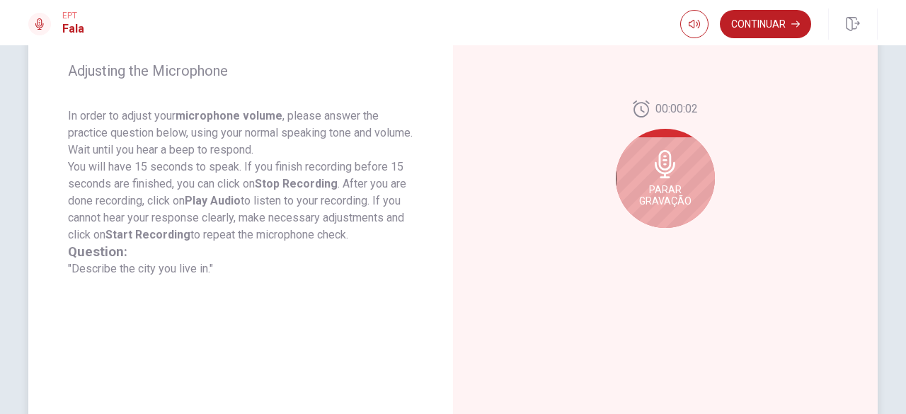
click at [681, 173] on div "Parar Gravação" at bounding box center [665, 178] width 99 height 99
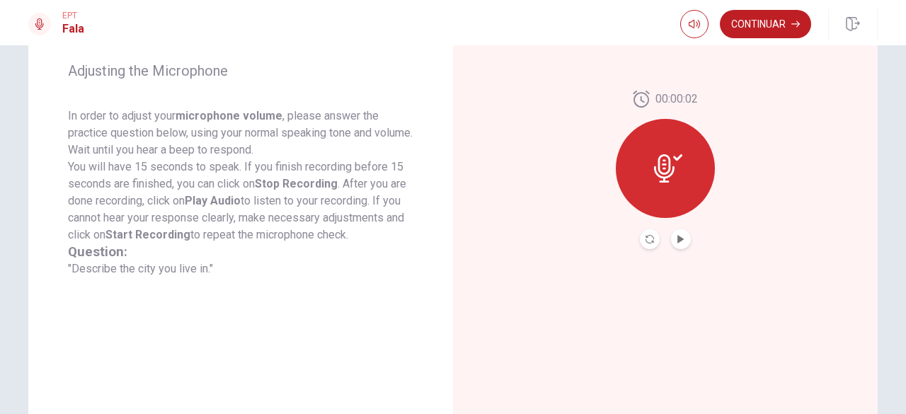
click at [668, 233] on div at bounding box center [665, 239] width 51 height 20
click at [677, 237] on icon "Play Audio" at bounding box center [680, 239] width 6 height 8
click at [647, 238] on icon "Record Again" at bounding box center [649, 239] width 8 height 8
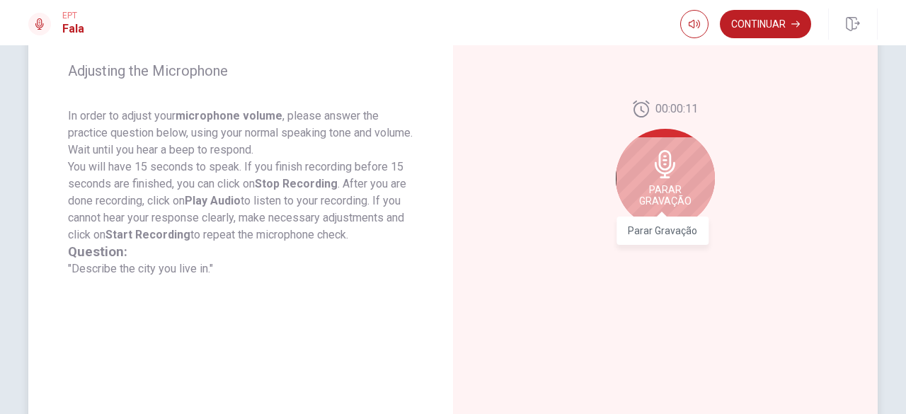
click at [668, 185] on span "Parar Gravação" at bounding box center [665, 195] width 52 height 23
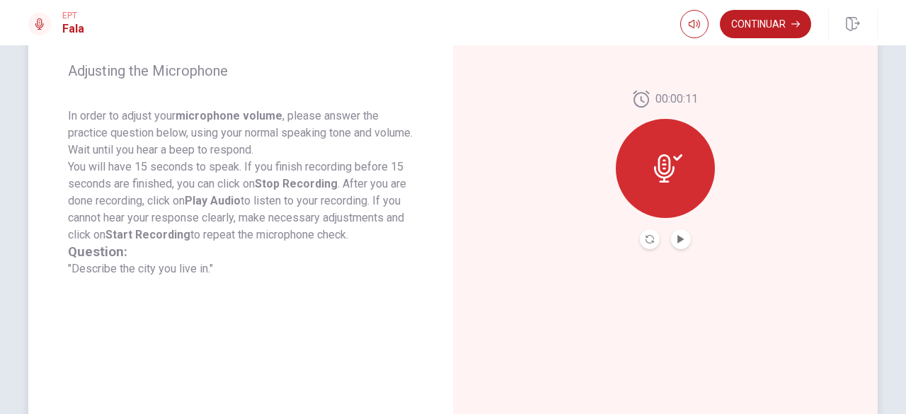
click at [665, 184] on div at bounding box center [665, 168] width 99 height 99
click at [650, 238] on icon "Record Again" at bounding box center [649, 239] width 8 height 8
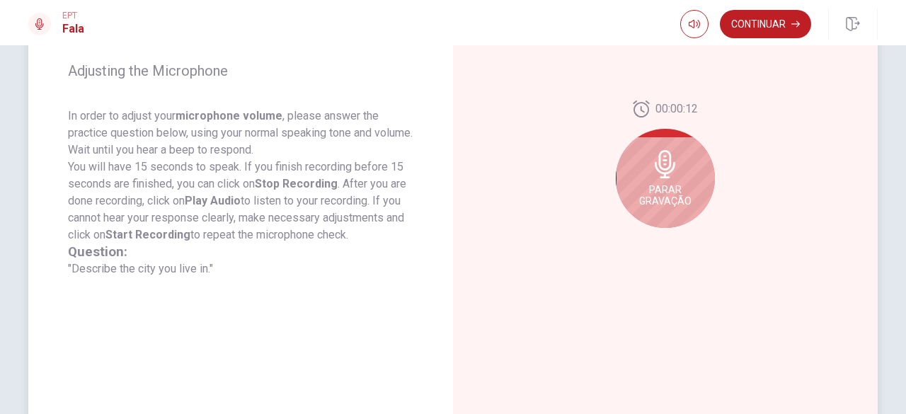
click at [653, 175] on icon at bounding box center [665, 164] width 28 height 28
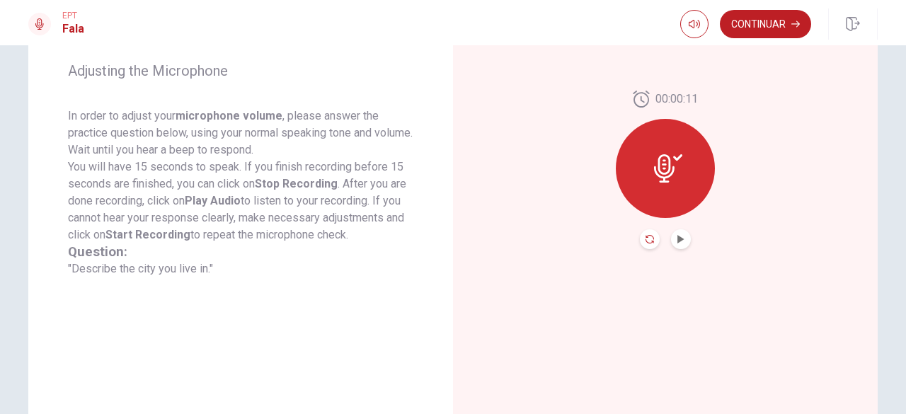
click at [645, 238] on icon "Record Again" at bounding box center [649, 239] width 8 height 8
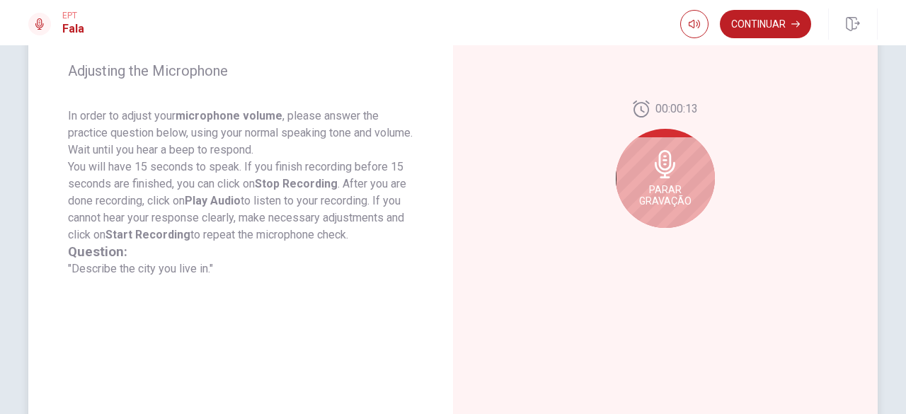
click at [651, 194] on span "Parar Gravação" at bounding box center [665, 195] width 52 height 23
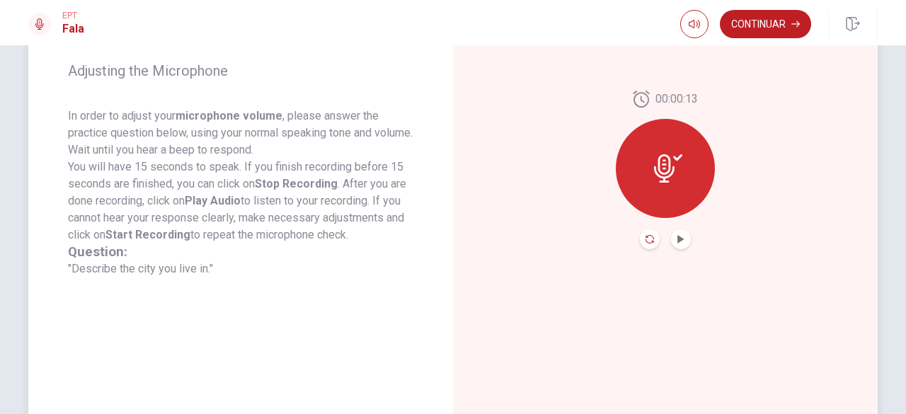
click at [648, 243] on icon "Record Again" at bounding box center [649, 239] width 8 height 8
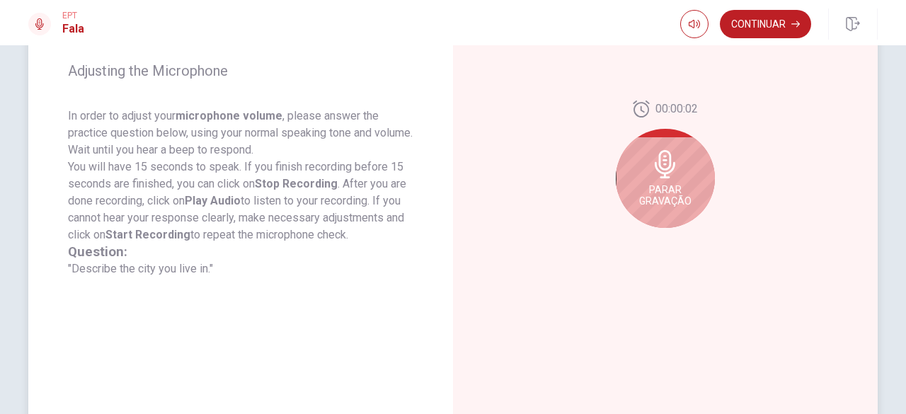
click at [661, 182] on div "Parar Gravação" at bounding box center [665, 178] width 99 height 99
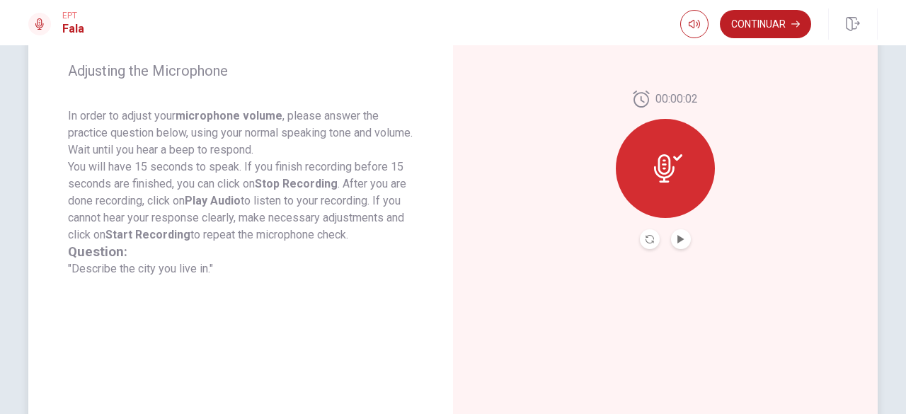
click at [652, 238] on button "Record Again" at bounding box center [650, 239] width 20 height 20
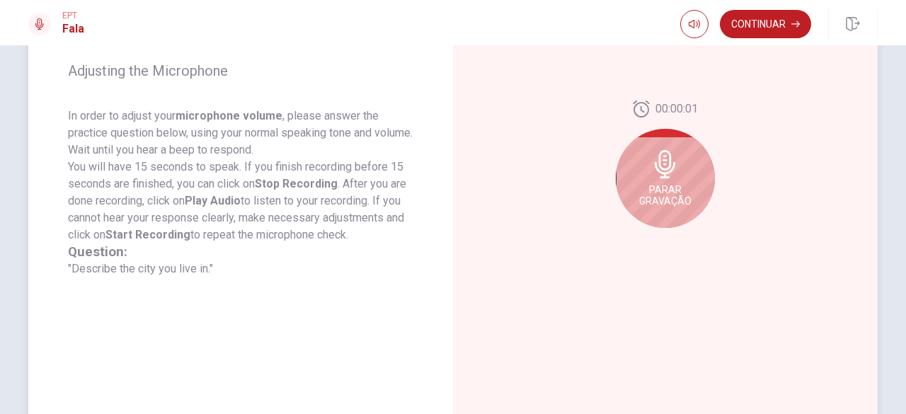
click at [658, 162] on icon at bounding box center [665, 164] width 28 height 28
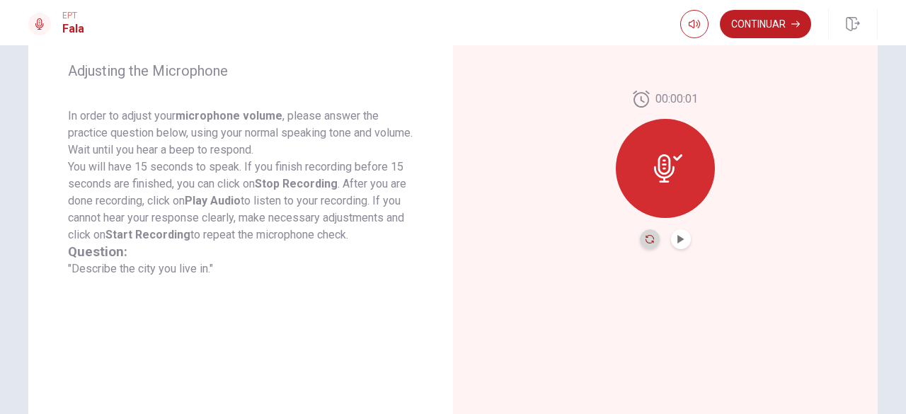
click at [647, 241] on icon "Record Again" at bounding box center [649, 239] width 8 height 8
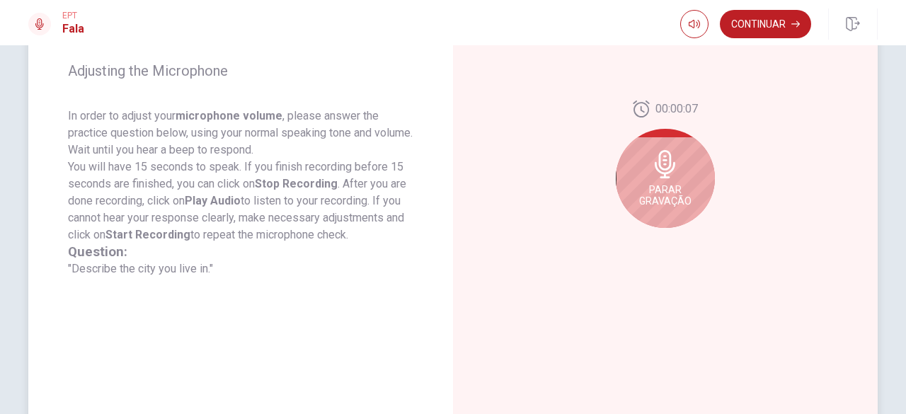
click at [653, 172] on icon at bounding box center [665, 164] width 28 height 28
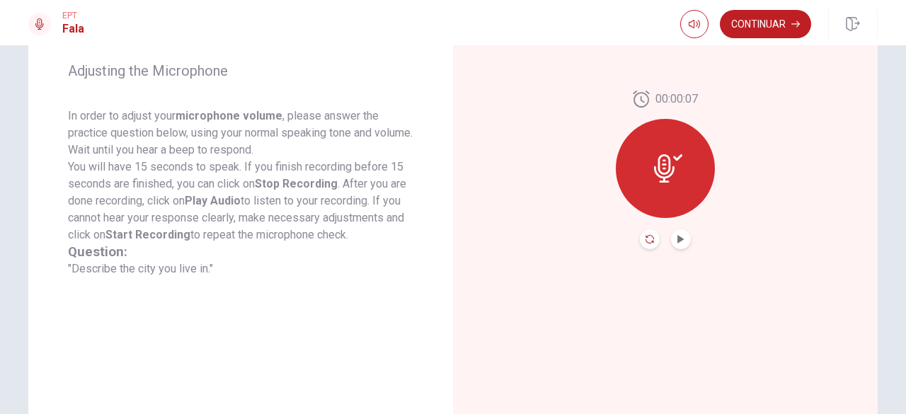
click at [647, 237] on icon "Record Again" at bounding box center [649, 239] width 8 height 8
click at [640, 247] on div at bounding box center [665, 239] width 51 height 20
click at [641, 240] on button "Record Again" at bounding box center [650, 239] width 20 height 20
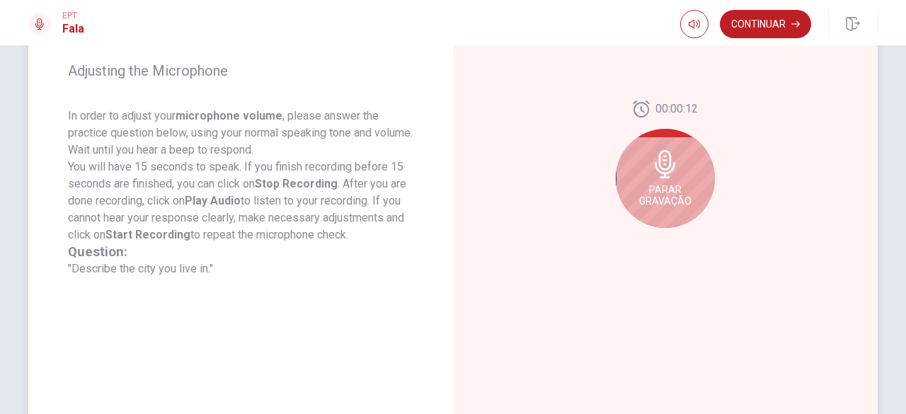
click at [675, 158] on icon at bounding box center [665, 164] width 28 height 28
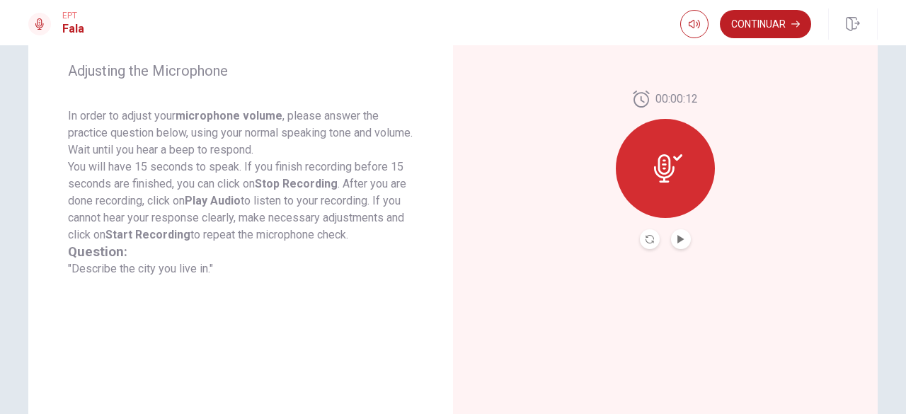
click at [640, 230] on div at bounding box center [665, 239] width 51 height 20
click at [645, 235] on icon "Record Again" at bounding box center [649, 239] width 8 height 8
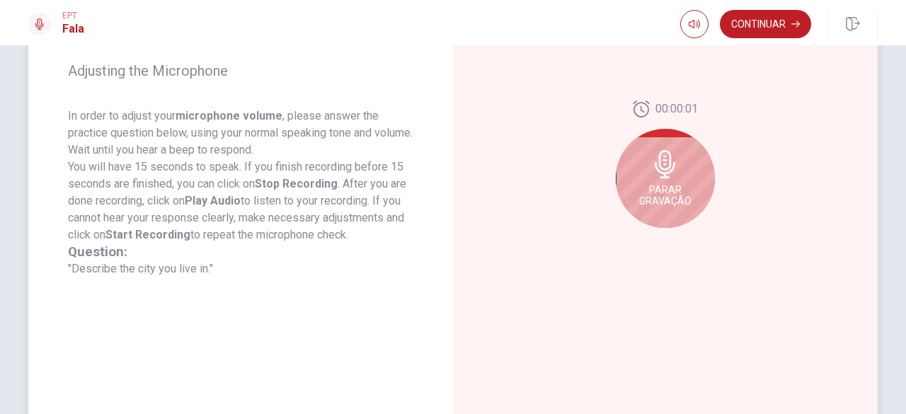
click at [654, 176] on icon at bounding box center [665, 164] width 28 height 28
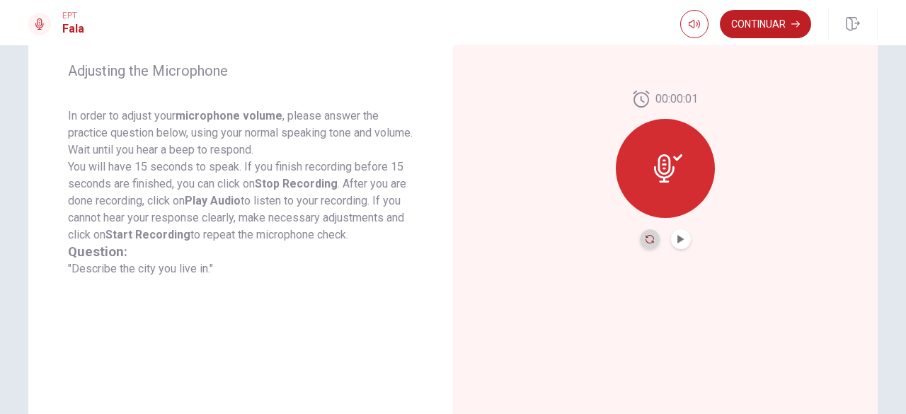
click at [645, 238] on icon "Record Again" at bounding box center [649, 239] width 8 height 8
click at [679, 239] on icon "Play Audio" at bounding box center [680, 239] width 6 height 8
click at [645, 241] on icon "Record Again" at bounding box center [649, 239] width 8 height 8
click at [682, 241] on button "Play Audio" at bounding box center [681, 239] width 20 height 20
click at [646, 241] on icon "Record Again" at bounding box center [649, 239] width 8 height 8
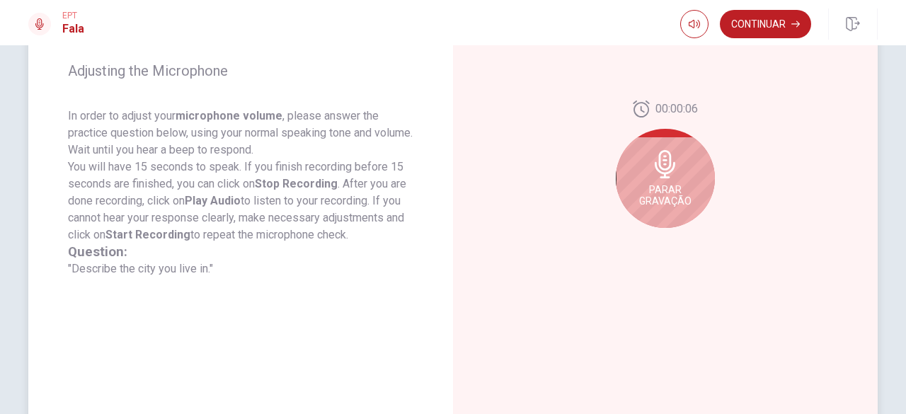
drag, startPoint x: 643, startPoint y: 200, endPoint x: 650, endPoint y: 206, distance: 9.5
click at [644, 201] on span "Parar Gravação" at bounding box center [665, 195] width 52 height 23
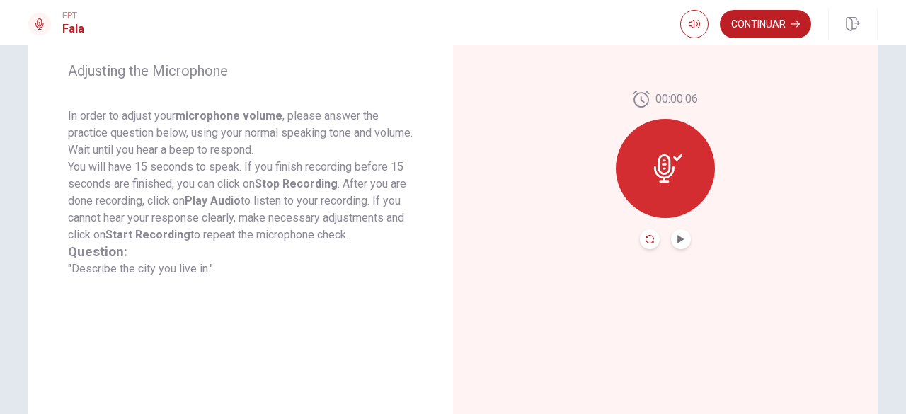
click at [650, 241] on icon "Record Again" at bounding box center [649, 239] width 8 height 8
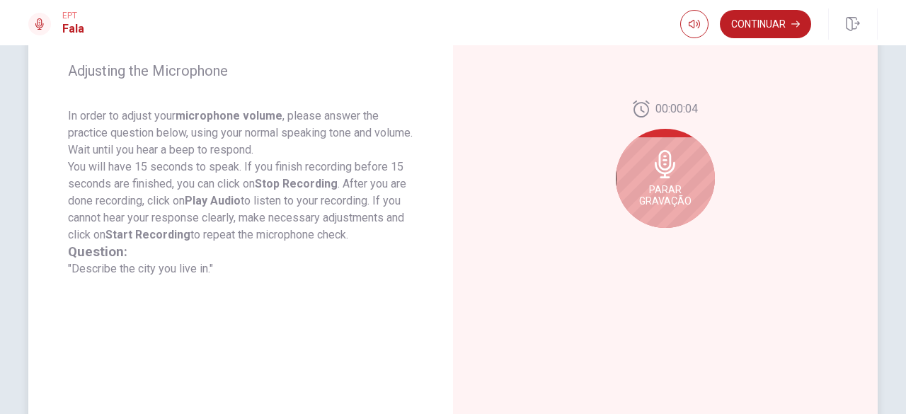
click at [672, 188] on span "Parar Gravação" at bounding box center [665, 195] width 52 height 23
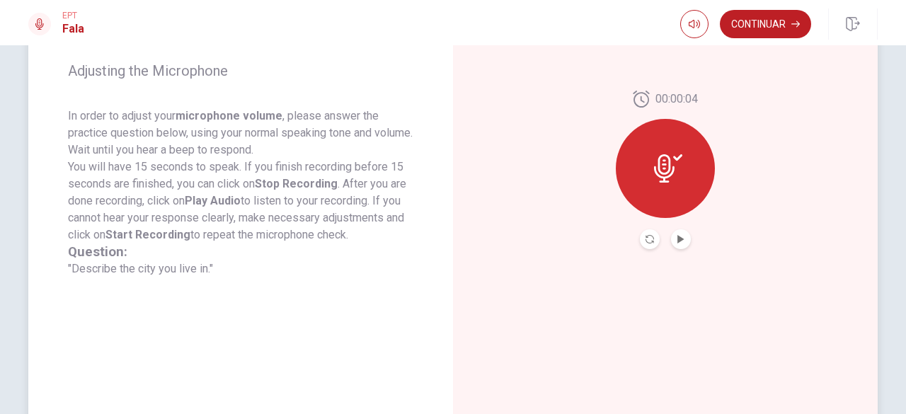
click at [647, 244] on button "Record Again" at bounding box center [650, 239] width 20 height 20
click at [676, 242] on icon "Play Audio" at bounding box center [680, 239] width 8 height 8
click at [647, 236] on icon "Record Again" at bounding box center [649, 239] width 8 height 8
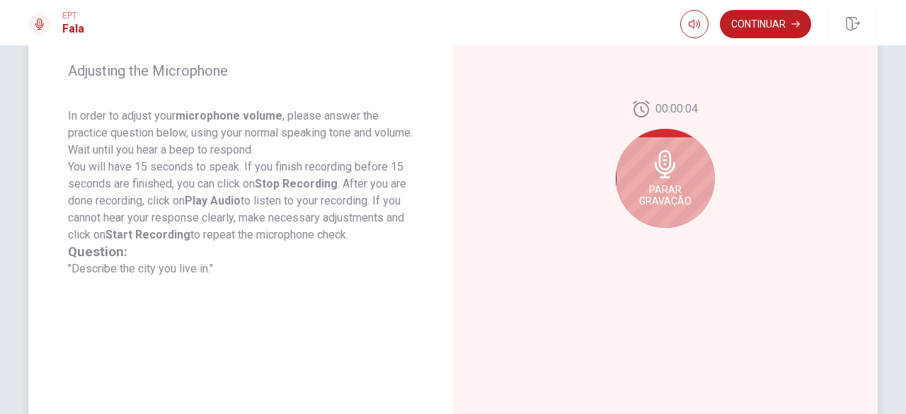
click at [655, 168] on icon at bounding box center [665, 164] width 21 height 28
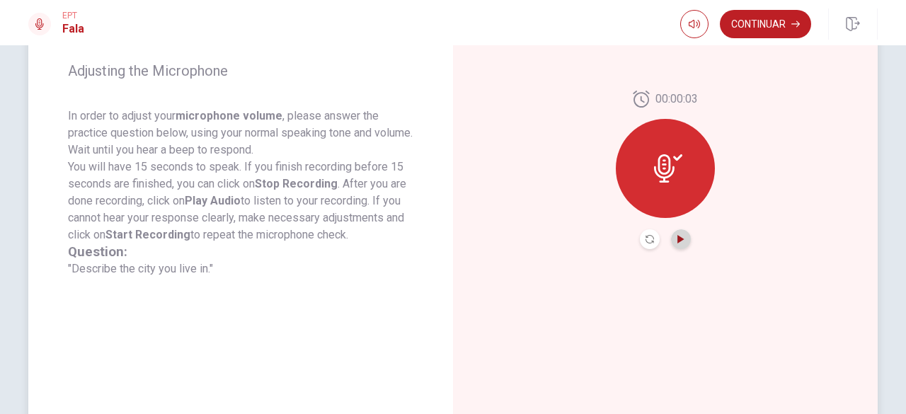
click at [676, 242] on icon "Play Audio" at bounding box center [680, 239] width 8 height 8
click at [646, 240] on icon "Record Again" at bounding box center [649, 239] width 8 height 8
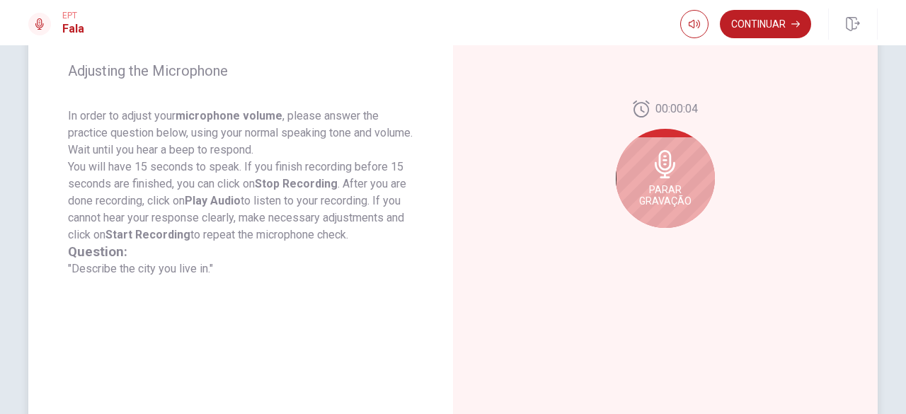
click at [640, 182] on div "Parar Gravação" at bounding box center [665, 178] width 99 height 99
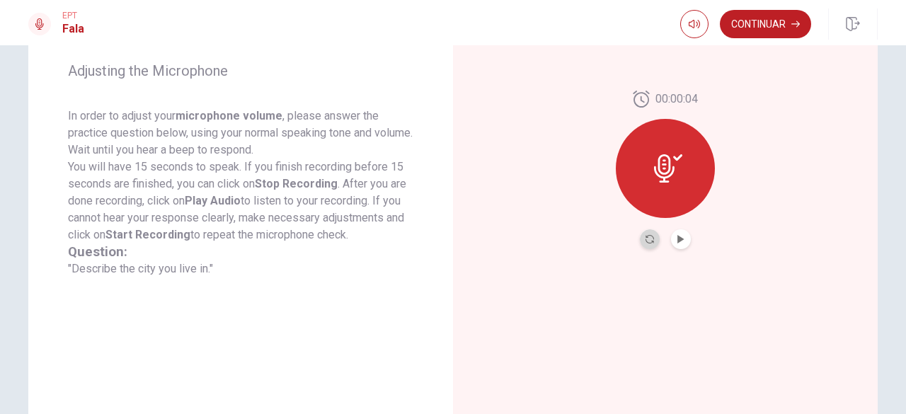
click at [645, 247] on button "Record Again" at bounding box center [650, 239] width 20 height 20
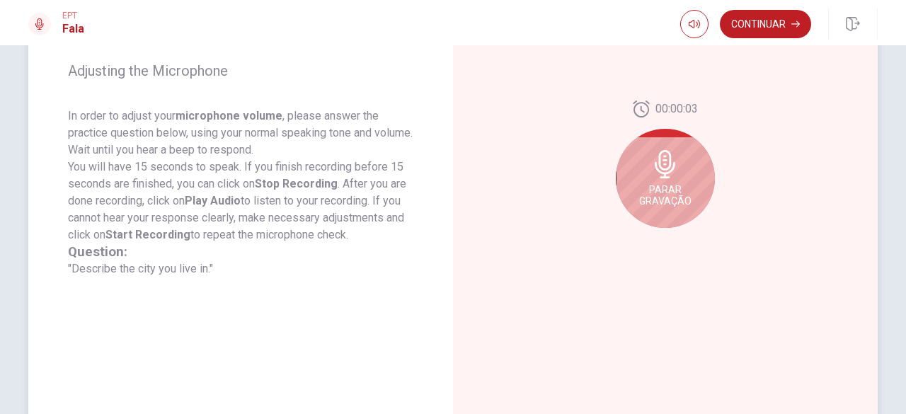
click at [628, 208] on div "Parar Gravação" at bounding box center [665, 178] width 99 height 99
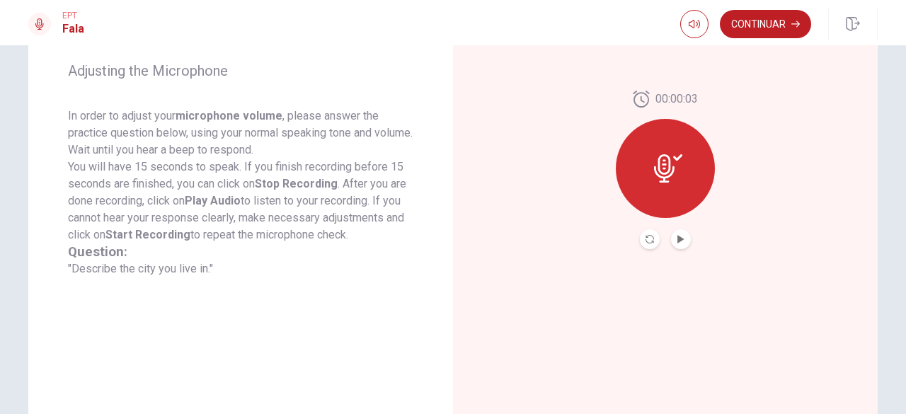
click at [681, 241] on button "Play Audio" at bounding box center [681, 239] width 20 height 20
click at [741, 25] on button "Continuar" at bounding box center [765, 24] width 91 height 28
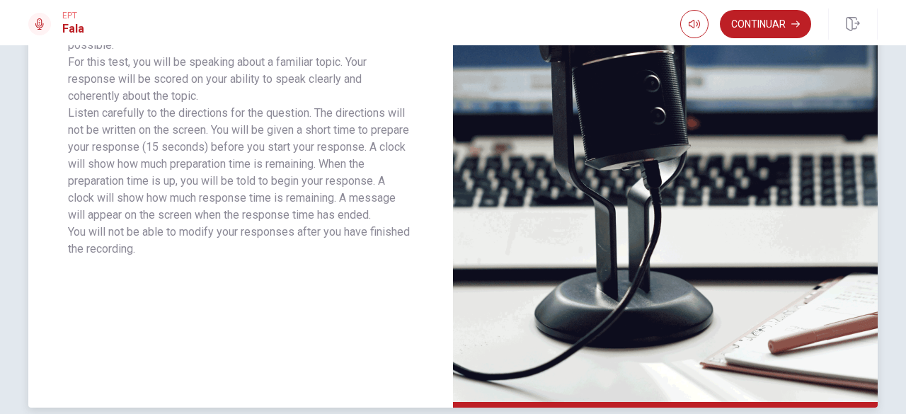
scroll to position [350, 0]
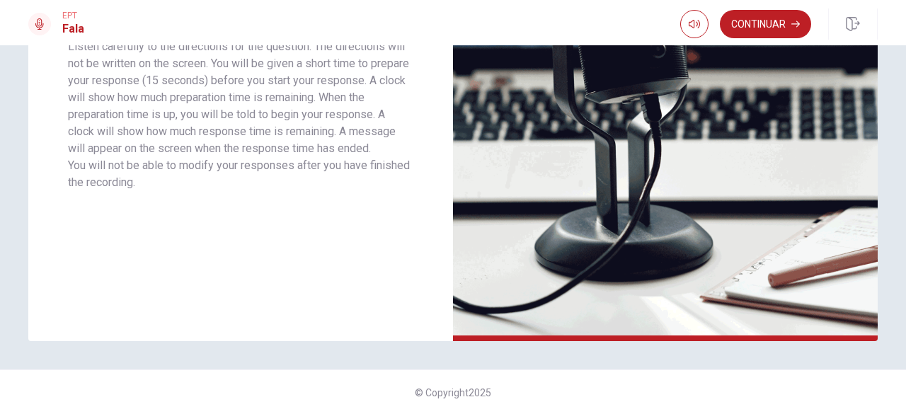
click at [768, 26] on button "Continuar" at bounding box center [765, 24] width 91 height 28
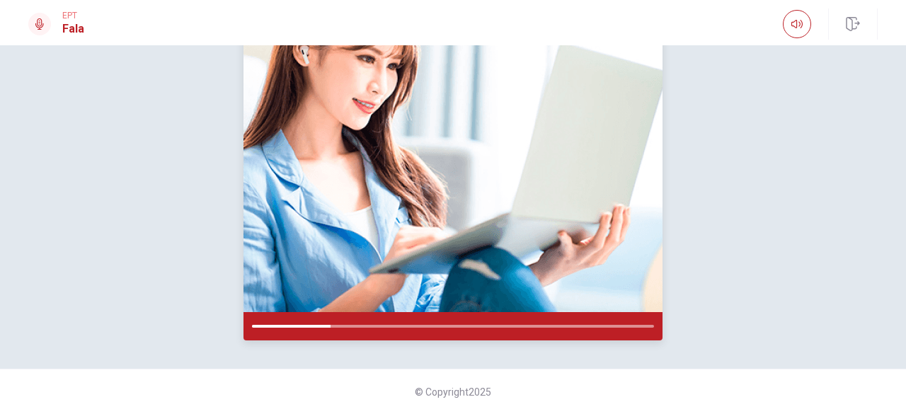
scroll to position [136, 0]
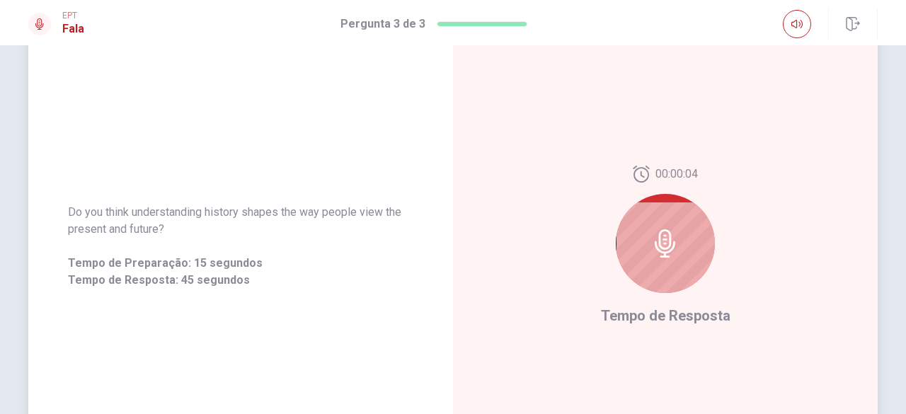
click at [676, 230] on div at bounding box center [665, 243] width 99 height 99
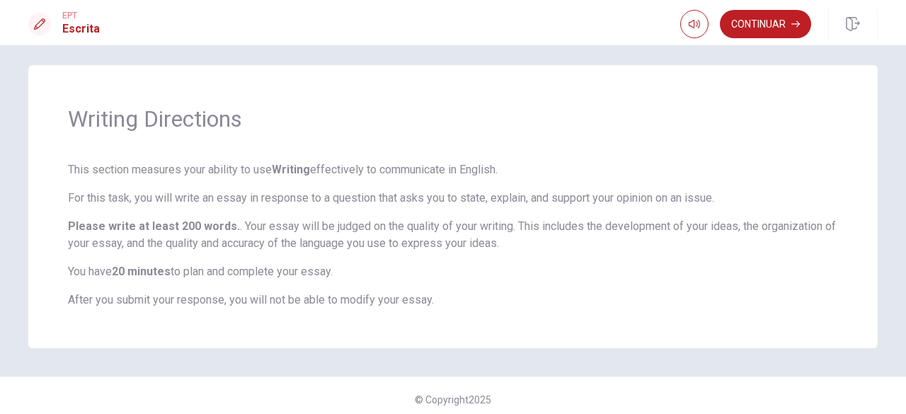
scroll to position [16, 0]
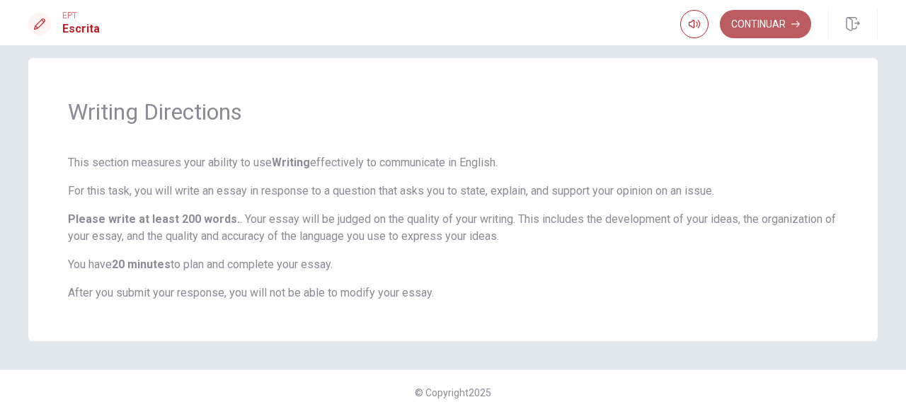
click at [798, 25] on icon "button" at bounding box center [795, 24] width 8 height 8
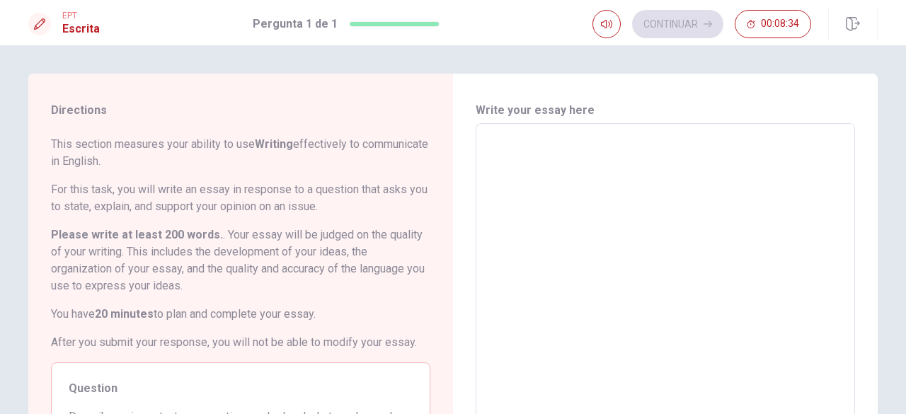
scroll to position [212, 0]
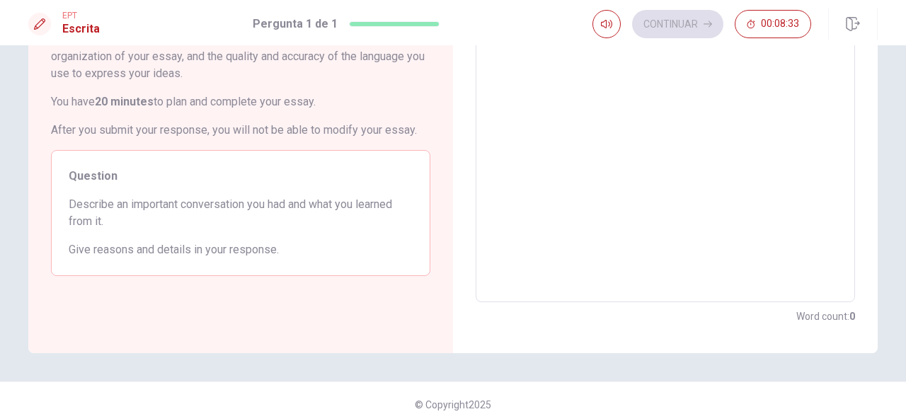
drag, startPoint x: 500, startPoint y: 151, endPoint x: 498, endPoint y: 163, distance: 12.1
click at [498, 163] on textarea at bounding box center [664, 107] width 359 height 368
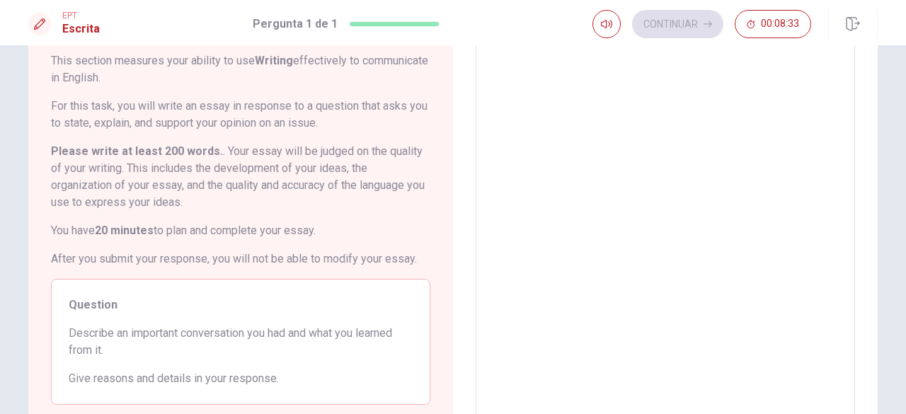
scroll to position [0, 0]
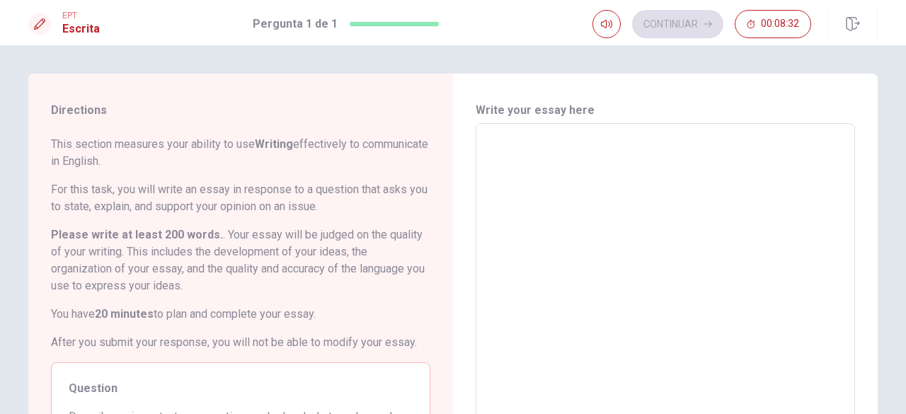
click at [498, 163] on textarea at bounding box center [664, 319] width 359 height 368
type textarea "I"
type textarea "x"
type textarea "I"
type textarea "x"
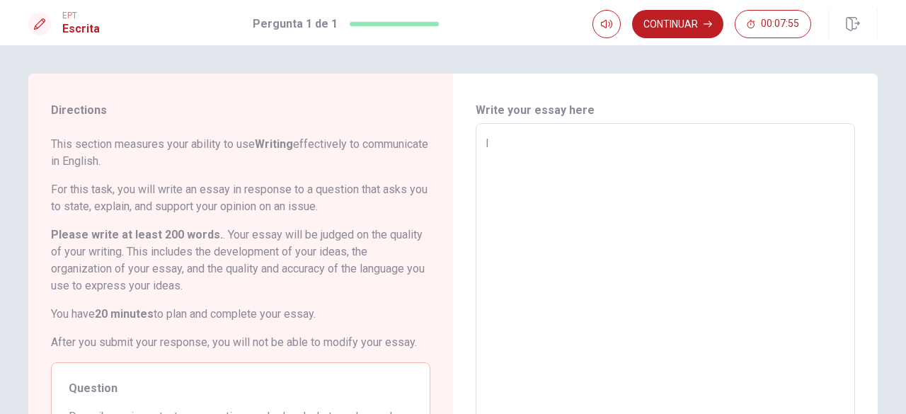
type textarea "I h"
type textarea "x"
type textarea "I ha"
type textarea "x"
type textarea "I had"
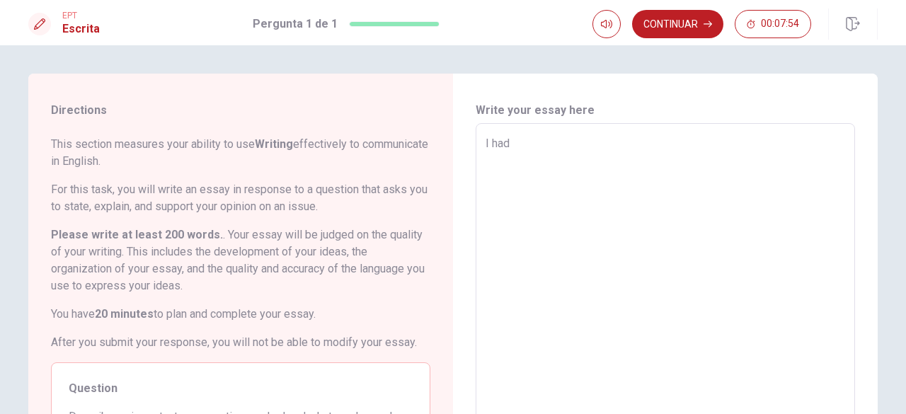
type textarea "x"
type textarea "I had"
type textarea "x"
type textarea "I had a"
type textarea "x"
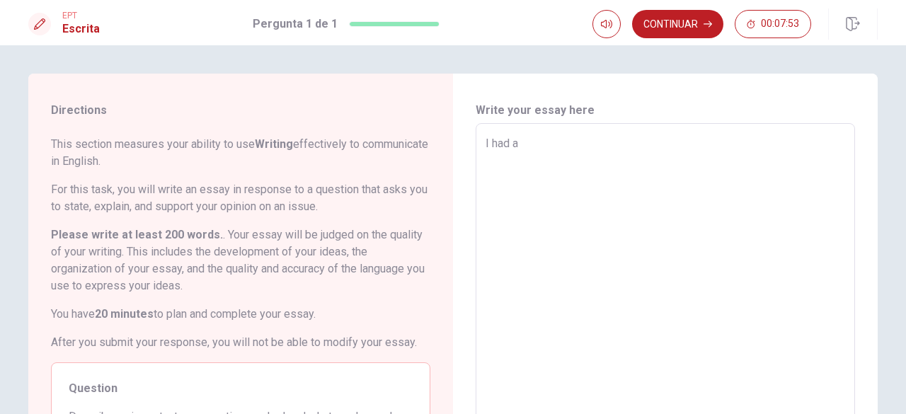
type textarea "I had a"
type textarea "x"
type textarea "I had a c"
type textarea "x"
type textarea "I had a co"
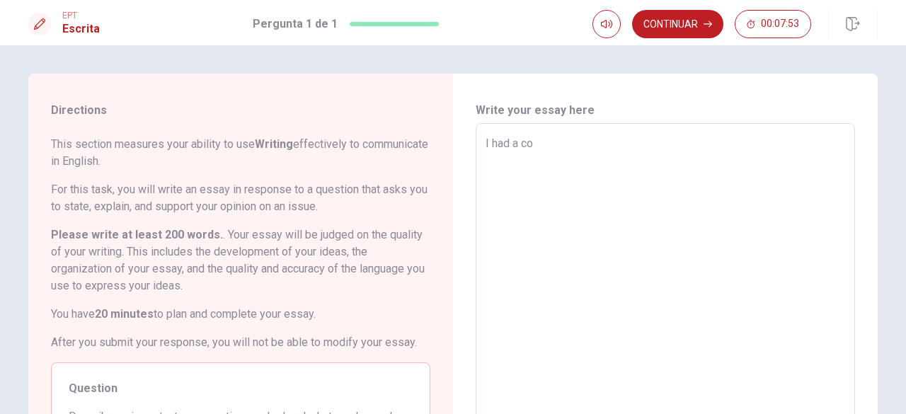
type textarea "x"
type textarea "I had a con"
type textarea "x"
type textarea "I had a conv"
type textarea "x"
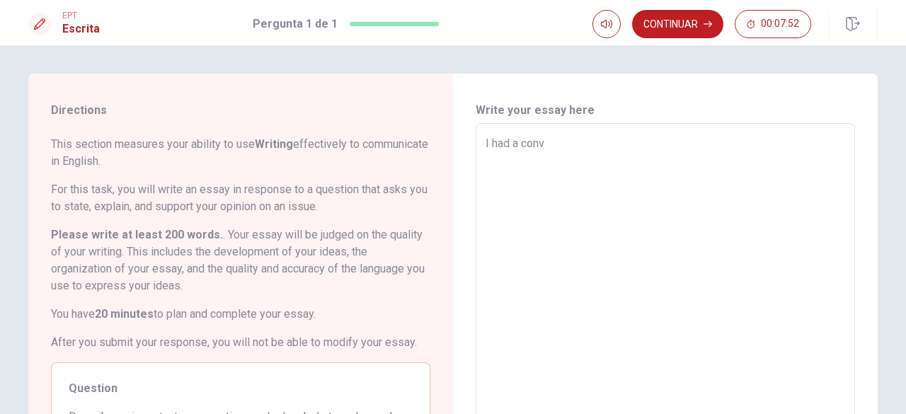
type textarea "I had a conve"
type textarea "x"
type textarea "I had a conver"
type textarea "x"
type textarea "I had a convers"
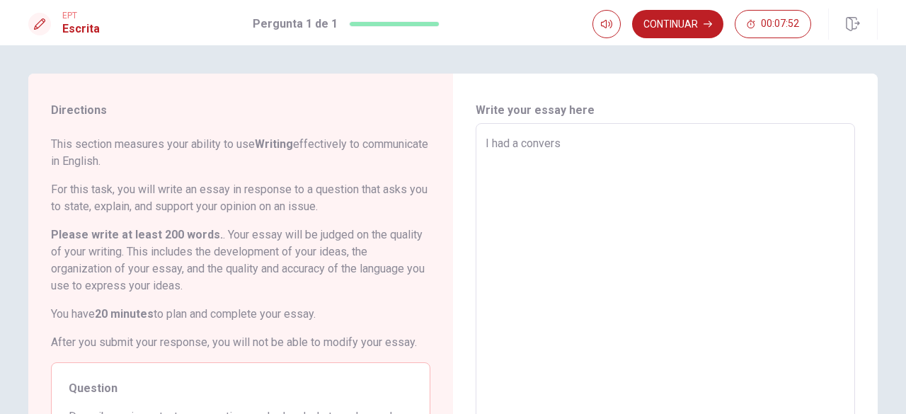
type textarea "x"
type textarea "I had a conversa"
type textarea "x"
type textarea "I had a conversat"
type textarea "x"
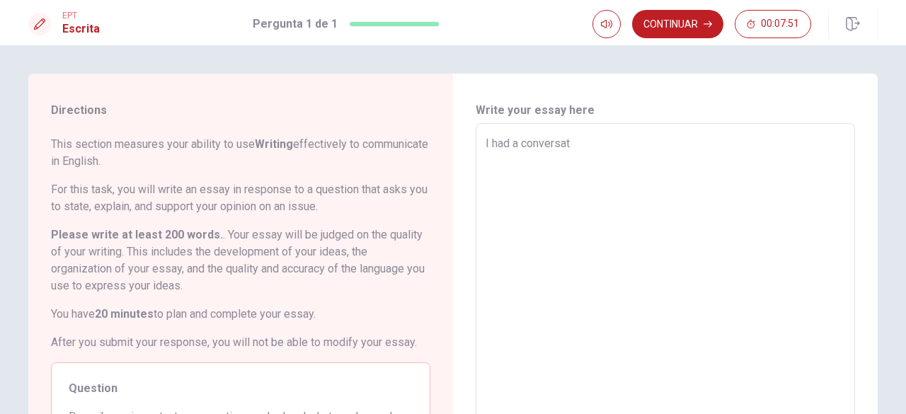
type textarea "I had a conversati"
type textarea "x"
type textarea "I had a conversatio"
type textarea "x"
type textarea "I had a conversation"
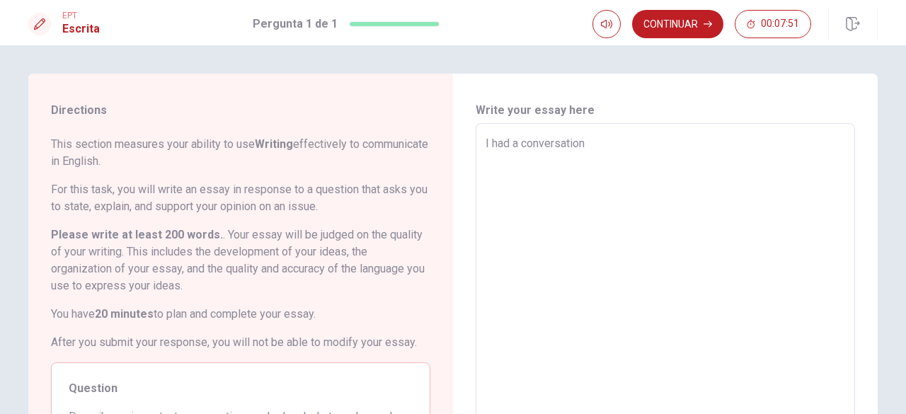
type textarea "x"
type textarea "I had a conversation"
type textarea "x"
type textarea "I had a conversation a"
type textarea "x"
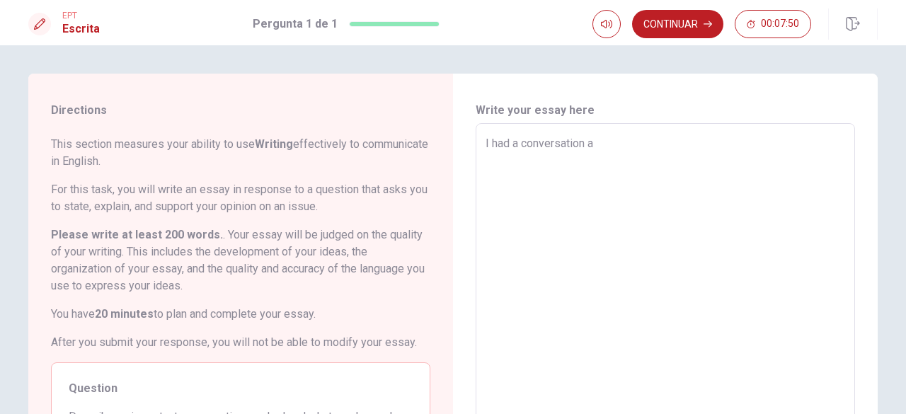
type textarea "I had a conversation ab"
type textarea "x"
type textarea "I had a conversation abo"
type textarea "x"
type textarea "I had a conversation abou"
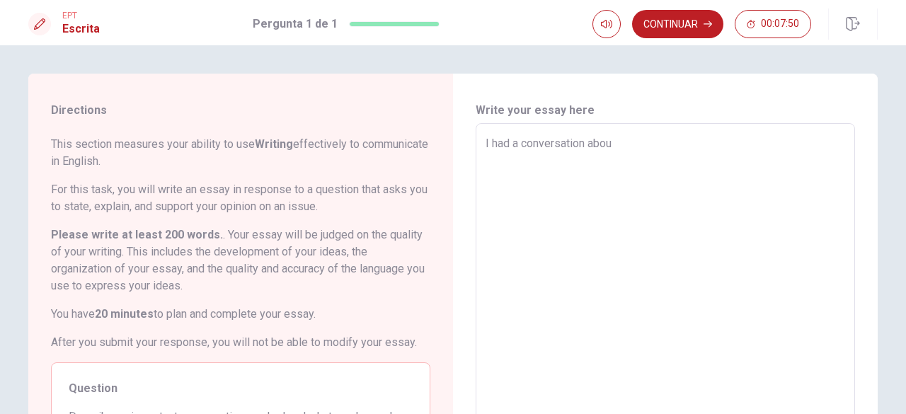
type textarea "x"
type textarea "I had a conversation about"
type textarea "x"
type textarea "I had a conversation about"
type textarea "x"
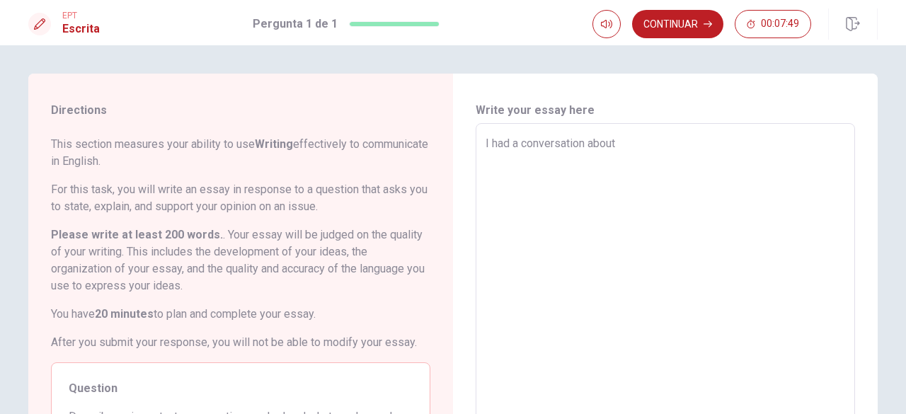
type textarea "I had a conversation about i"
type textarea "x"
type textarea "I had a conversation about"
type textarea "x"
type textarea "I had a conversation about d"
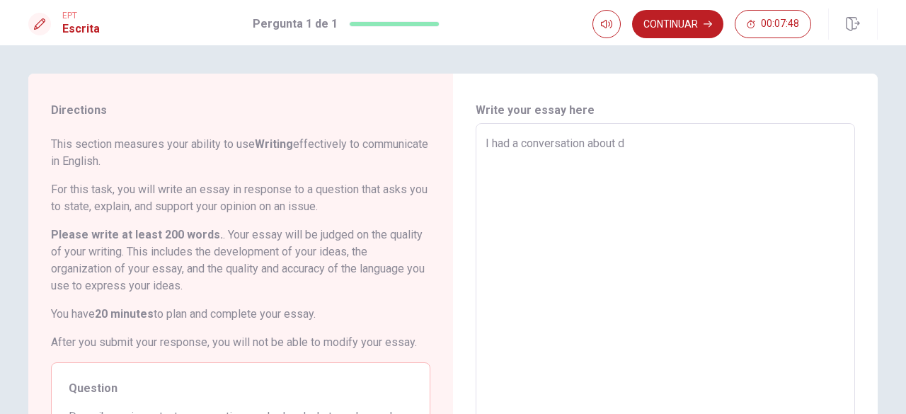
type textarea "x"
type textarea "I had a conversation about di"
type textarea "x"
type textarea "I had a conversation about dig"
type textarea "x"
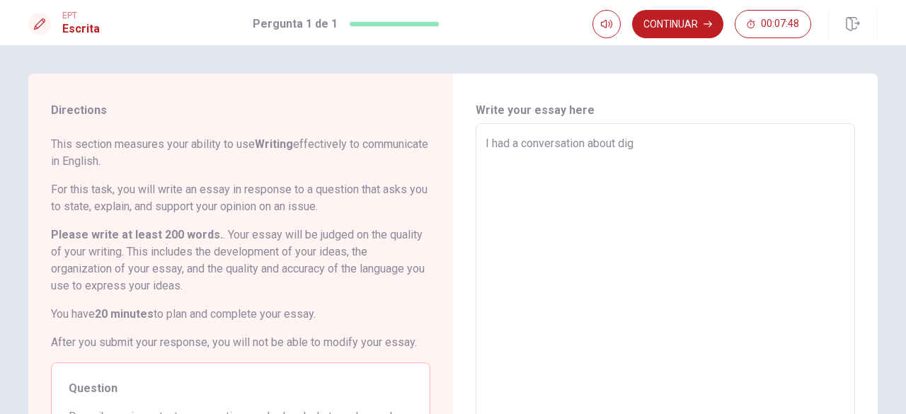
type textarea "I had a conversation about digi"
type textarea "x"
type textarea "I had a conversation about digiz"
type textarea "x"
type textarea "I had a conversation about digizi"
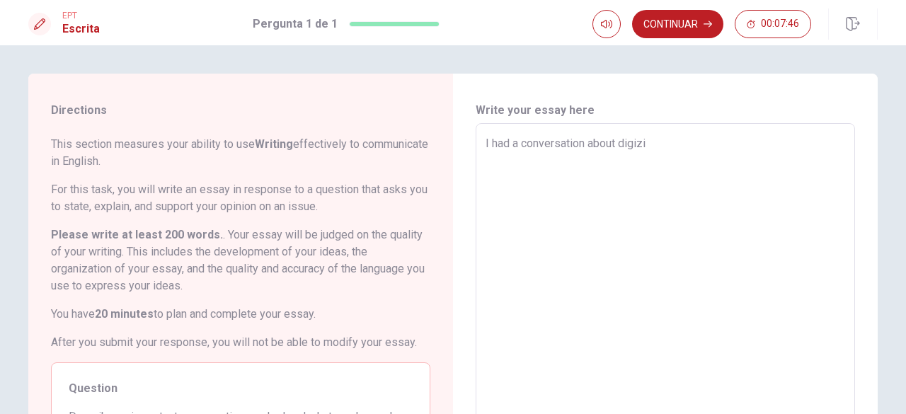
type textarea "x"
type textarea "I had a conversation about digiz"
type textarea "x"
type textarea "I had a conversation about digi"
type textarea "x"
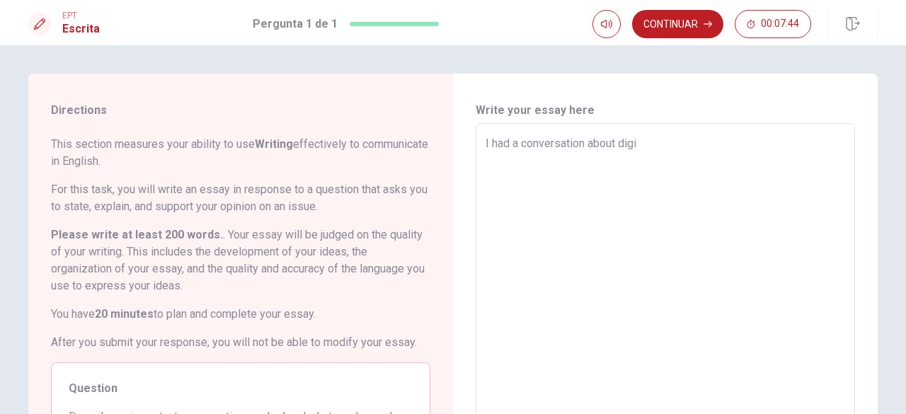
type textarea "I had a conversation about [PERSON_NAME]"
type textarea "x"
type textarea "I had a conversation about digi"
type textarea "x"
type textarea "I had a conversation about digit"
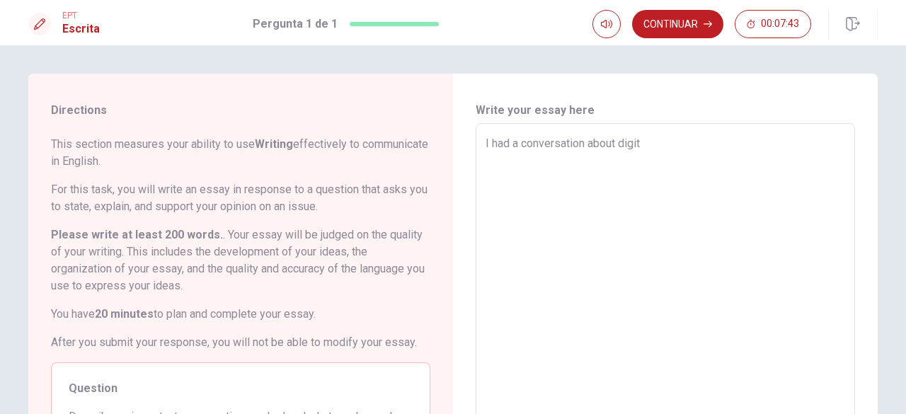
type textarea "x"
type textarea "I had a conversation about digita"
type textarea "x"
type textarea "I had a conversation about digital"
type textarea "x"
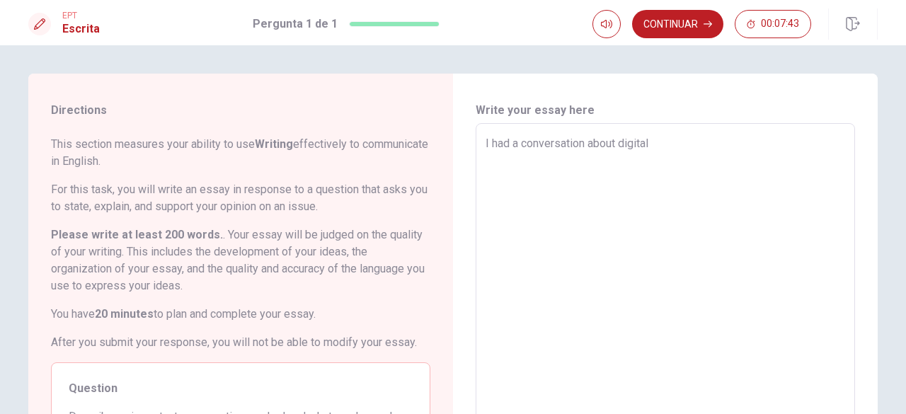
type textarea "I had a conversation about digitali"
type textarea "x"
type textarea "I had a conversation about digitaliz"
type textarea "x"
type textarea "I had a conversation about digitaliza"
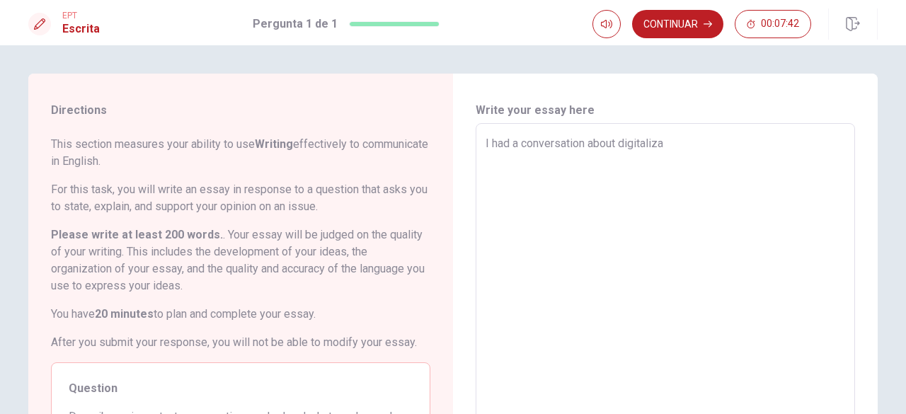
type textarea "x"
type textarea "I had a conversation about digitalizat"
type textarea "x"
type textarea "I had a conversation about digitalizati"
type textarea "x"
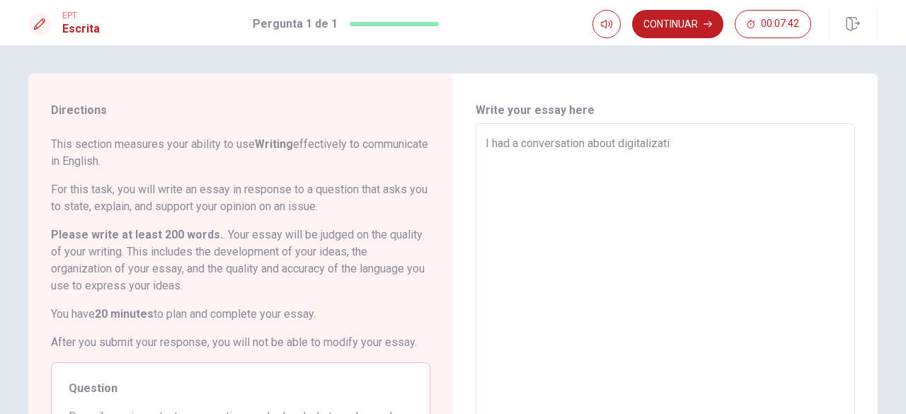
type textarea "I had a conversation about digitalizatio"
type textarea "x"
type textarea "I had a conversation about digitalization"
type textarea "x"
type textarea "I had a conversation about digitalization"
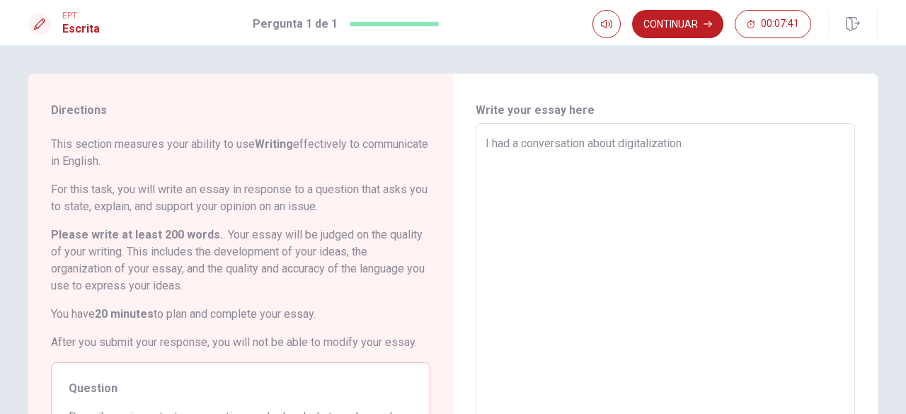
type textarea "x"
type textarea "I had a conversation about digitalization t"
type textarea "x"
type textarea "I had a conversation about digitalization to"
type textarea "x"
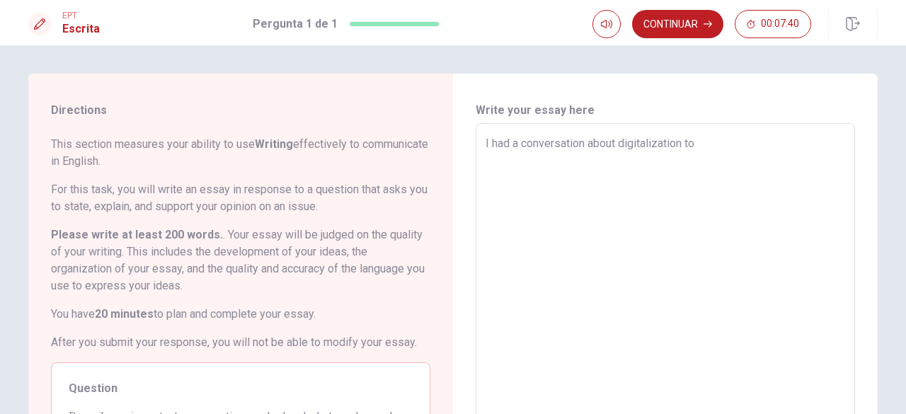
type textarea "I had a conversation about digitalization top"
type textarea "x"
type textarea "I had a conversation about digitalization topi"
type textarea "x"
type textarea "I had a conversation about digitalization topic"
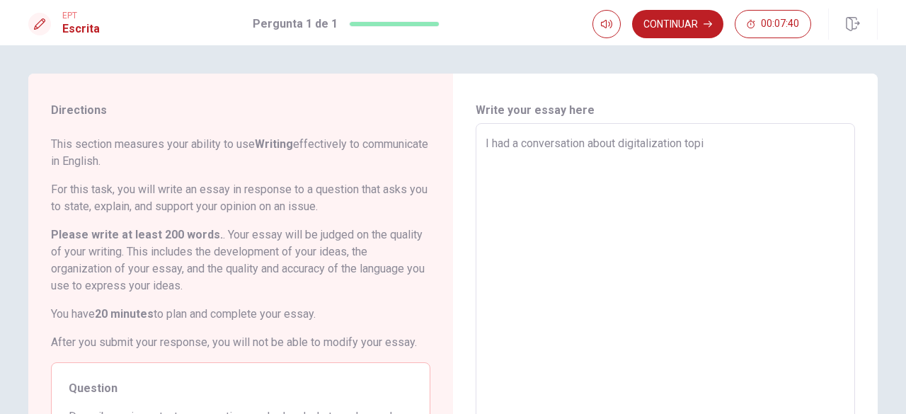
type textarea "x"
type textarea "I had a conversation about digitalization topic."
type textarea "x"
type textarea "I had a conversation about digitalization topic"
type textarea "x"
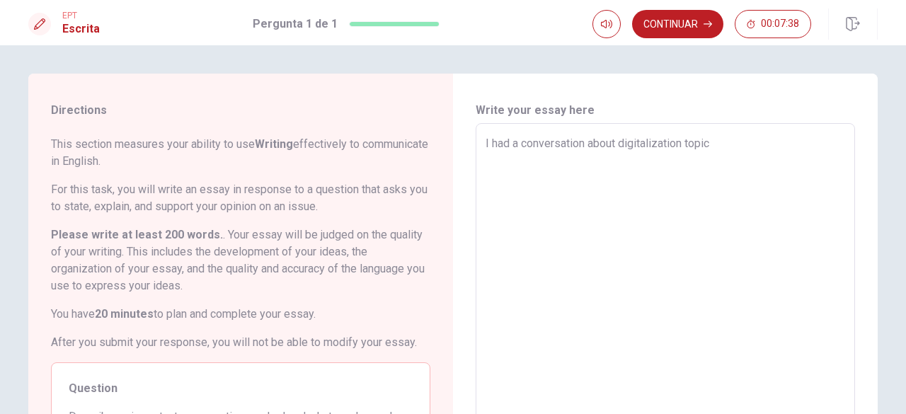
type textarea "I had a conversation about digitalization topic"
type textarea "x"
type textarea "I had a conversation about digitalization topic a"
type textarea "x"
type textarea "I had a conversation about digitalization topic an"
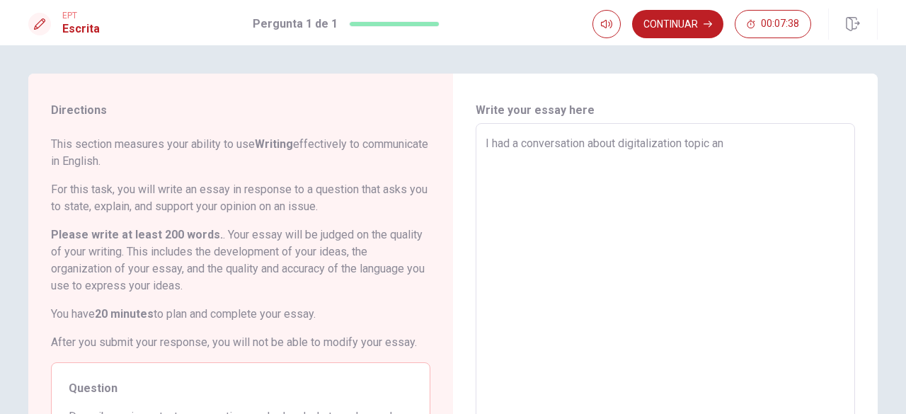
type textarea "x"
type textarea "I had a conversation about digitalization topic and"
type textarea "x"
type textarea "I had a conversation about digitalization topic and"
type textarea "x"
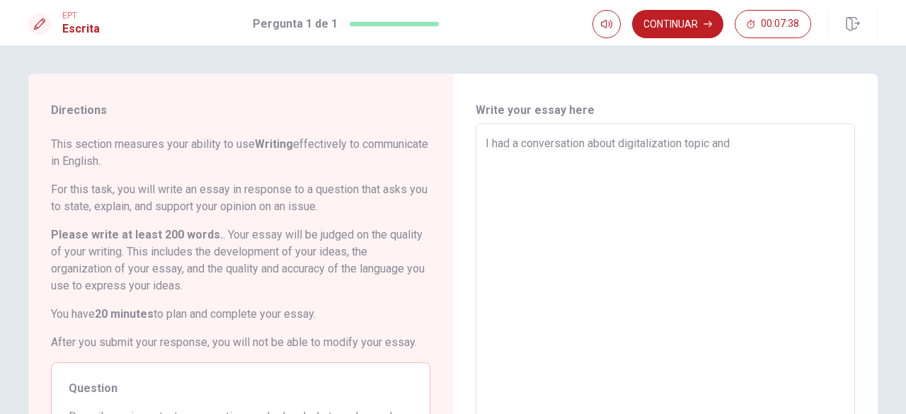
type textarea "I had a conversation about digitalization topic and h"
type textarea "x"
type textarea "I had a conversation about digitalization topic and ho"
type textarea "x"
type textarea "I had a conversation about digitalization topic and how"
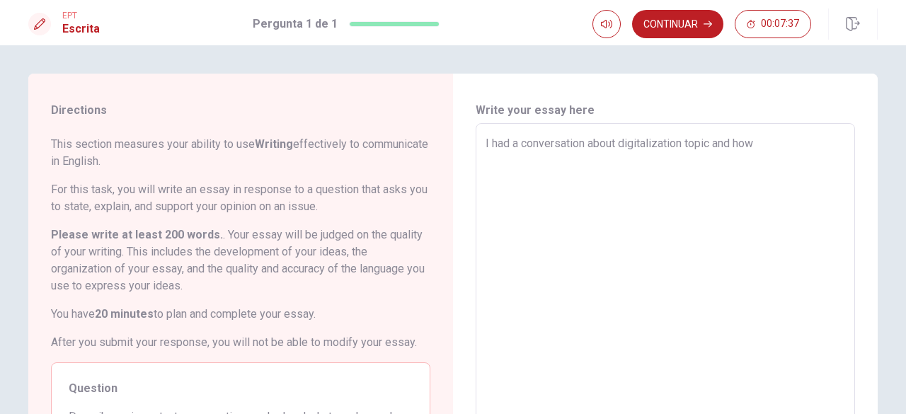
type textarea "x"
type textarea "I had a conversation about digitalization topic and how"
type textarea "x"
type textarea "I had a conversation about digitalization topic and how i"
type textarea "x"
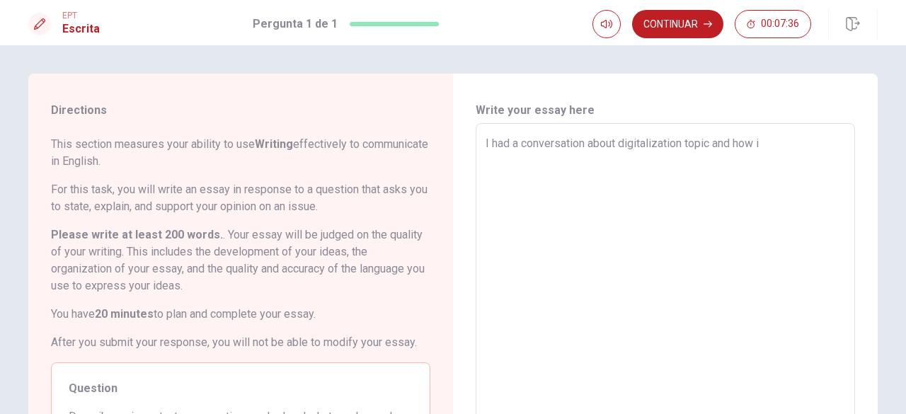
type textarea "I had a conversation about digitalization topic and how it"
type textarea "x"
type textarea "I had a conversation about digitalization topic and how it'"
type textarea "x"
type textarea "I had a conversation about digitalization topic and how it's"
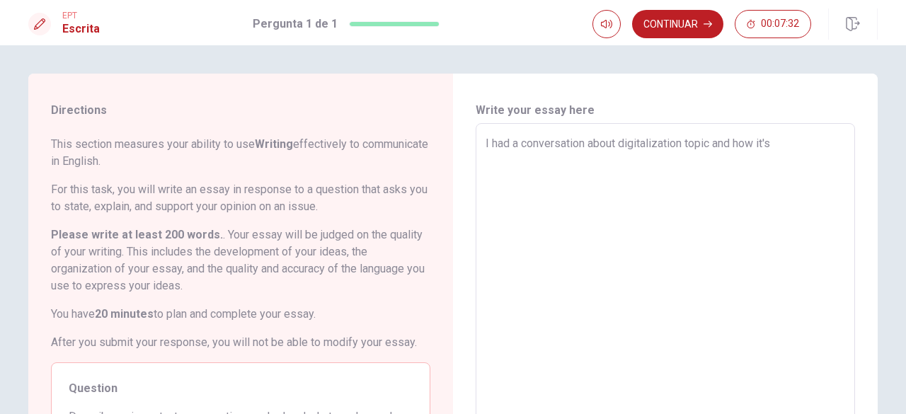
type textarea "x"
type textarea "I had a conversation about digitalization topic and how it's"
type textarea "x"
type textarea "I had a conversation about digitalization topic and how it's c"
type textarea "x"
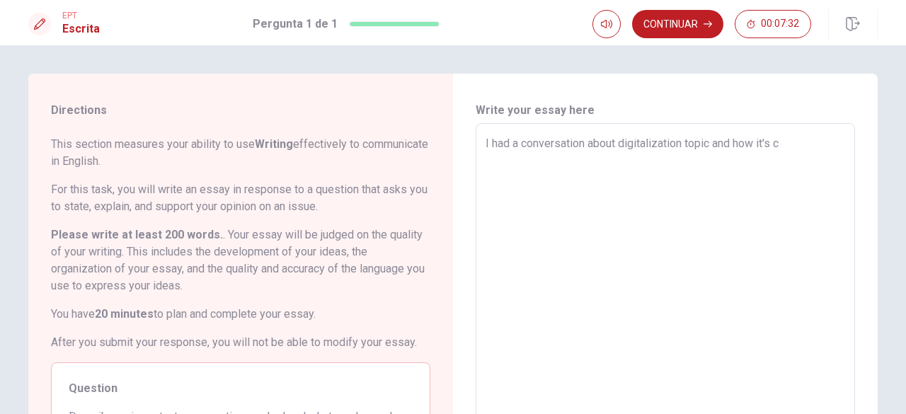
type textarea "I had a conversation about digitalization topic and how it's ca"
type textarea "x"
type textarea "I had a conversation about digitalization topic and how it's can"
type textarea "x"
type textarea "I had a conversation about digitalization topic and how it's can"
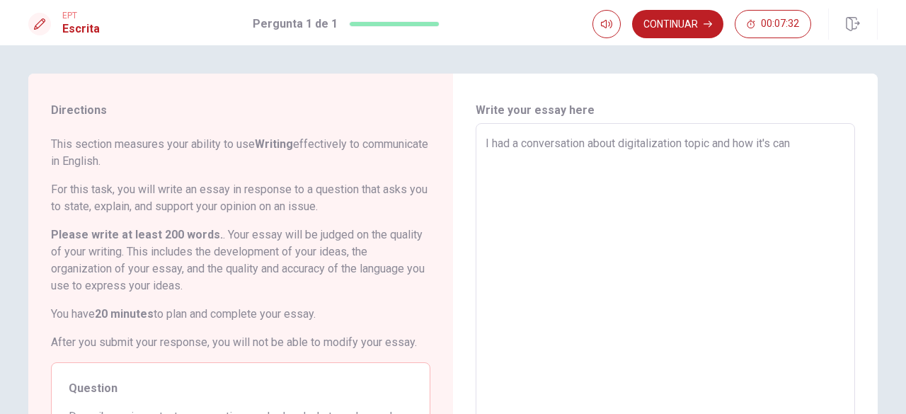
type textarea "x"
type textarea "I had a conversation about digitalization topic and how it's can i"
type textarea "x"
type textarea "I had a conversation about digitalization topic and how it's can in"
type textarea "x"
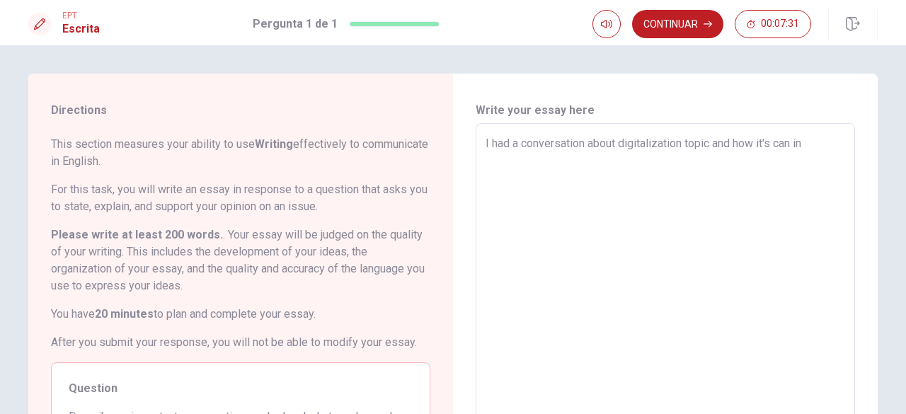
type textarea "I had a conversation about digitalization topic and how it's can inf"
type textarea "x"
type textarea "I had a conversation about digitalization topic and how it's can infl"
type textarea "x"
type textarea "I had a conversation about digitalization topic and how it's can influ"
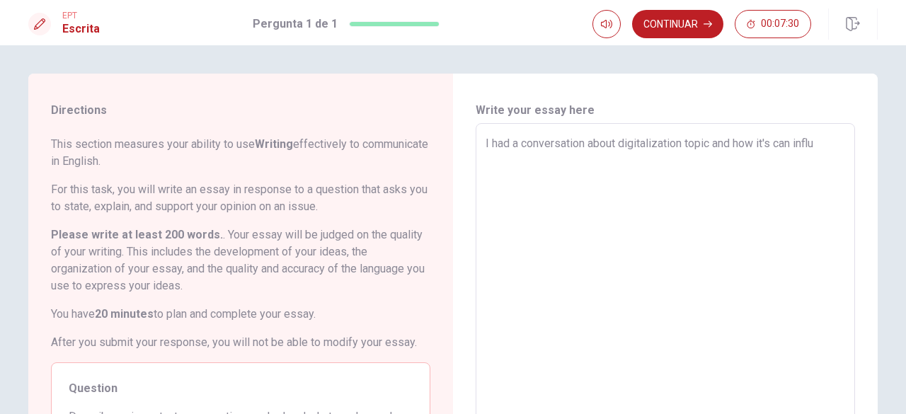
type textarea "x"
type textarea "I had a conversation about digitalization topic and how it's can influe"
type textarea "x"
type textarea "I had a conversation about digitalization topic and how it's can influen"
type textarea "x"
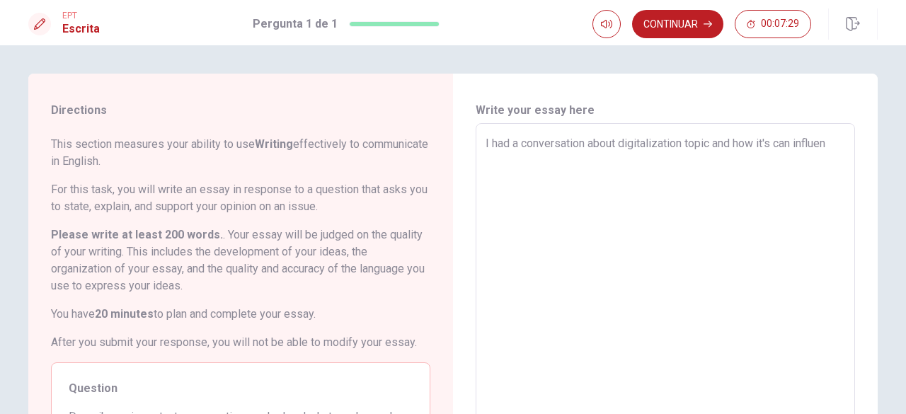
type textarea "I had a conversation about digitalization topic and how it's can influenc"
type textarea "x"
type textarea "I had a conversation about digitalization topic and how it's can influence"
type textarea "x"
type textarea "I had a conversation about digitalization topic and how it's can influence"
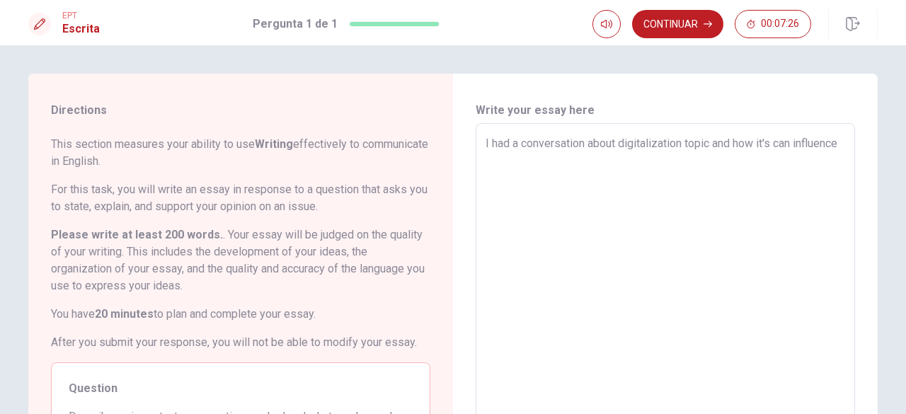
type textarea "x"
type textarea "I had a conversation about digitalization topic and how it's can influence o"
type textarea "x"
type textarea "I had a conversation about digitalization topic and how it's can influence ou"
type textarea "x"
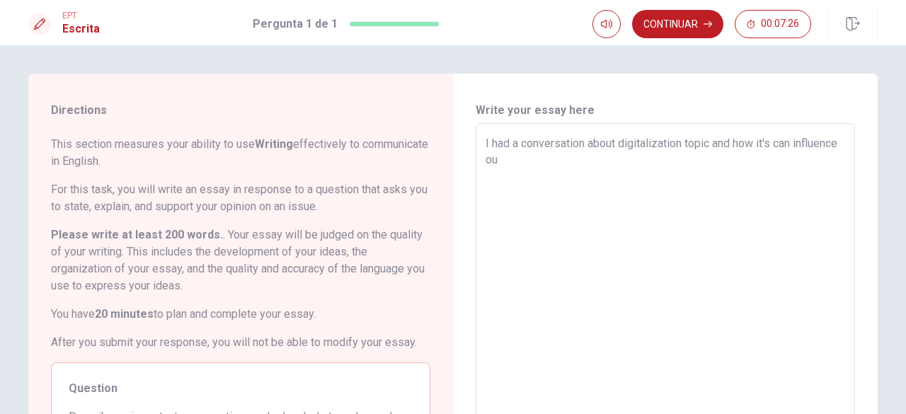
type textarea "I had a conversation about digitalization topic and how it's can influence our"
type textarea "x"
type textarea "I had a conversation about digitalization topic and how it's can influence our"
type textarea "x"
type textarea "I had a conversation about digitalization topic and how it's can influence our l"
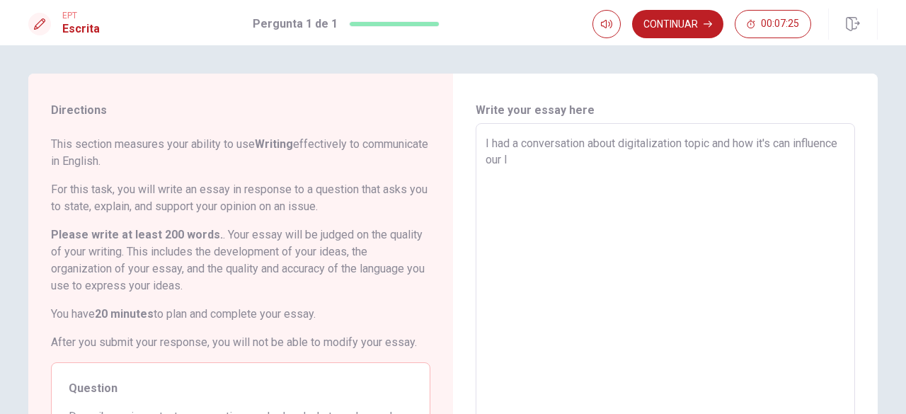
type textarea "x"
type textarea "I had a conversation about digitalization topic and how it's can influence our …"
type textarea "x"
type textarea "I had a conversation about digitalization topic and how it's can influence our …"
type textarea "x"
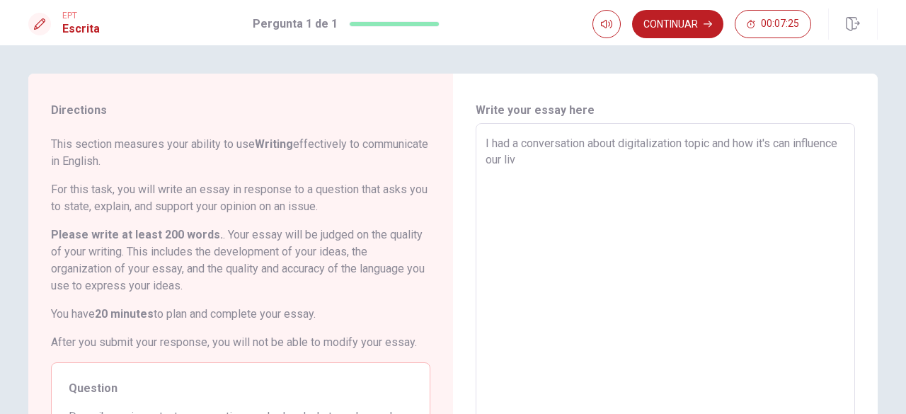
type textarea "I had a conversation about digitalization topic and how it's can influence our …"
type textarea "x"
type textarea "I had a conversation about digitalization topic and how it's can influence our …"
type textarea "x"
type textarea "I had a conversation about digitalization topic and how it's can influence our …"
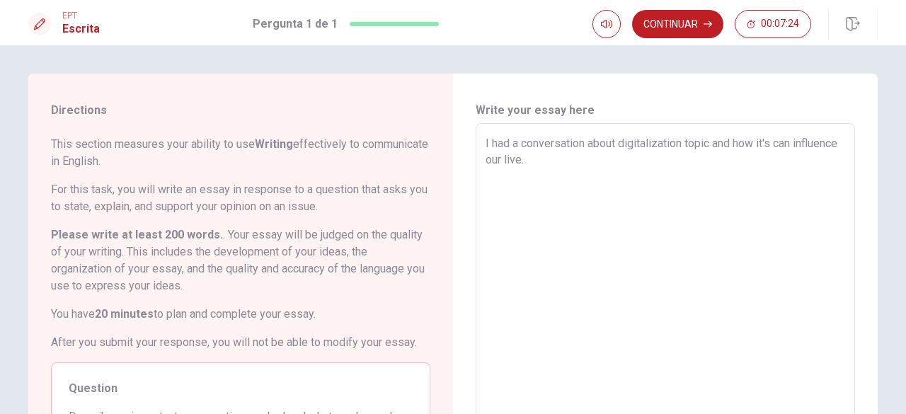
type textarea "x"
type textarea "I had a conversation about digitalization topic and how it's can influence our …"
type textarea "x"
type textarea "I had a conversation about digitalization topic and how it's can influence our …"
type textarea "x"
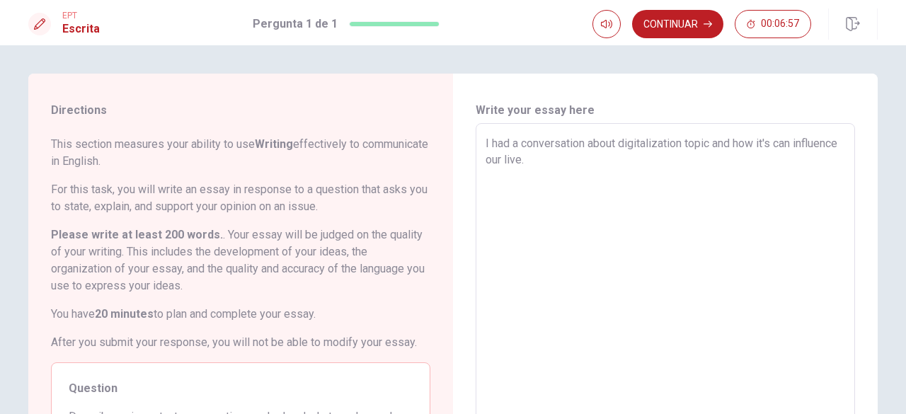
type textarea "I had a conversation about digitalization topic and how it's can influence our …"
type textarea "x"
type textarea "I had a conversation about digitalization topic and how it's can influence our …"
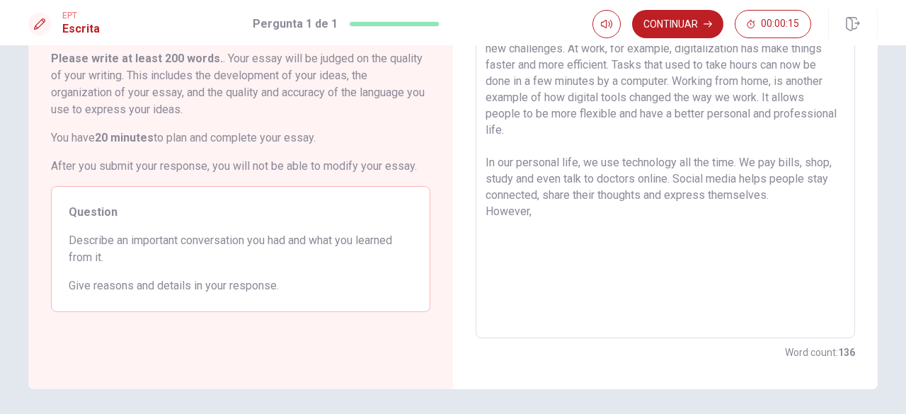
scroll to position [154, 0]
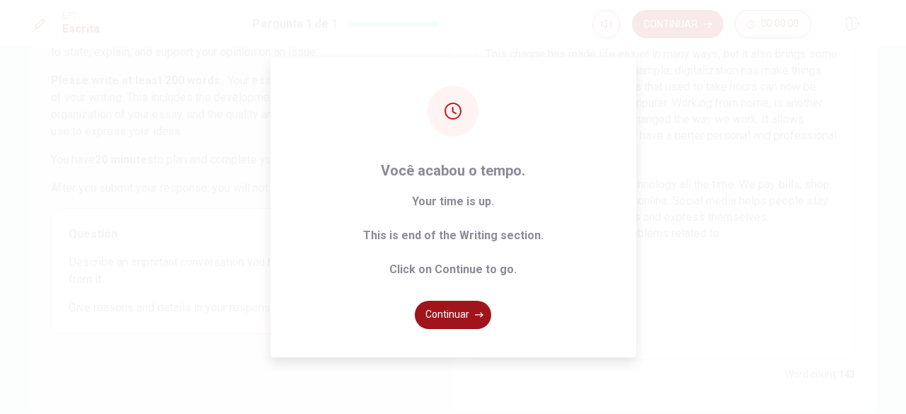
click at [484, 313] on button "Continuar" at bounding box center [453, 315] width 76 height 28
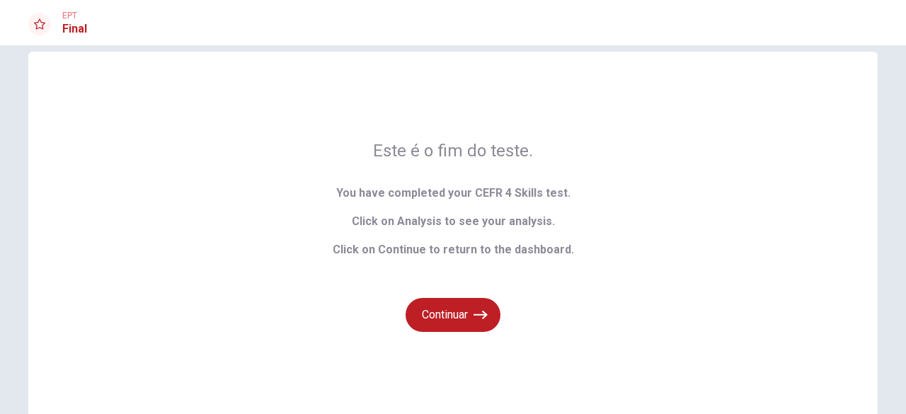
scroll to position [0, 0]
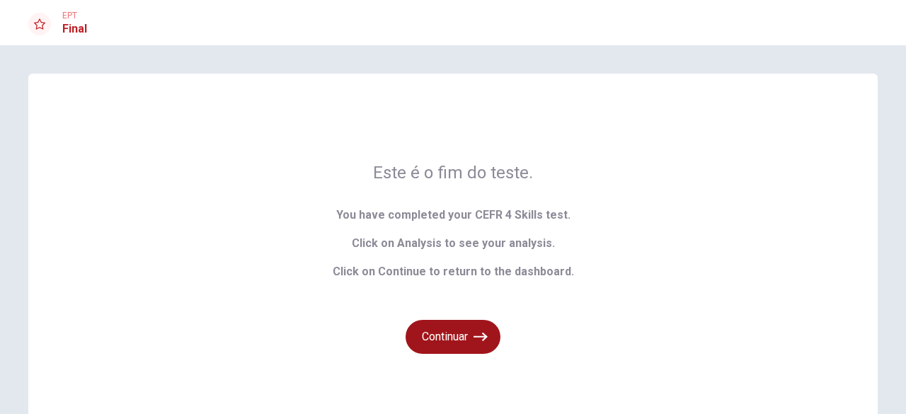
click at [454, 340] on button "Continuar" at bounding box center [452, 337] width 95 height 34
